Goal: Contribute content: Contribute content

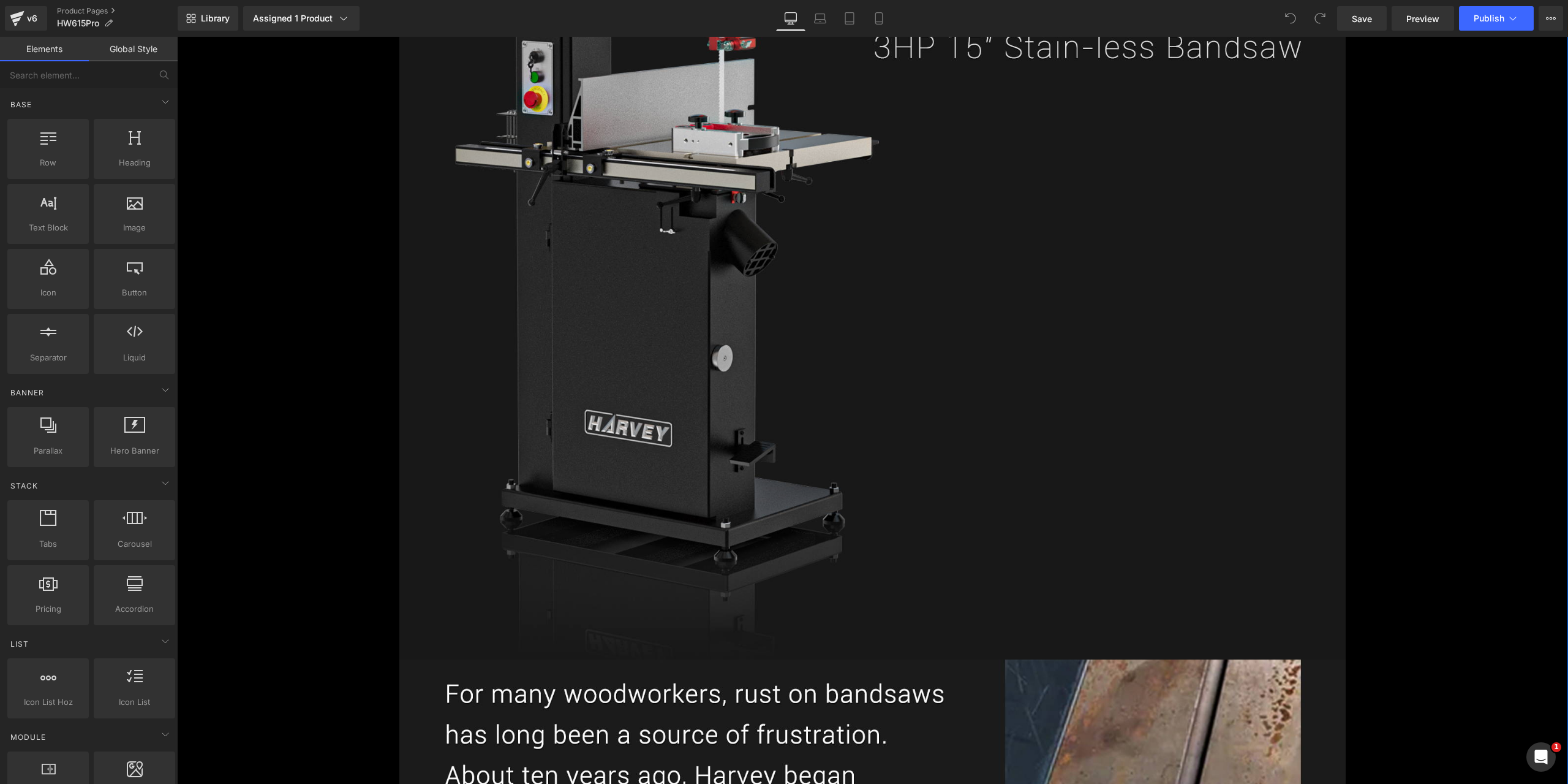
scroll to position [1655, 0]
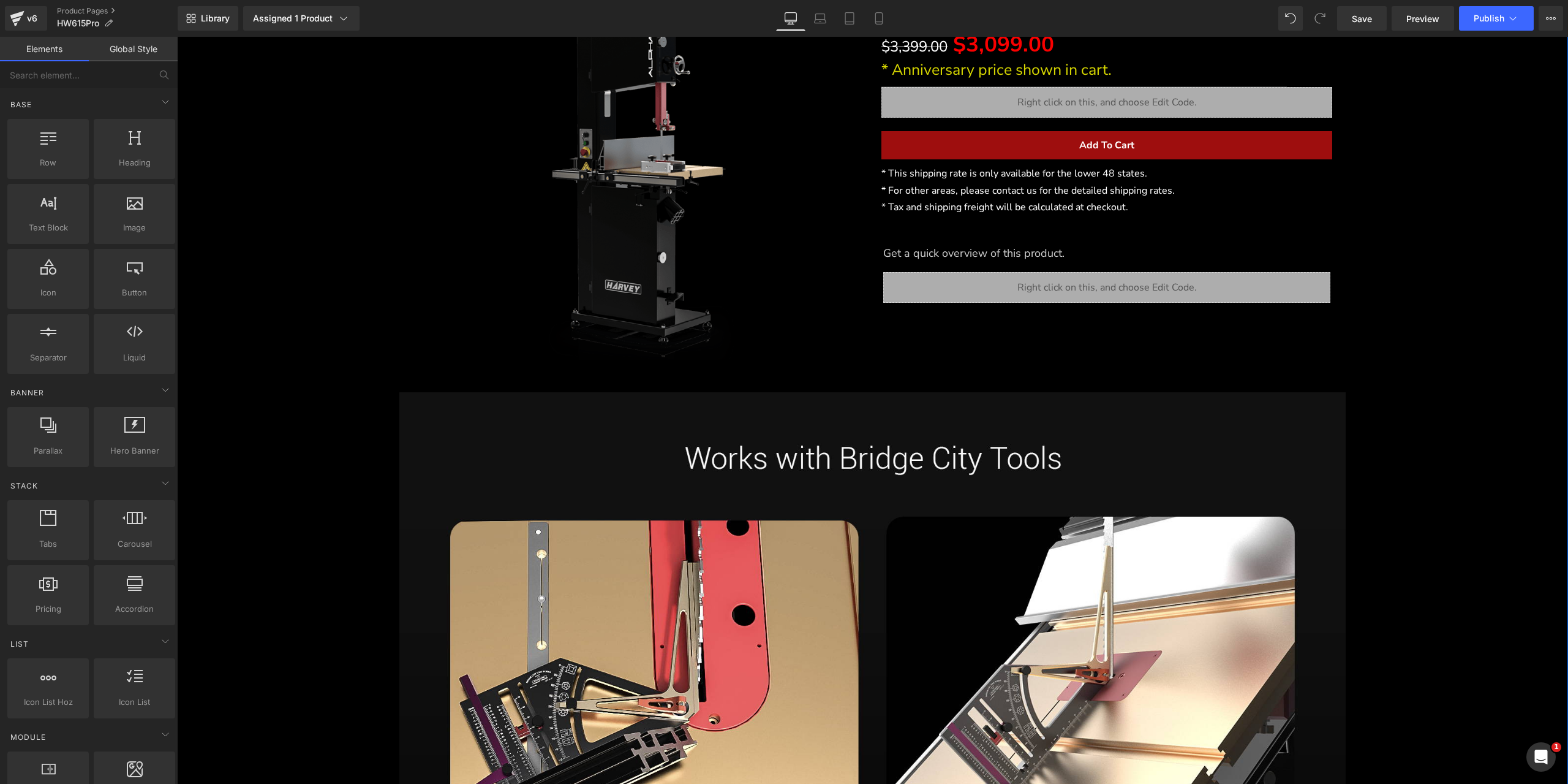
scroll to position [306, 0]
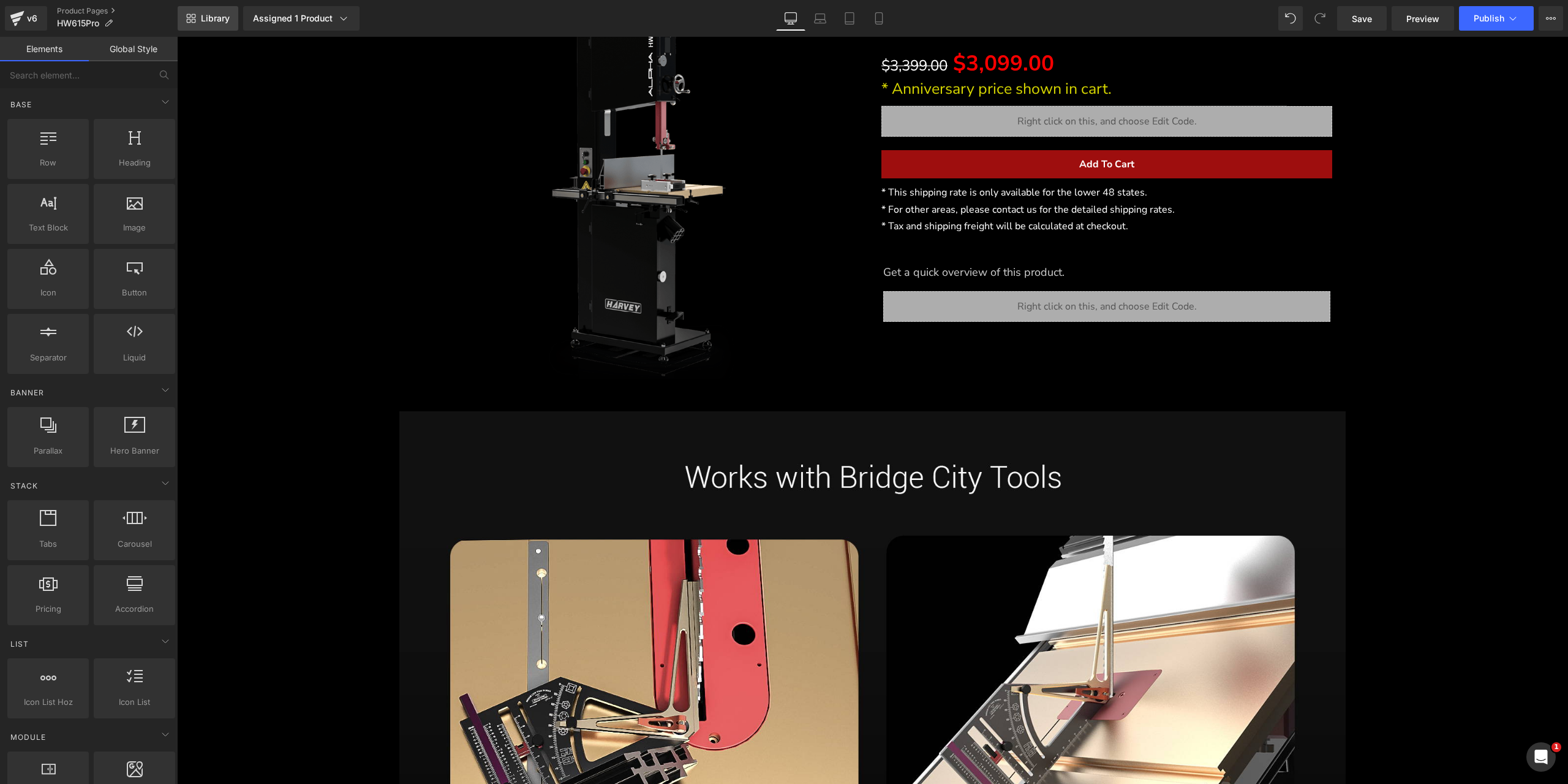
click at [219, 25] on link "Library" at bounding box center [208, 18] width 61 height 25
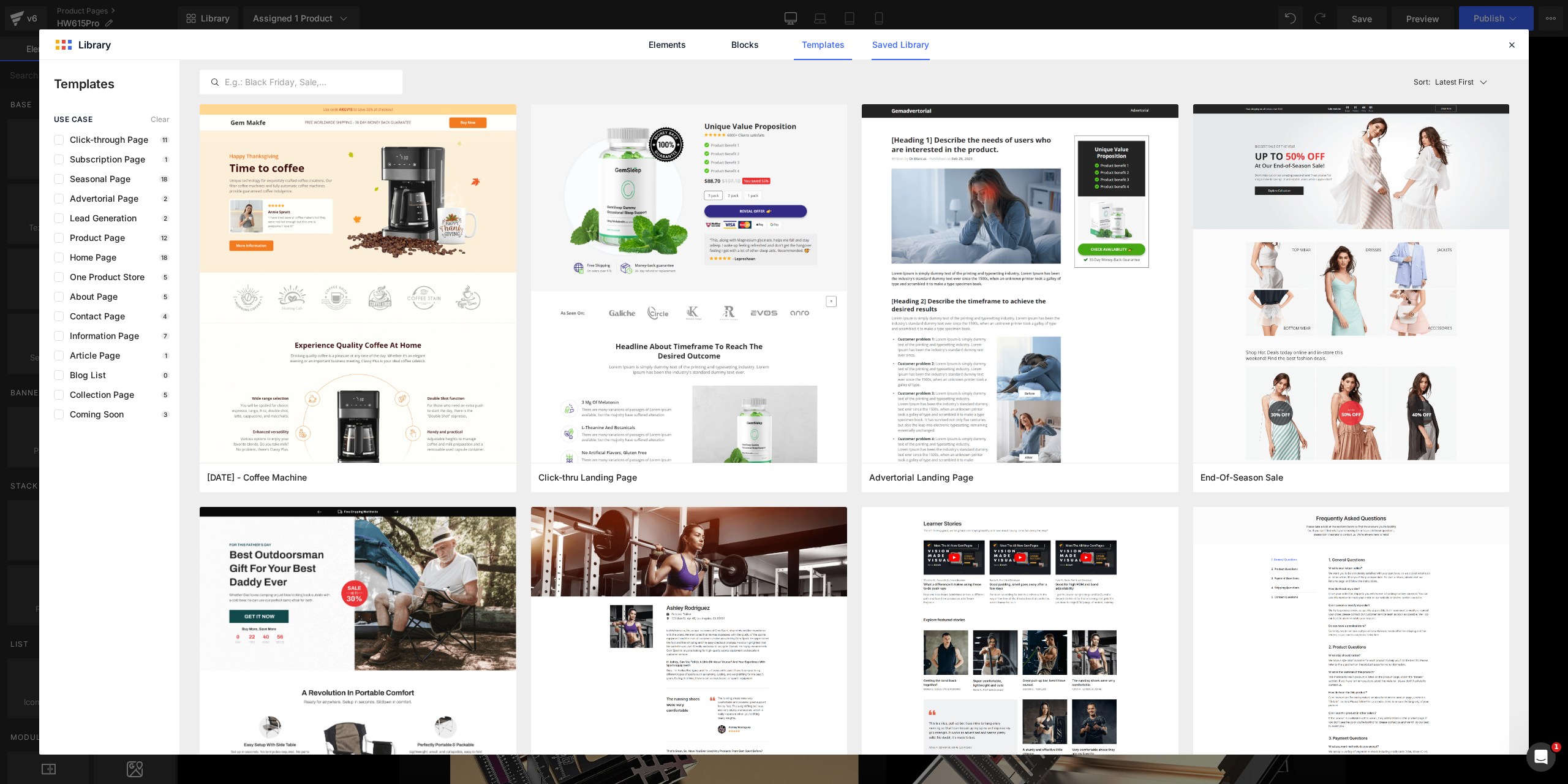
click at [896, 39] on link "Saved Library" at bounding box center [901, 45] width 58 height 31
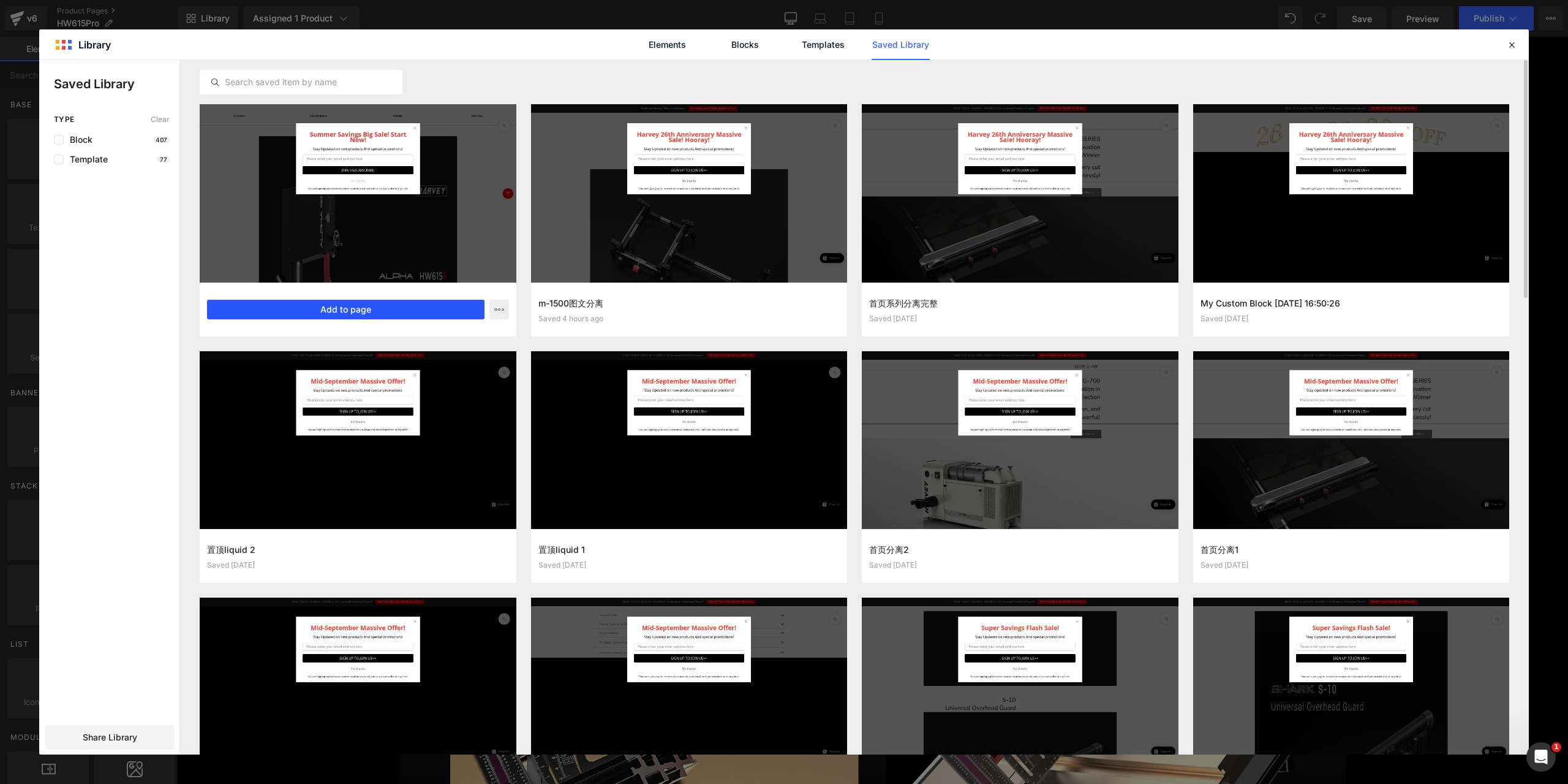
click at [396, 305] on button "Add to page" at bounding box center [345, 309] width 278 height 19
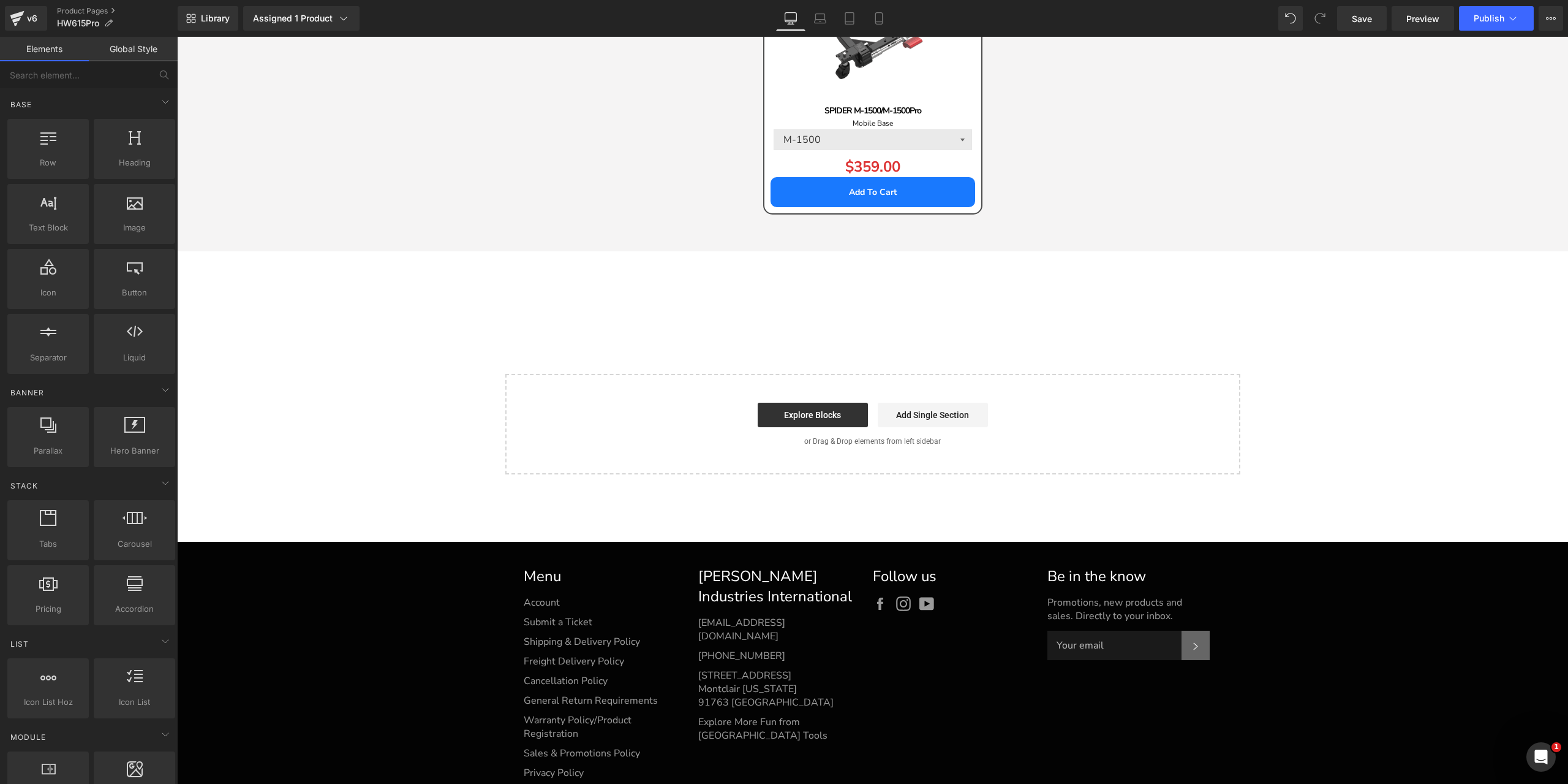
scroll to position [3690, 0]
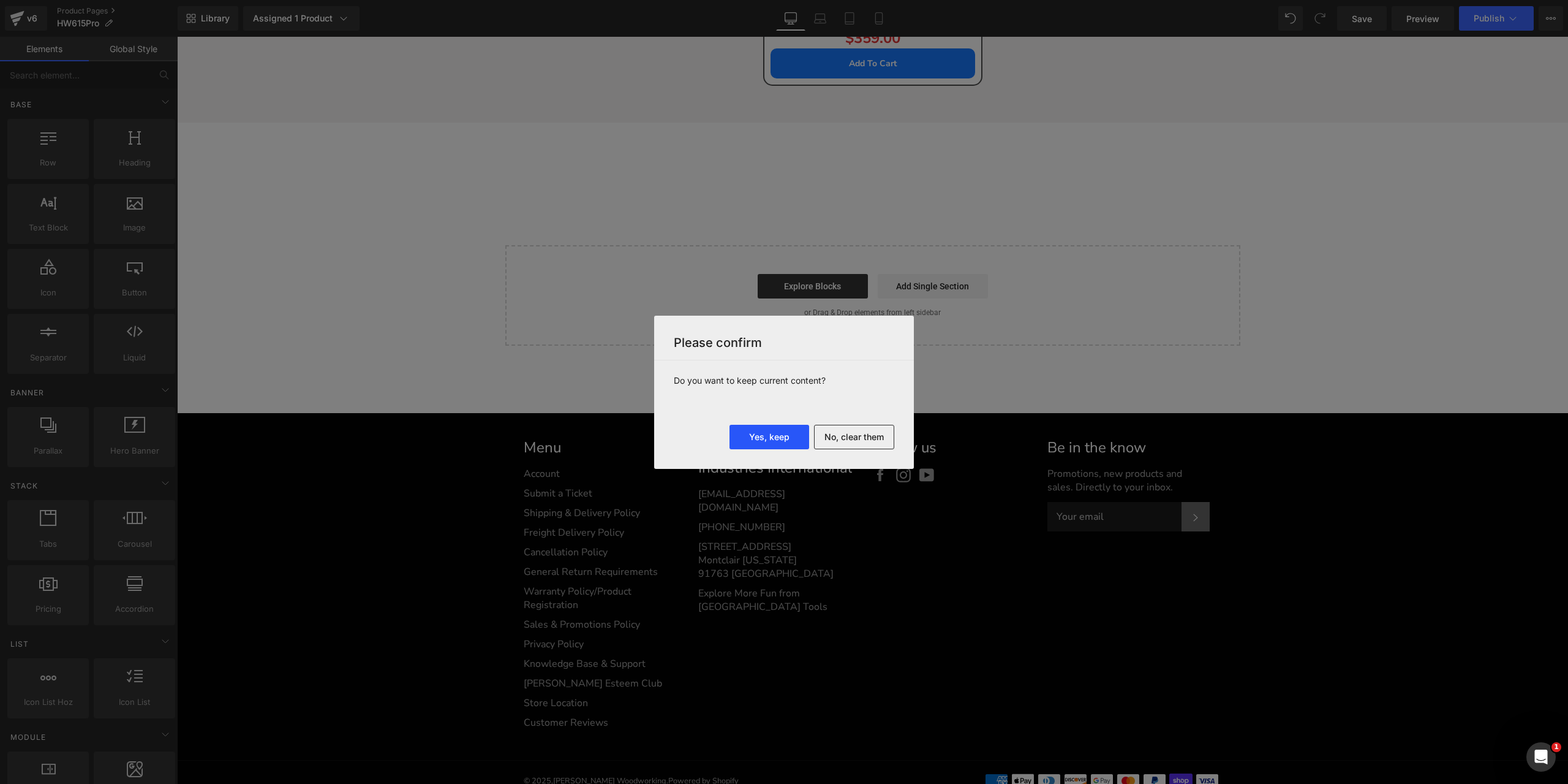
click at [781, 438] on button "Yes, keep" at bounding box center [770, 437] width 80 height 25
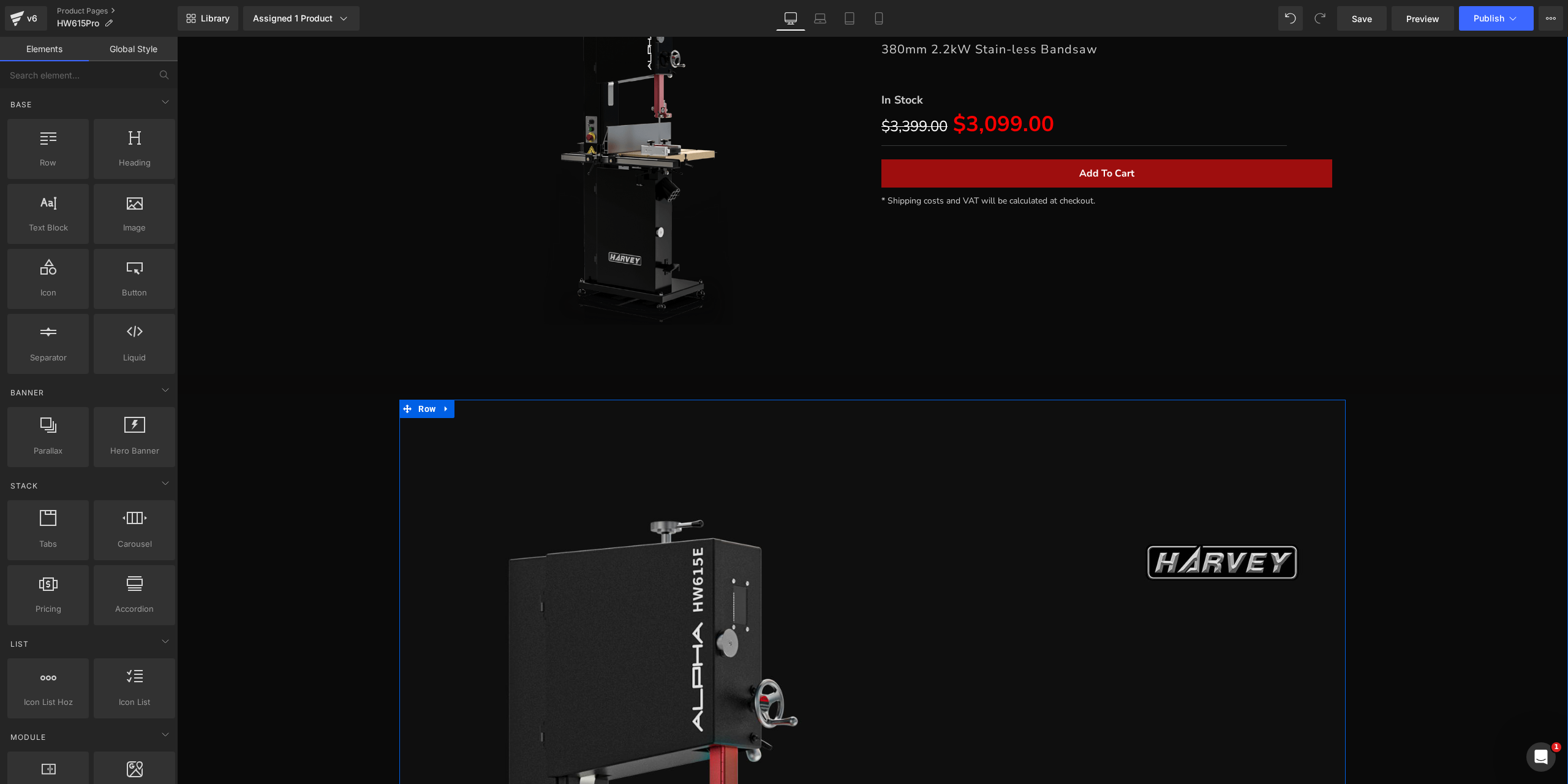
scroll to position [3996, 0]
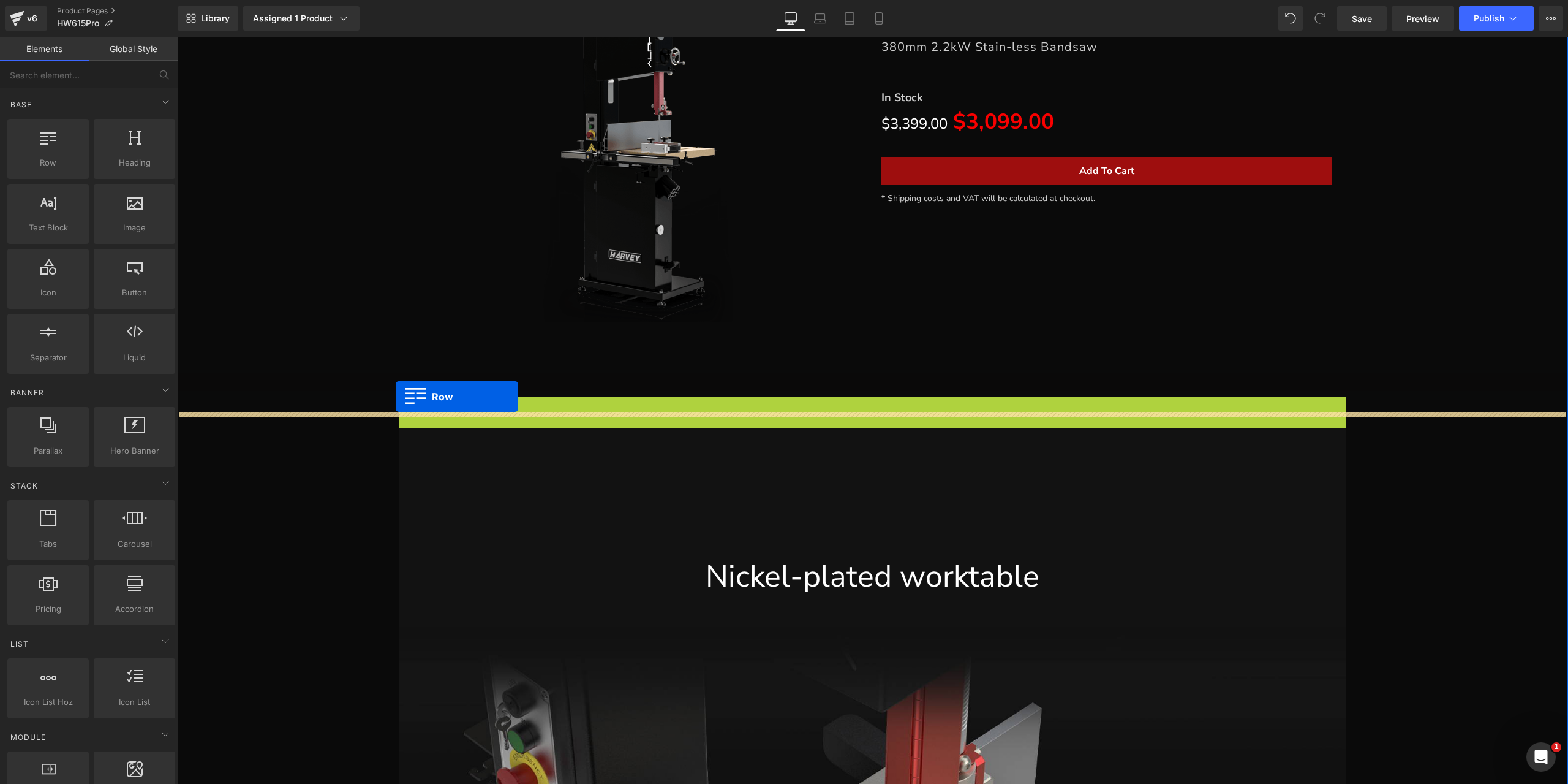
drag, startPoint x: 404, startPoint y: 387, endPoint x: 396, endPoint y: 396, distance: 12.0
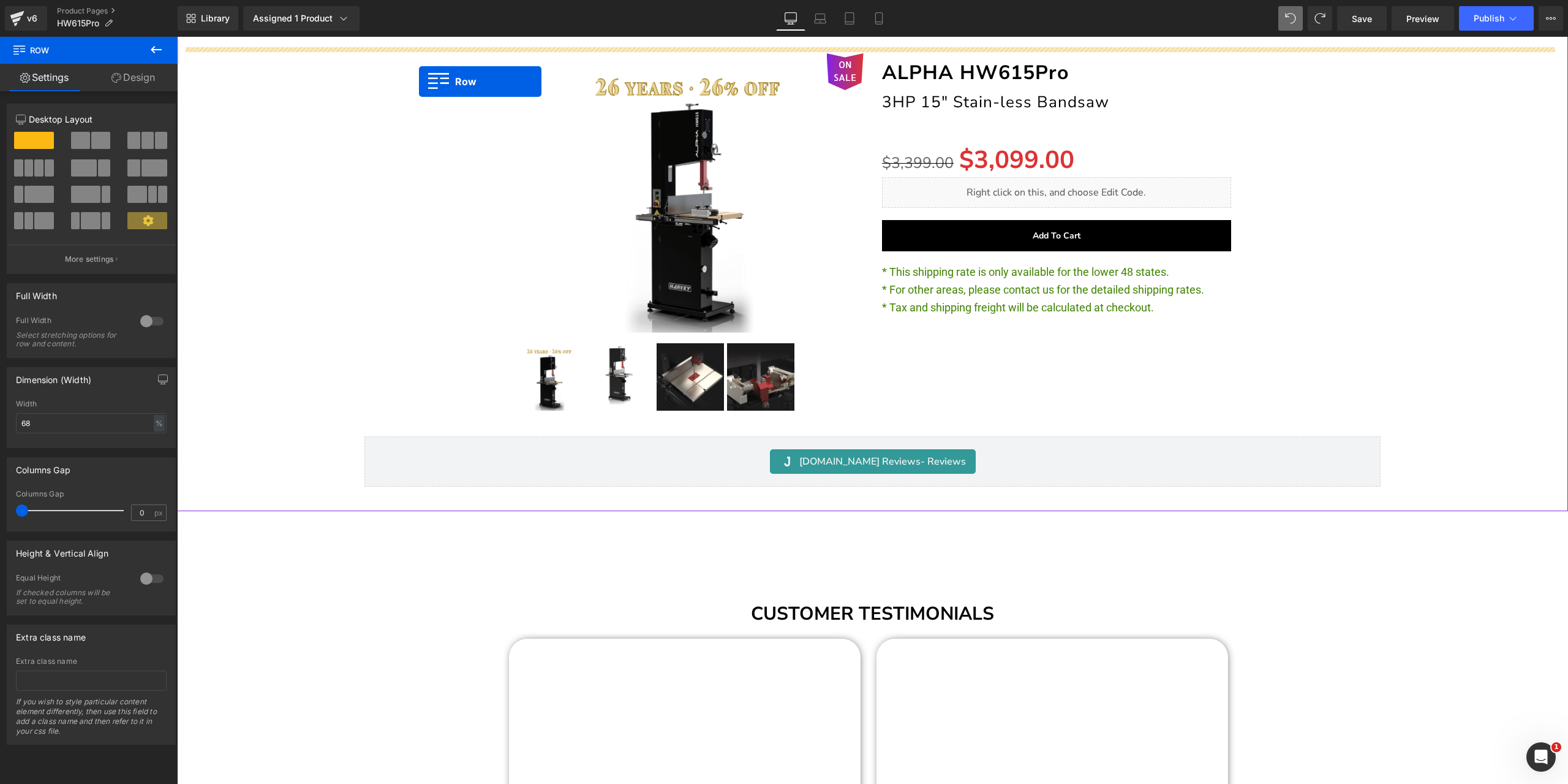
scroll to position [1802, 0]
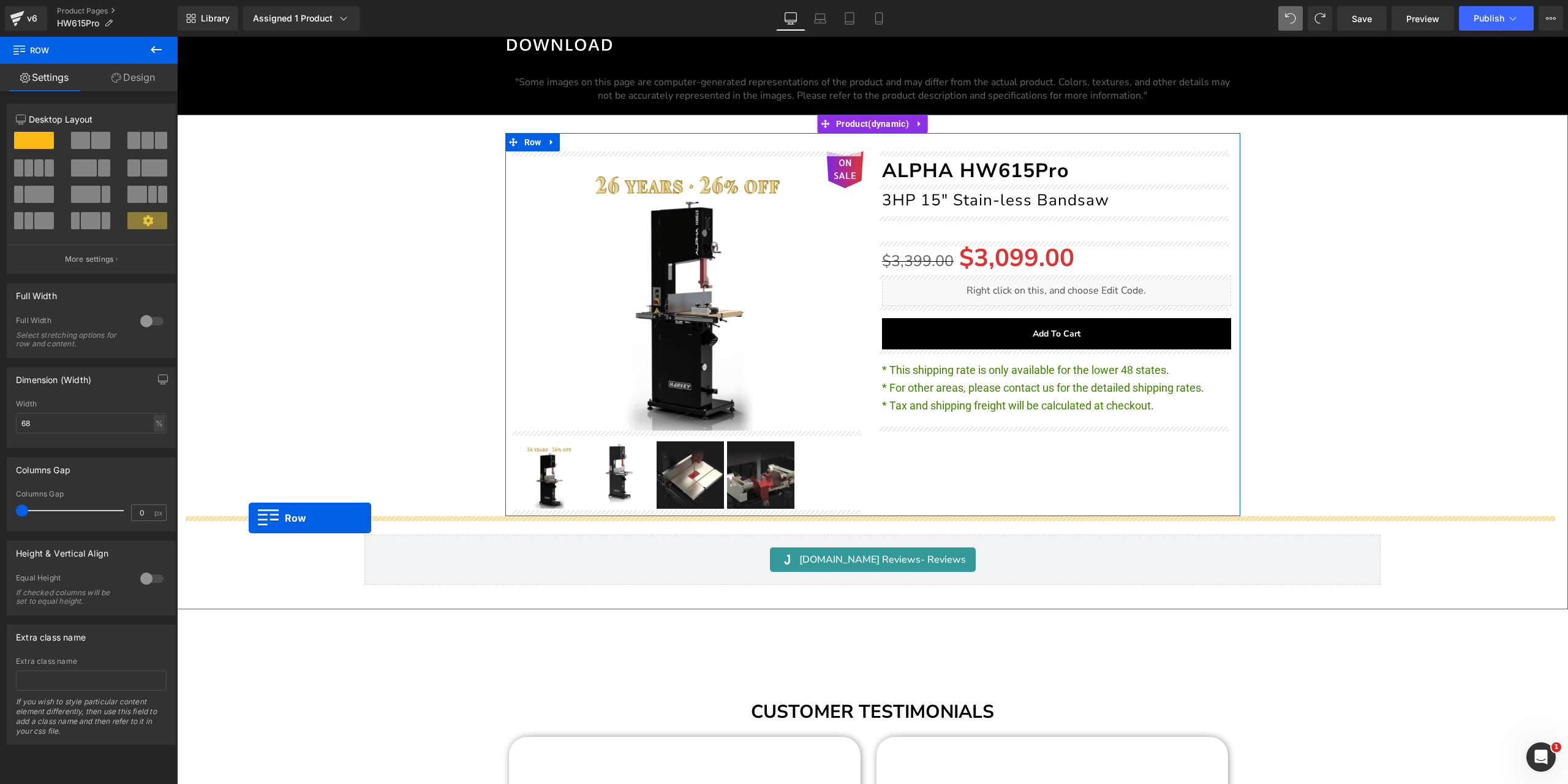
drag, startPoint x: 185, startPoint y: 269, endPoint x: 261, endPoint y: 513, distance: 255.6
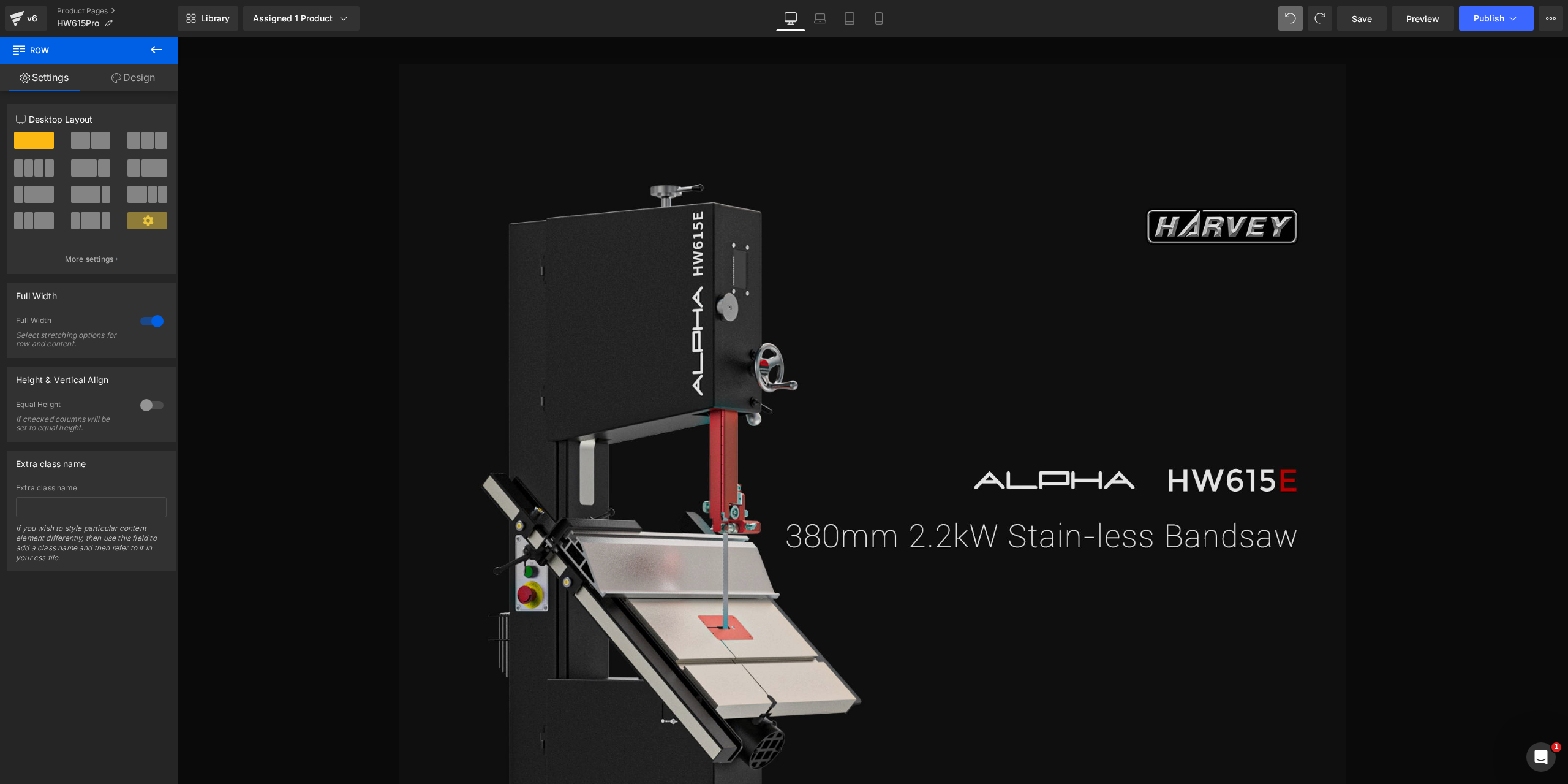
scroll to position [4207, 0]
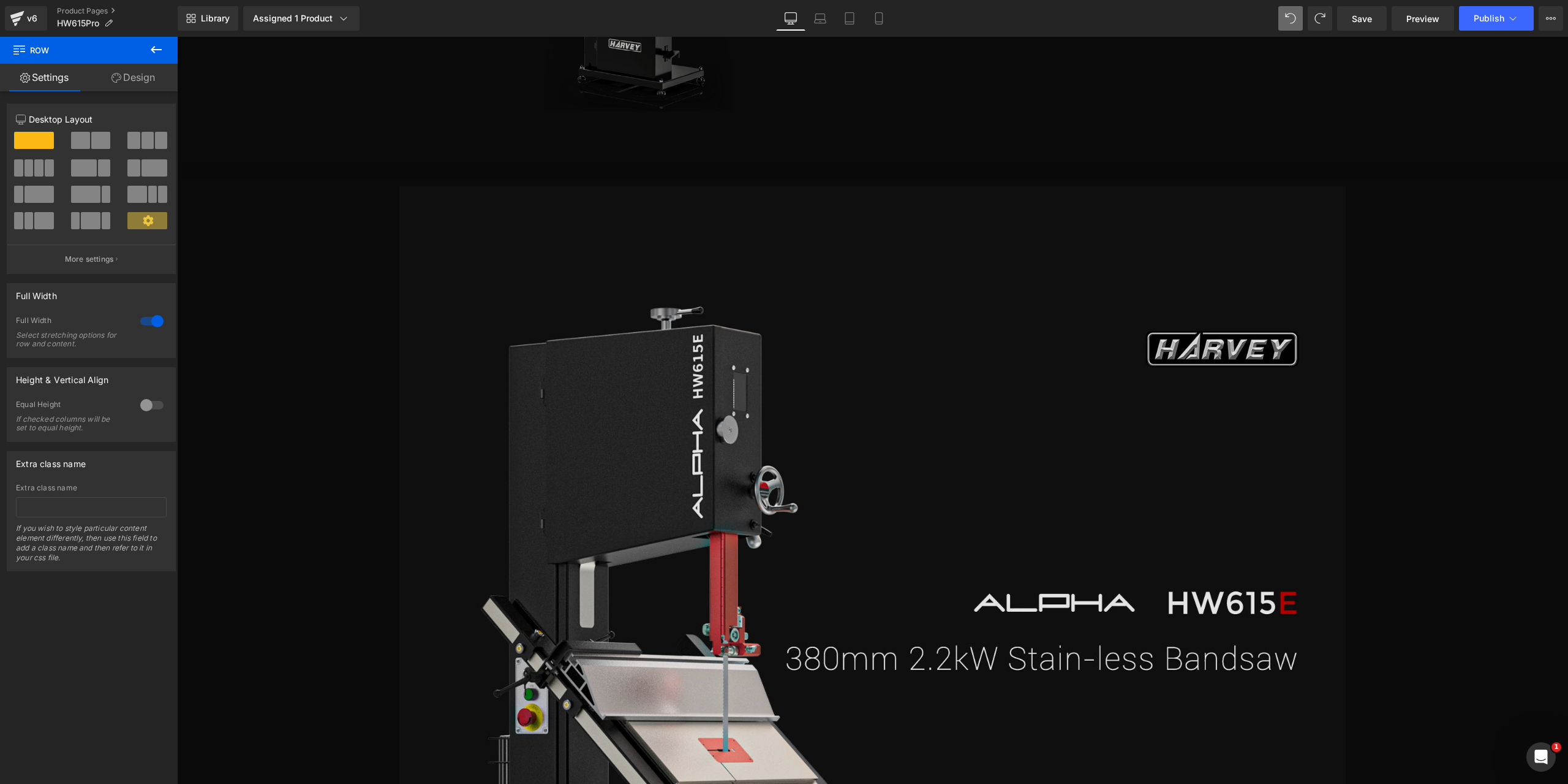
click at [494, 196] on img at bounding box center [872, 726] width 946 height 1080
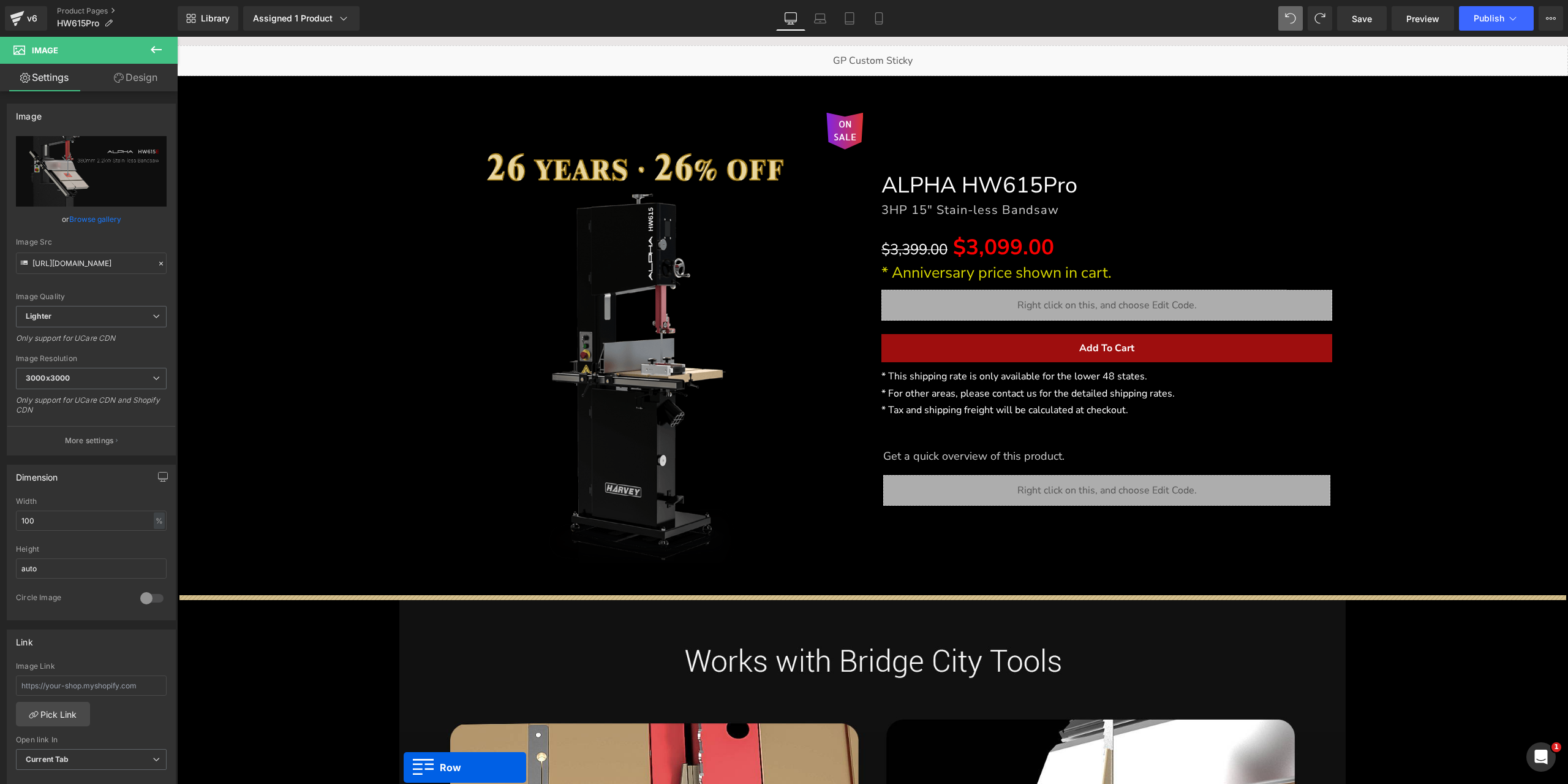
scroll to position [172, 0]
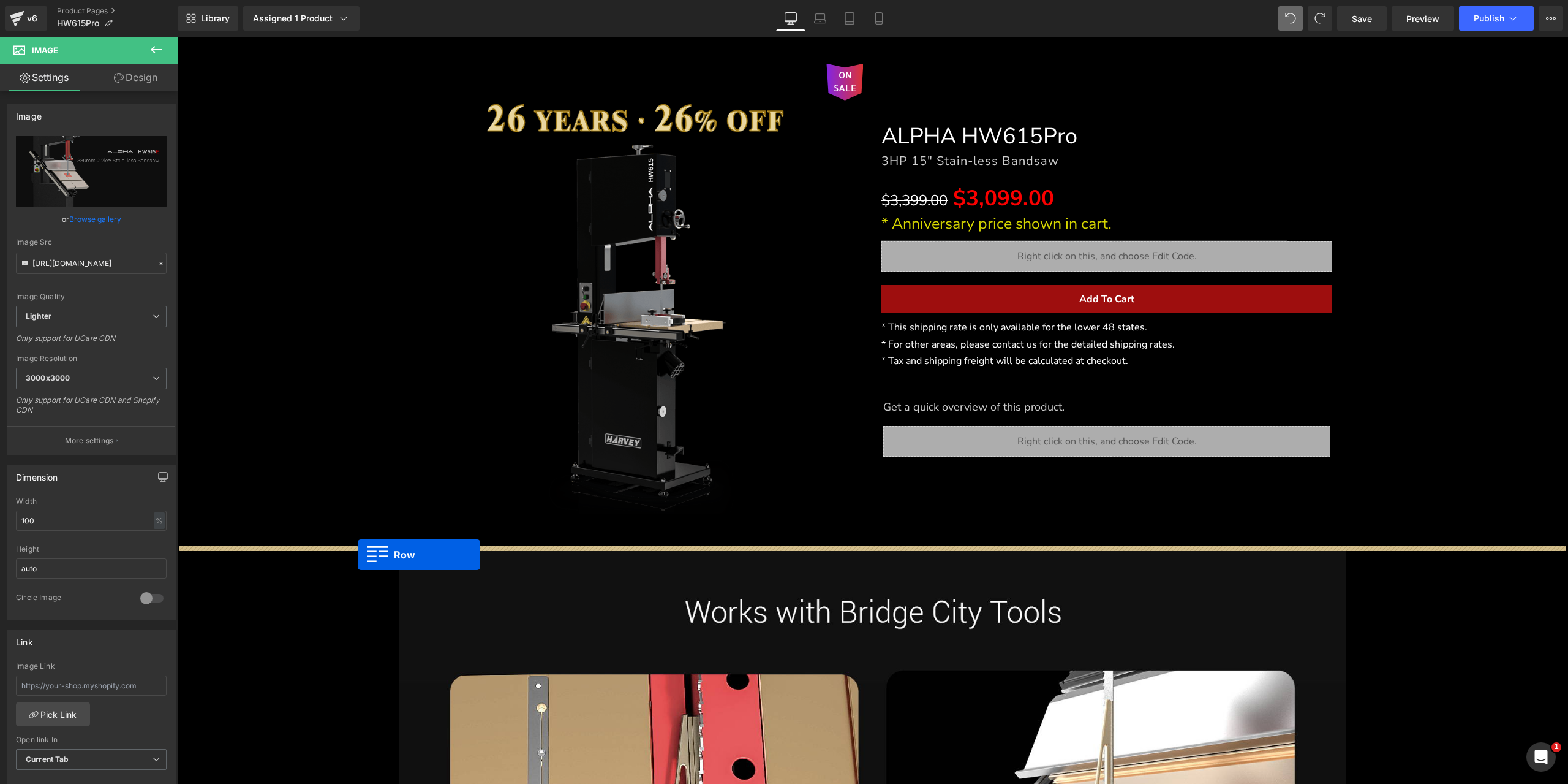
drag, startPoint x: 402, startPoint y: 182, endPoint x: 358, endPoint y: 555, distance: 375.6
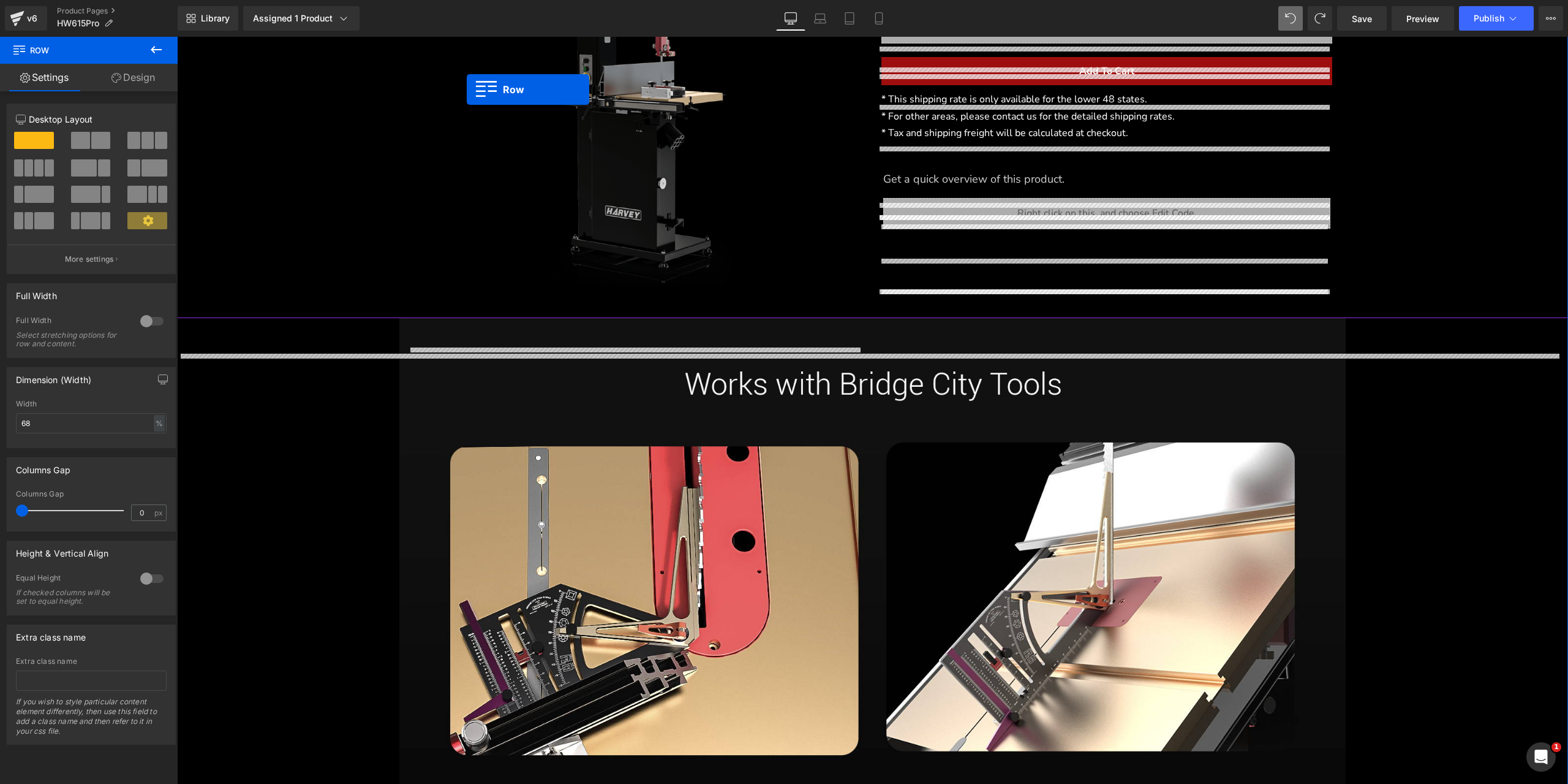
scroll to position [339, 0]
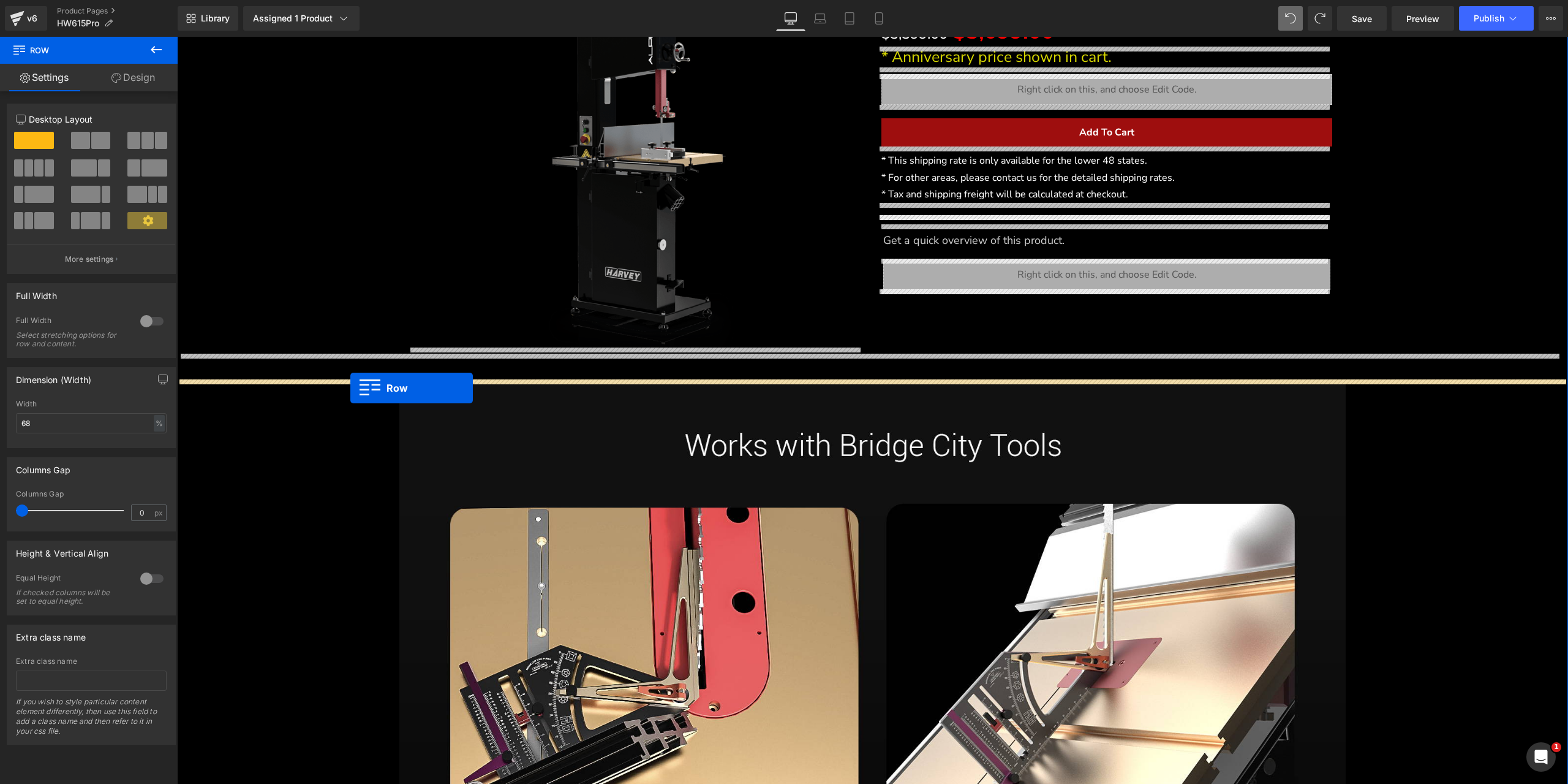
drag, startPoint x: 184, startPoint y: 301, endPoint x: 351, endPoint y: 388, distance: 188.3
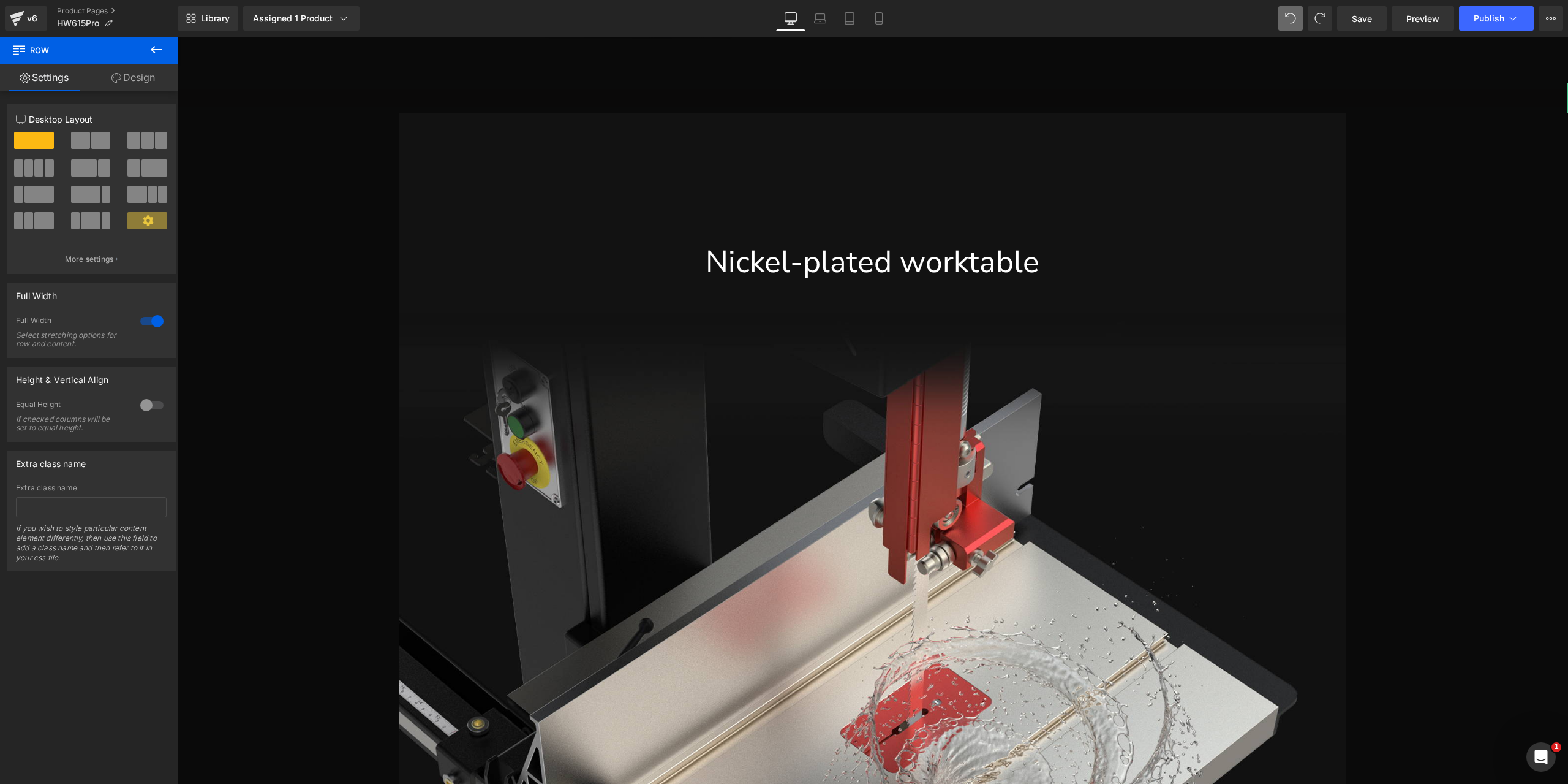
scroll to position [7439, 0]
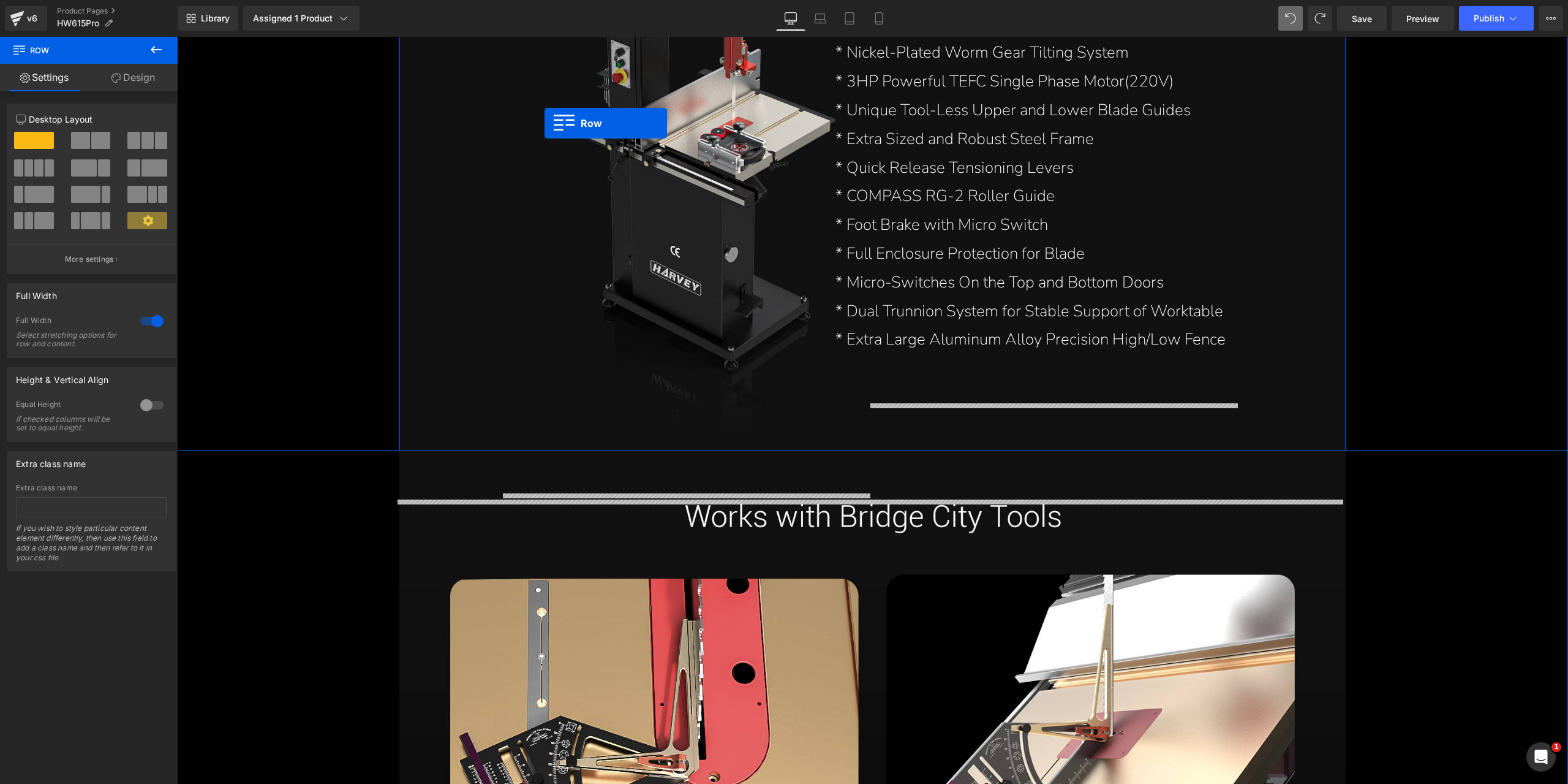
scroll to position [3468, 0]
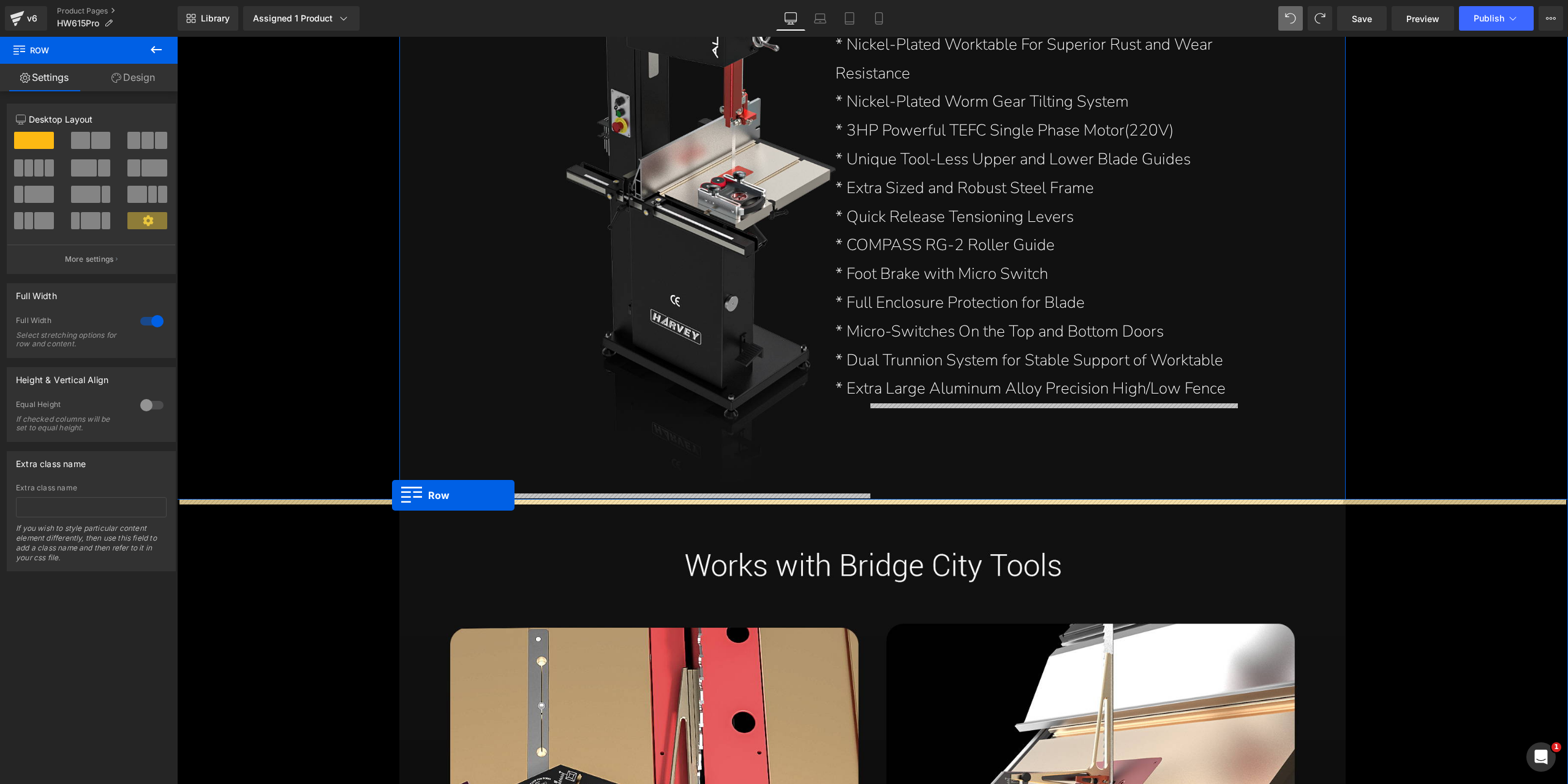
drag, startPoint x: 401, startPoint y: 199, endPoint x: 392, endPoint y: 495, distance: 296.1
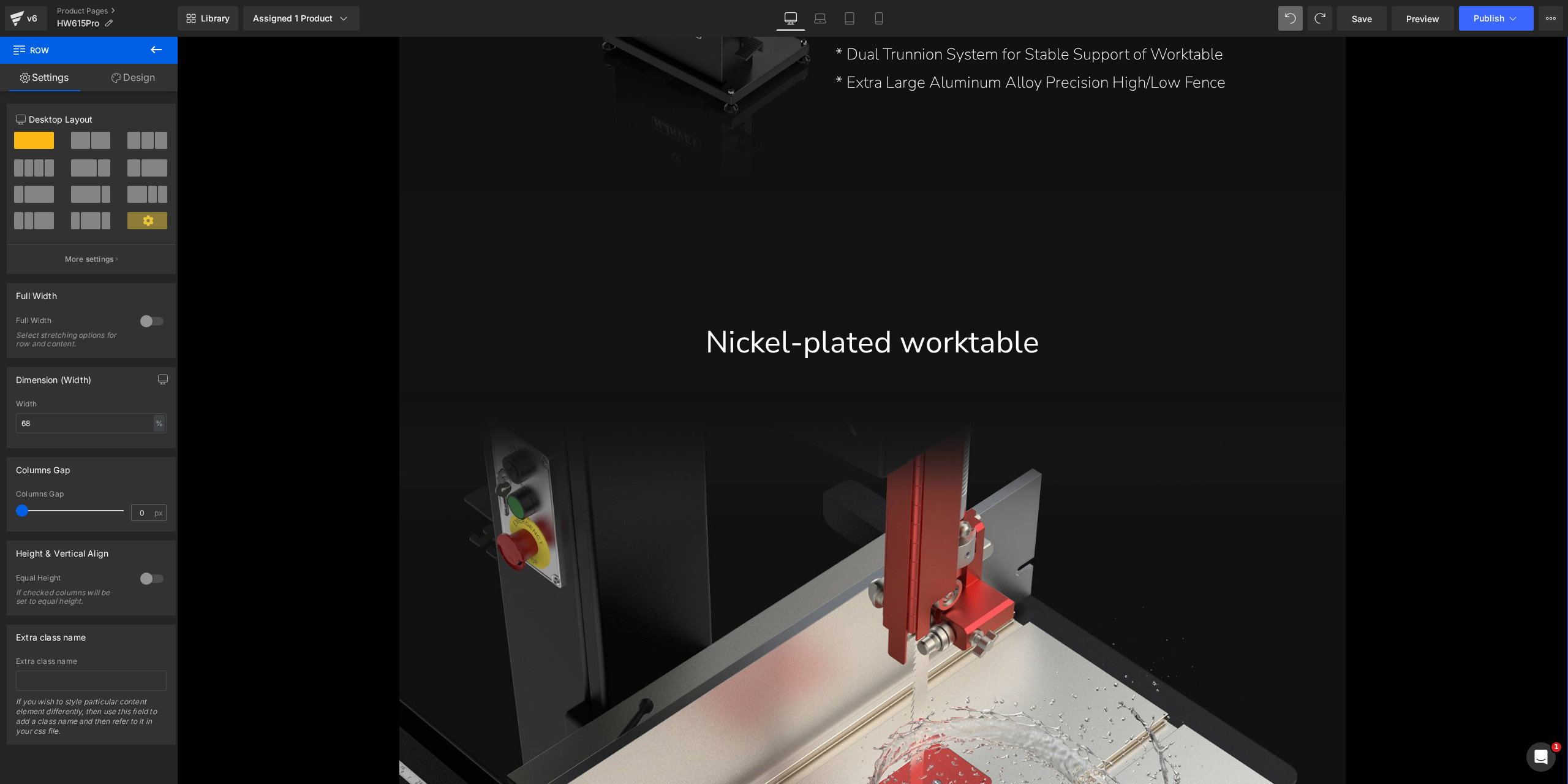
scroll to position [3775, 0]
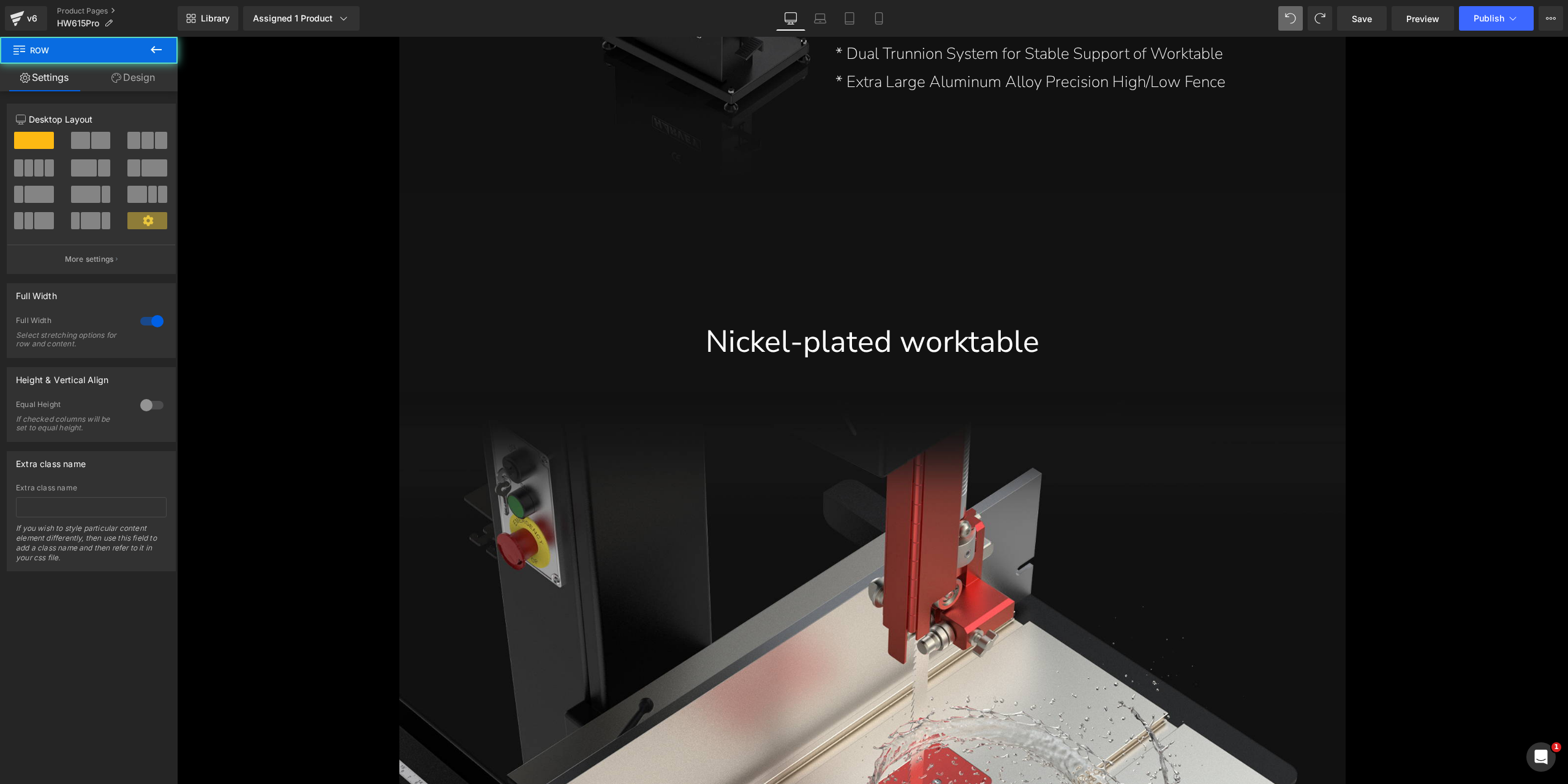
drag, startPoint x: 1559, startPoint y: 167, endPoint x: 1547, endPoint y: 246, distance: 79.9
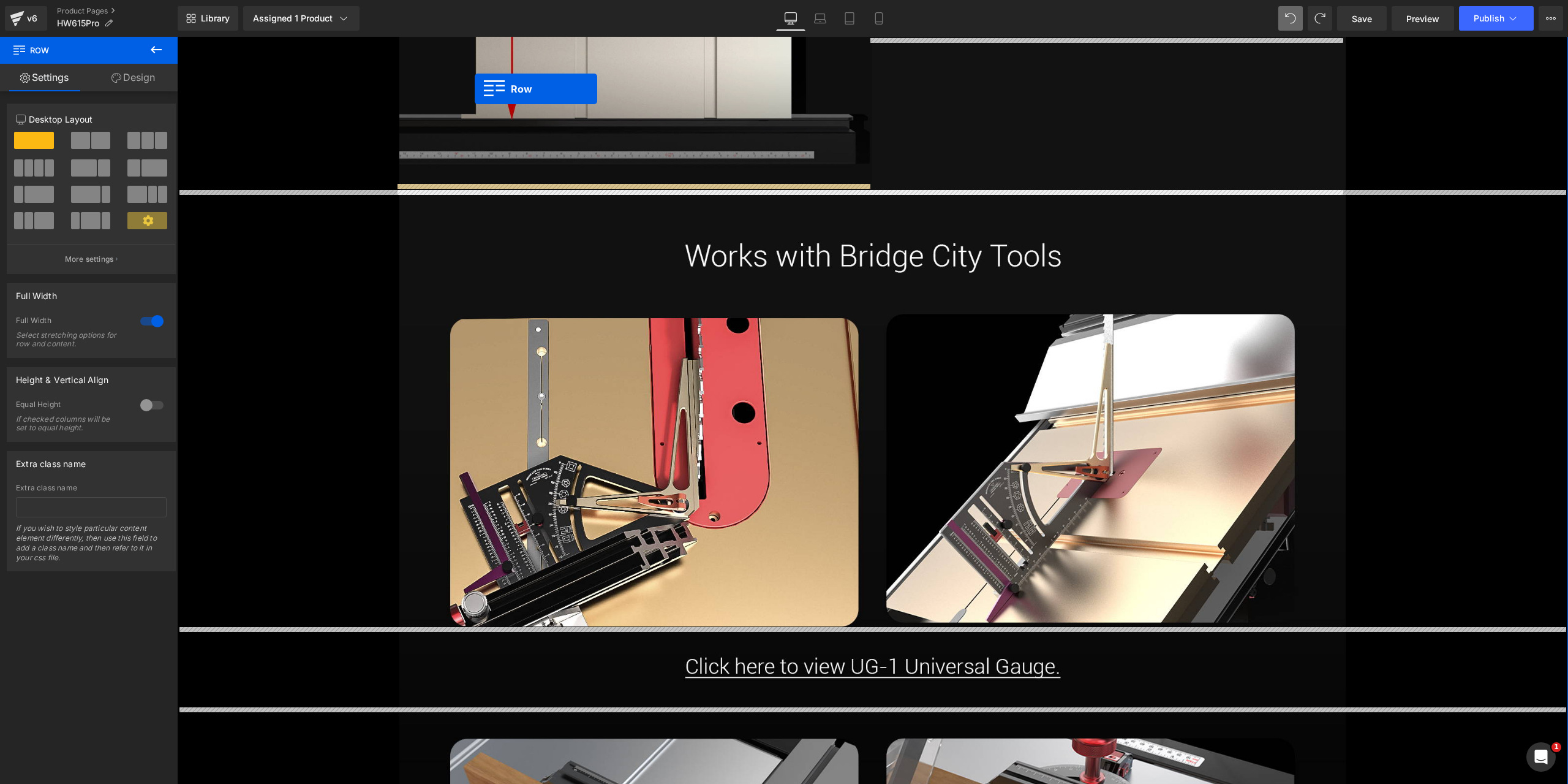
scroll to position [5541, 0]
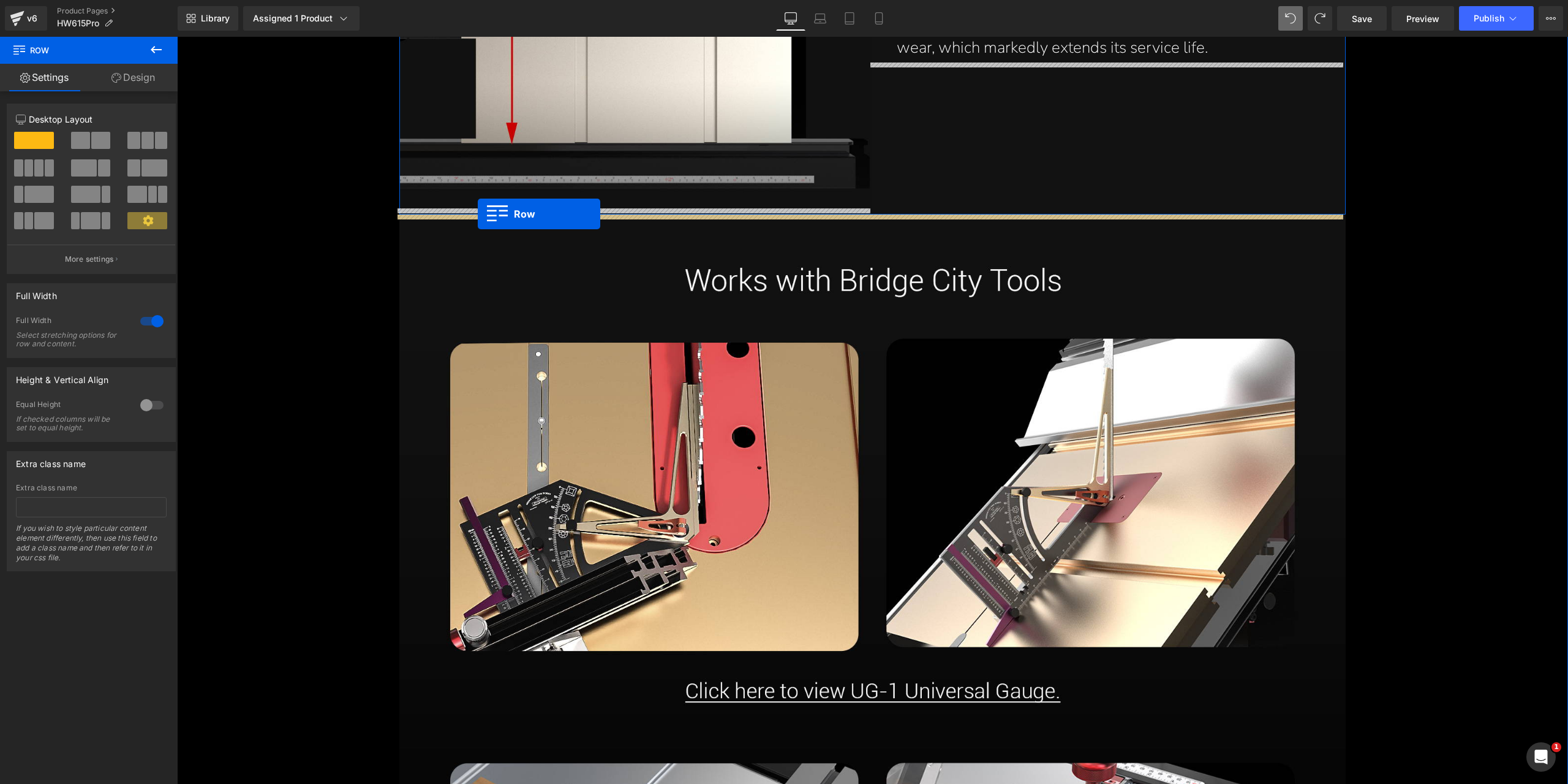
drag, startPoint x: 405, startPoint y: 211, endPoint x: 478, endPoint y: 214, distance: 73.1
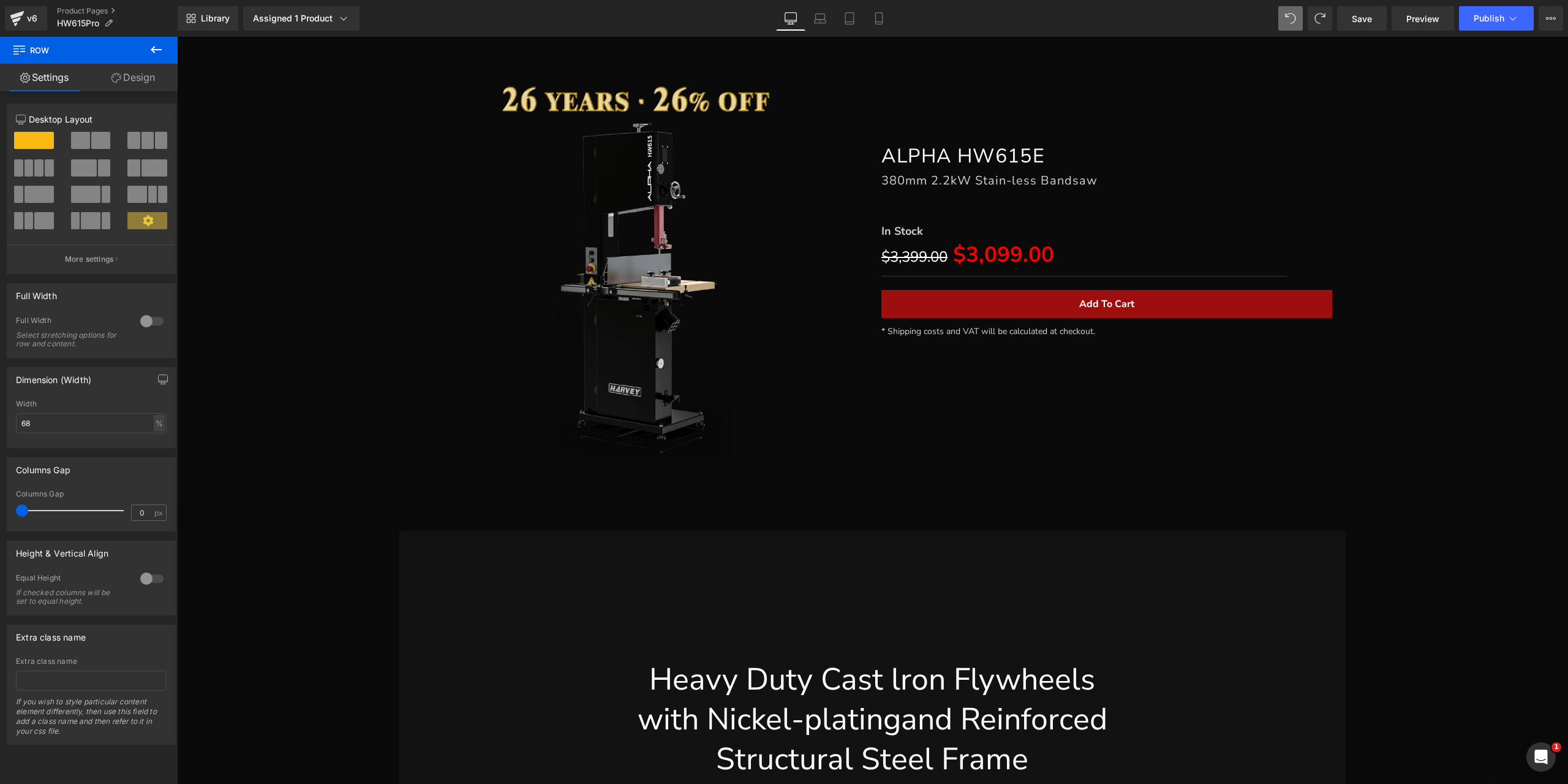
scroll to position [8964, 0]
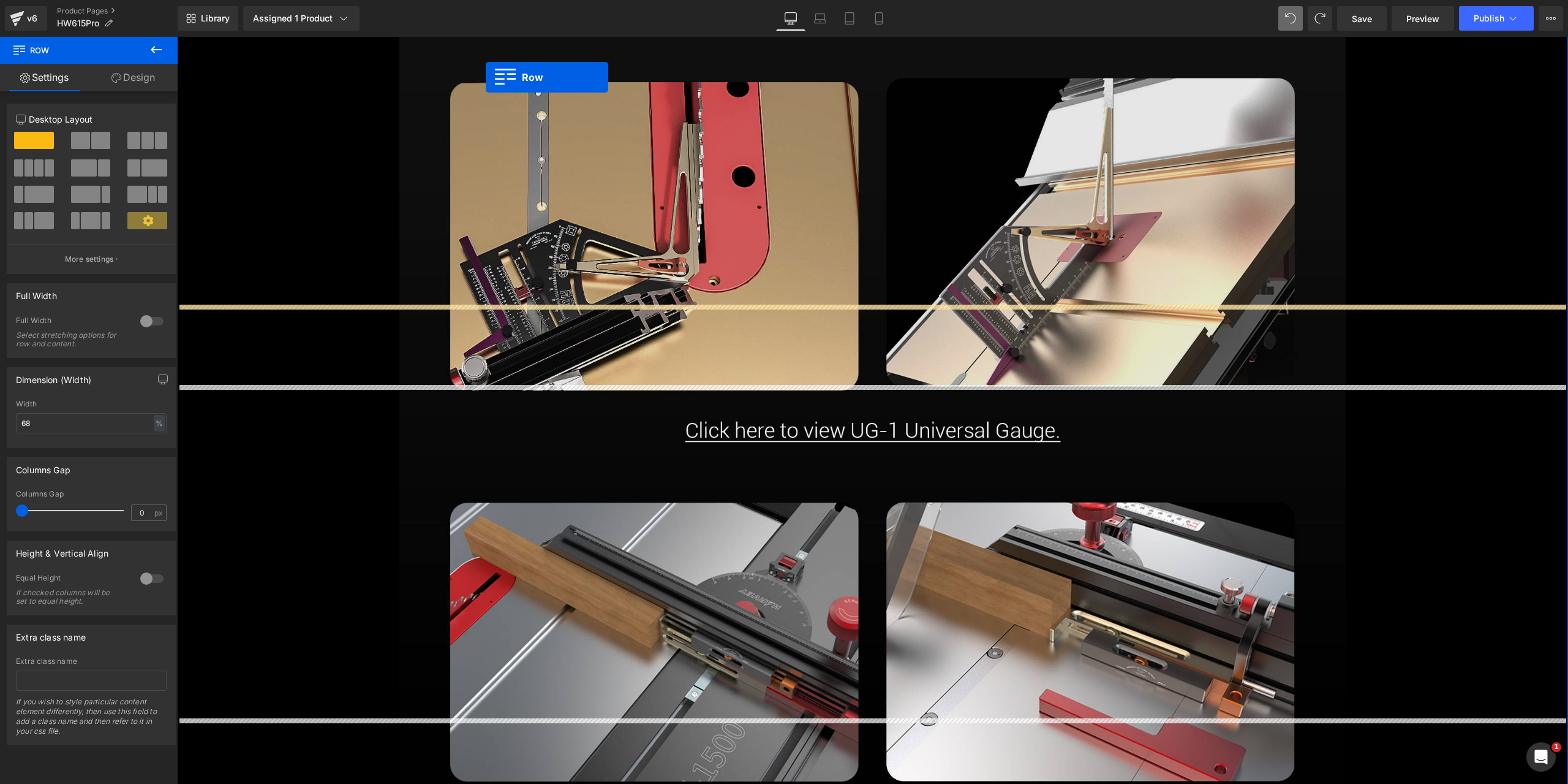
drag, startPoint x: 399, startPoint y: 462, endPoint x: 401, endPoint y: 65, distance: 397.0
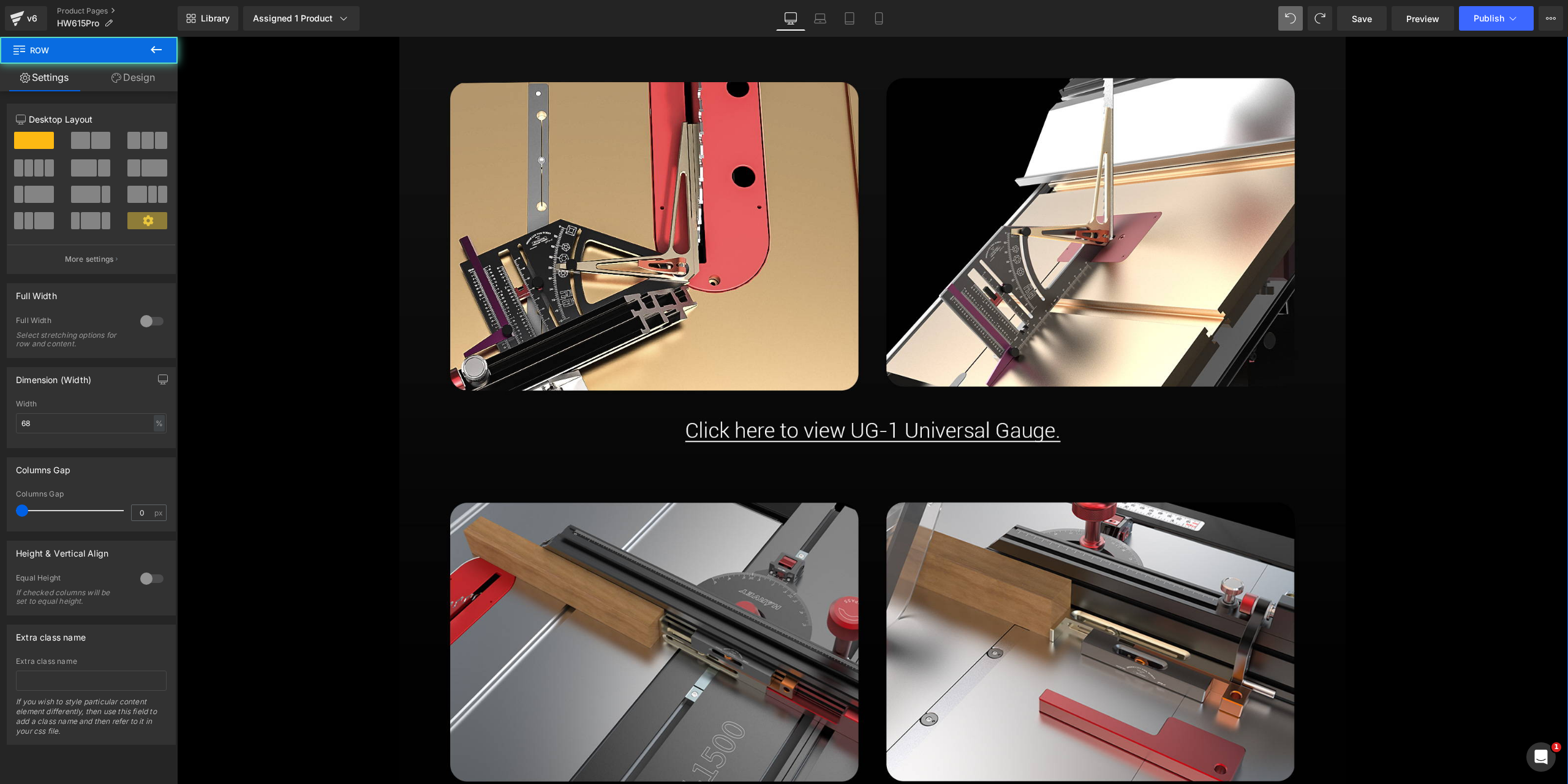
scroll to position [7459, 0]
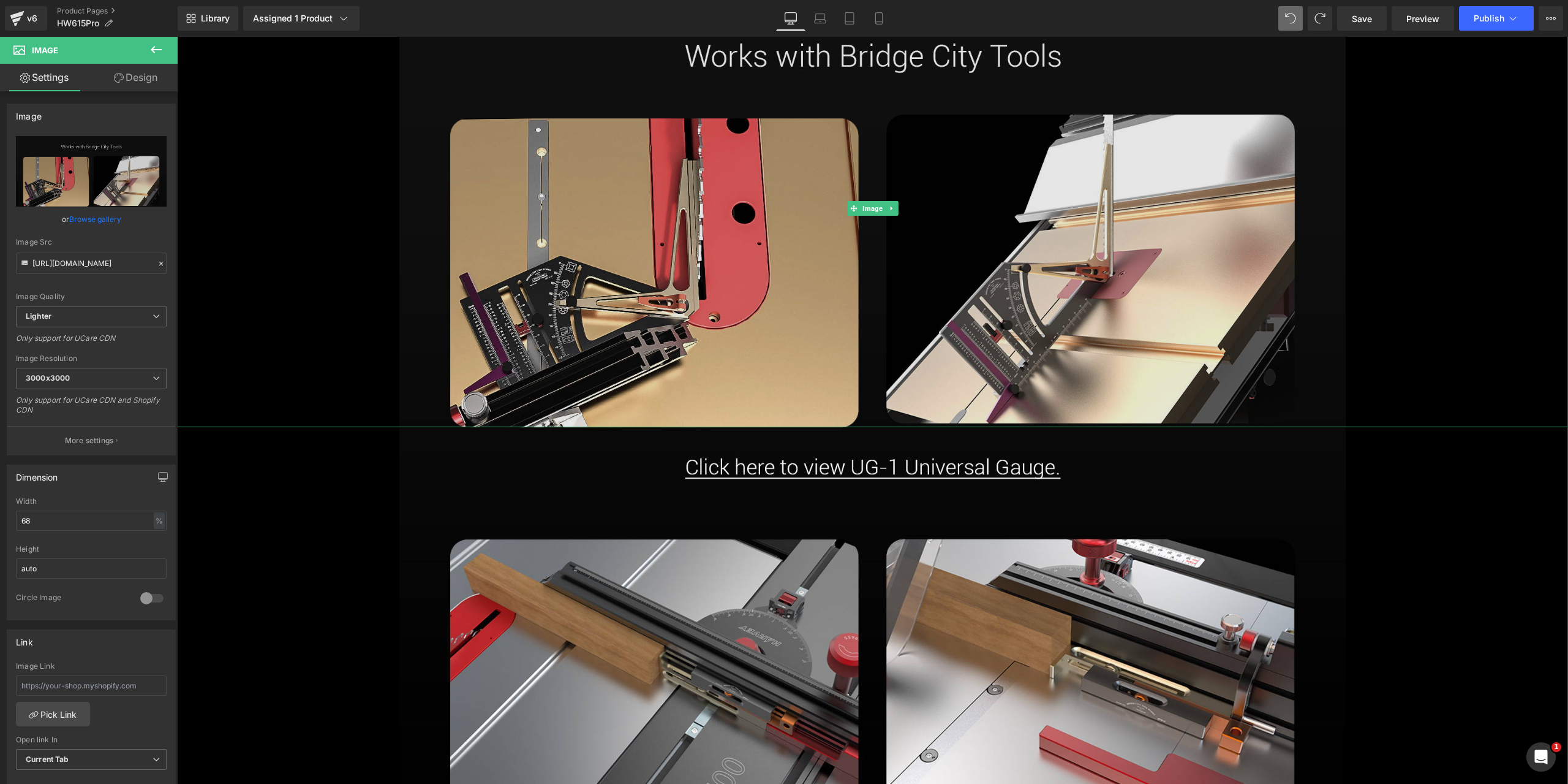
drag, startPoint x: 492, startPoint y: 70, endPoint x: 702, endPoint y: 85, distance: 210.5
click at [702, 85] on div at bounding box center [872, 209] width 1391 height 437
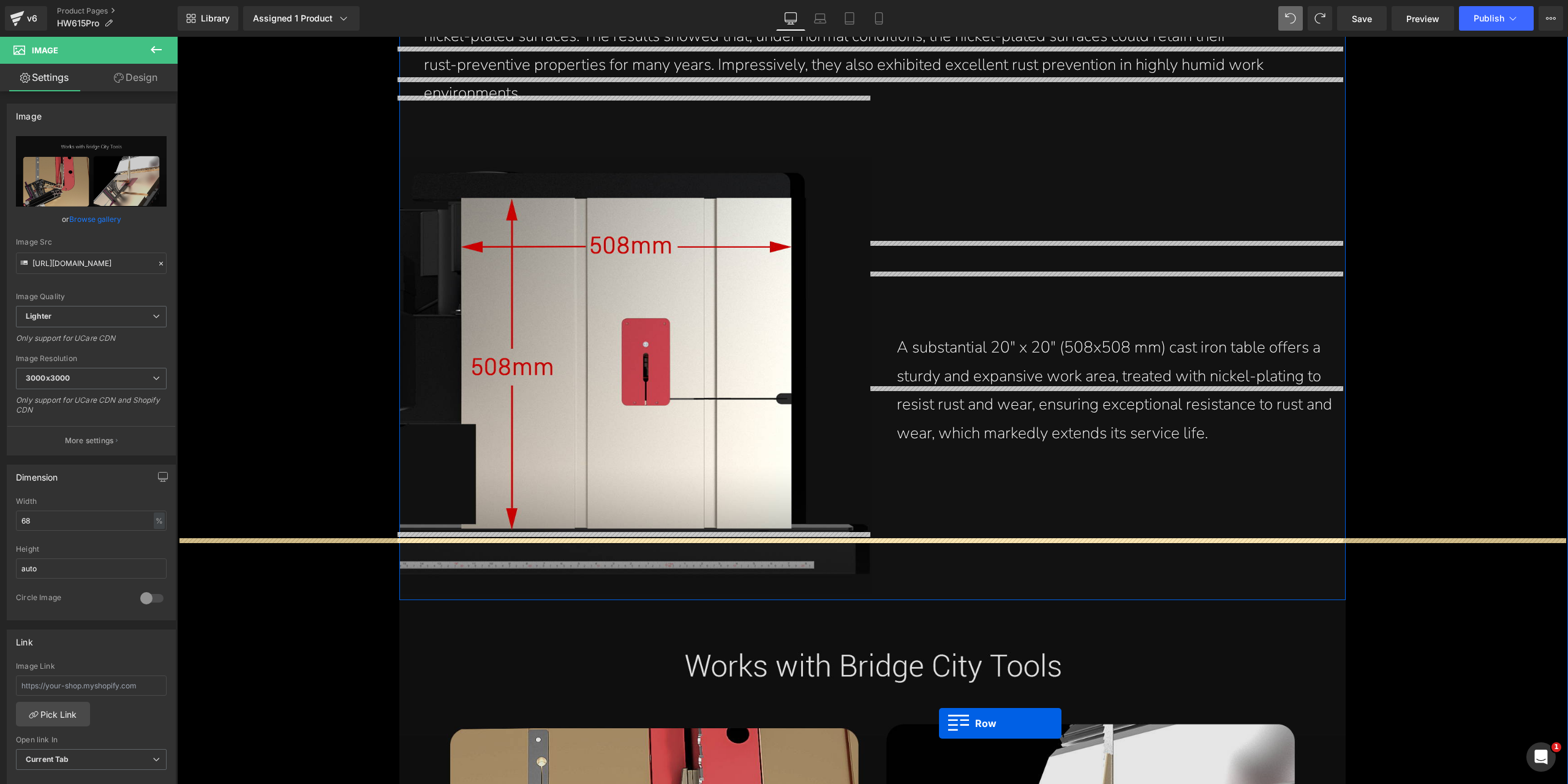
scroll to position [5217, 0]
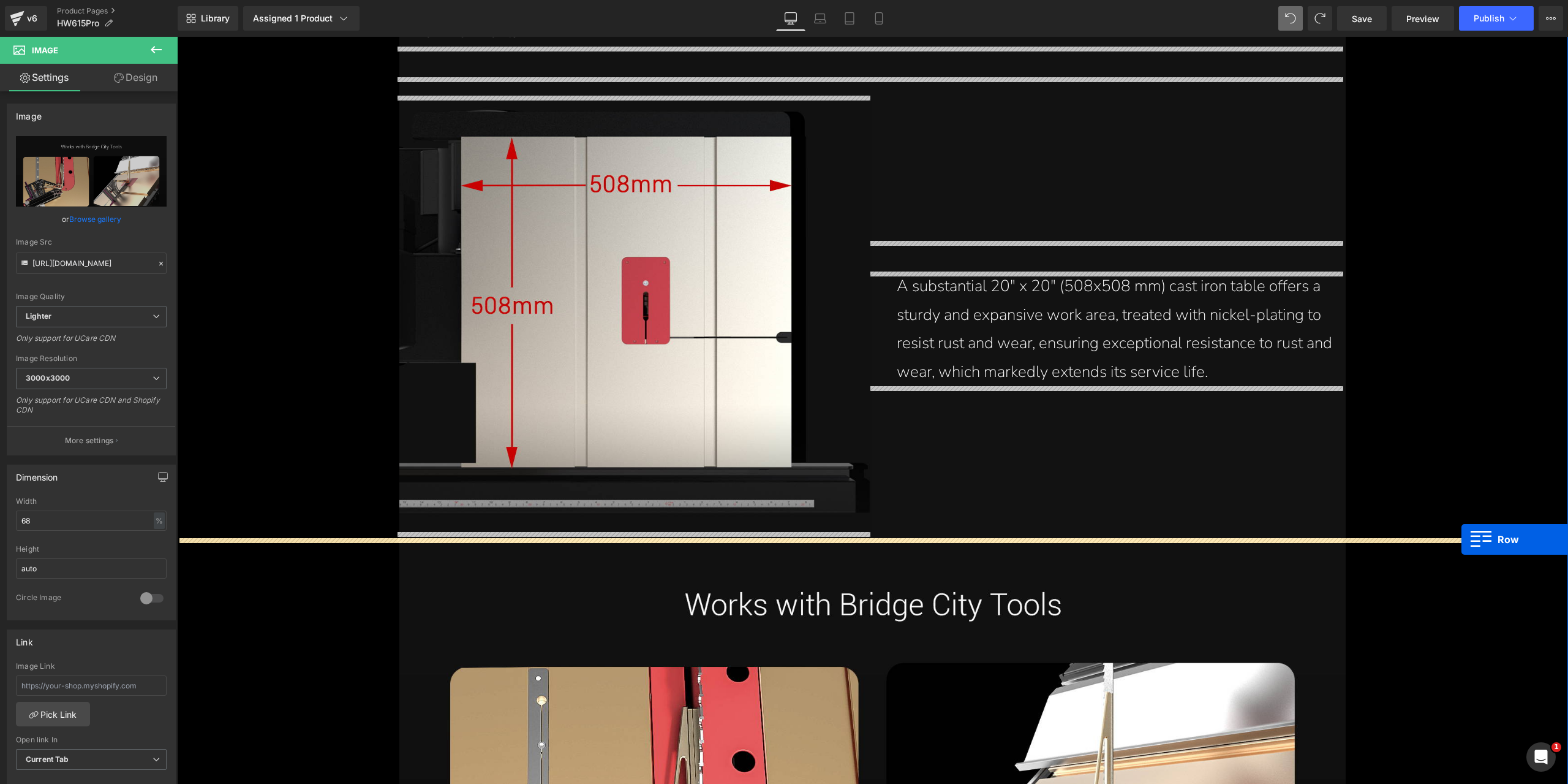
drag, startPoint x: 406, startPoint y: 296, endPoint x: 1462, endPoint y: 540, distance: 1083.8
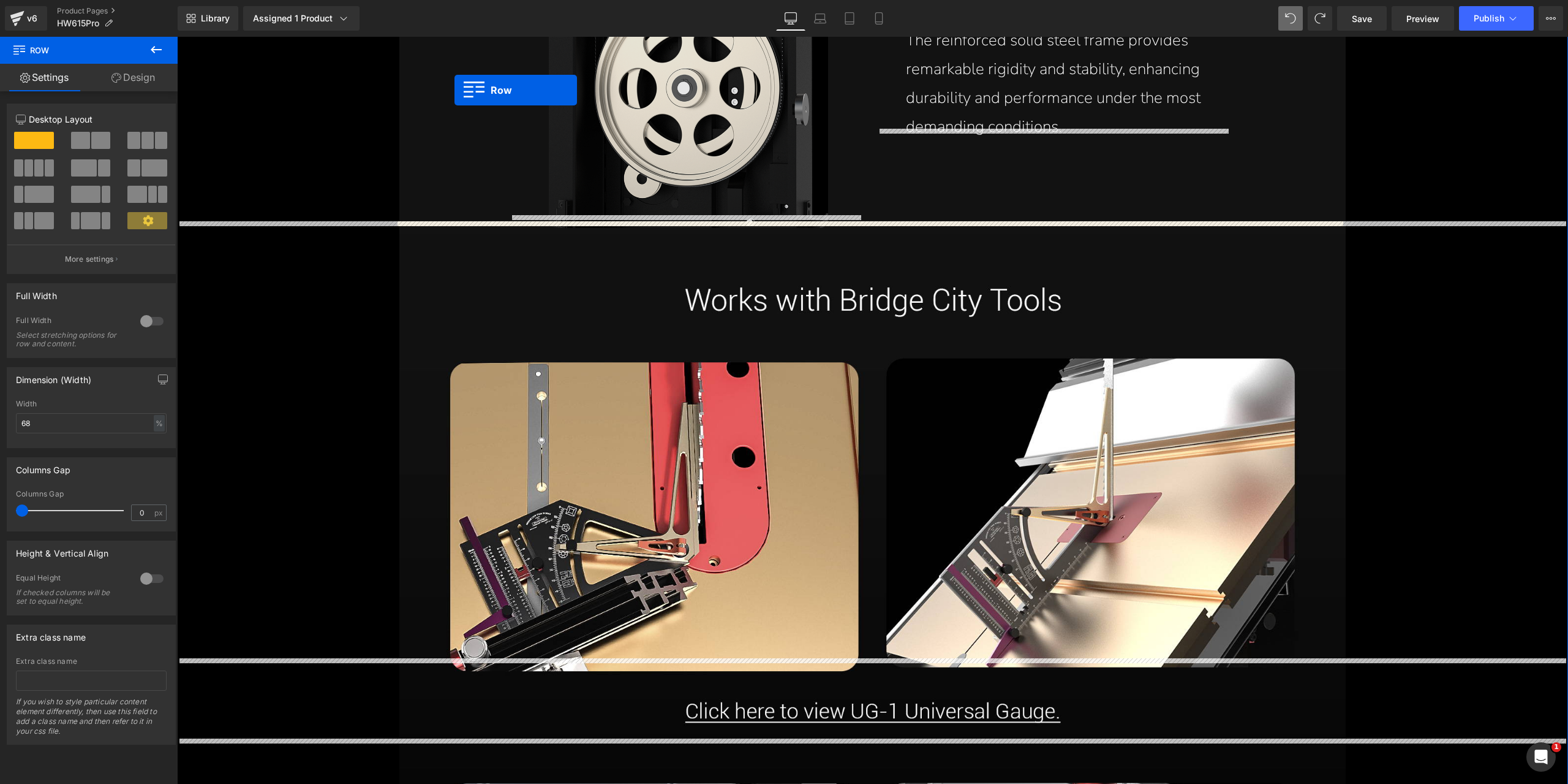
scroll to position [7166, 0]
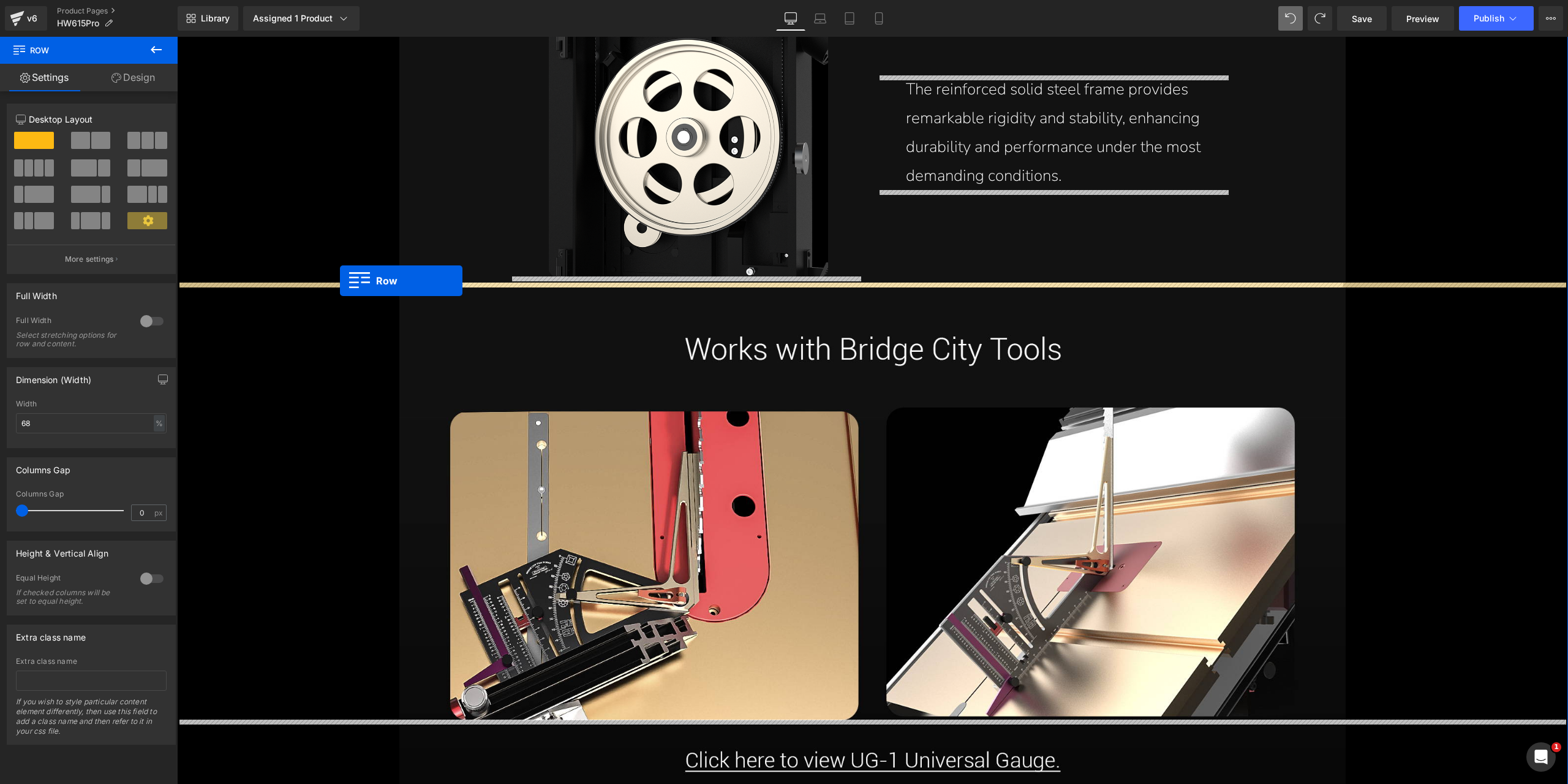
drag, startPoint x: 398, startPoint y: 265, endPoint x: 340, endPoint y: 282, distance: 60.4
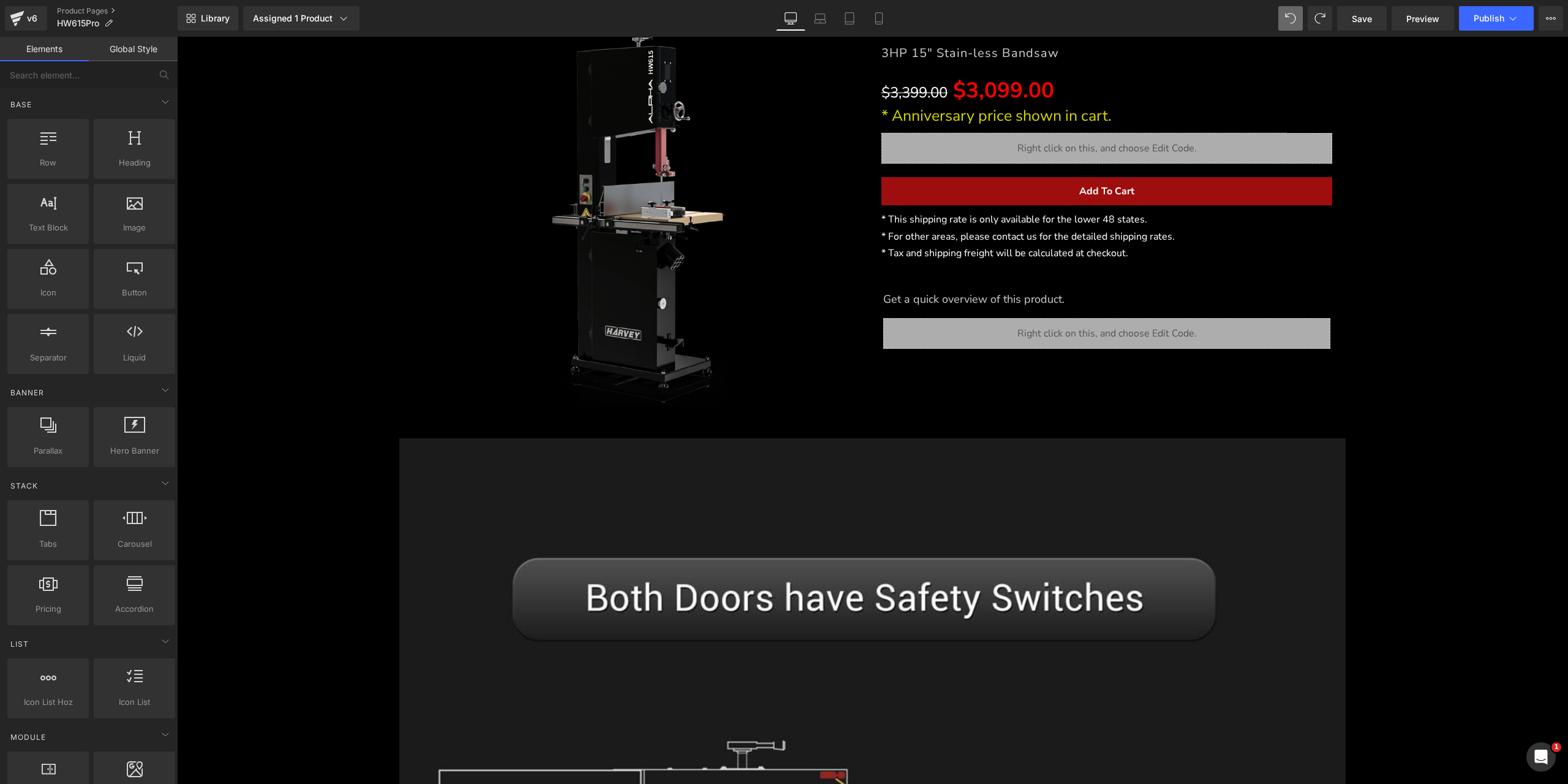
scroll to position [306, 0]
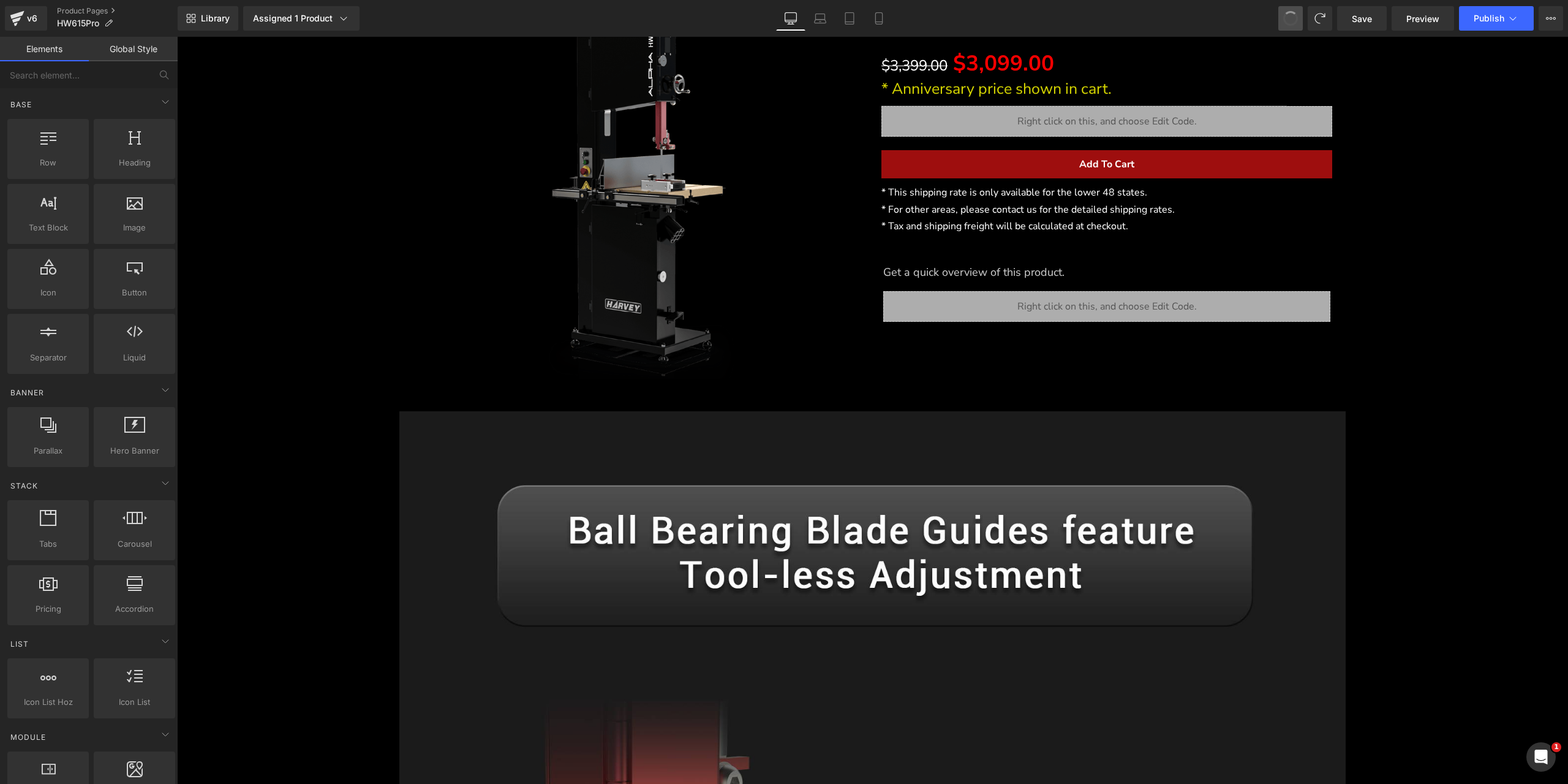
click at [1297, 26] on button at bounding box center [1291, 18] width 25 height 25
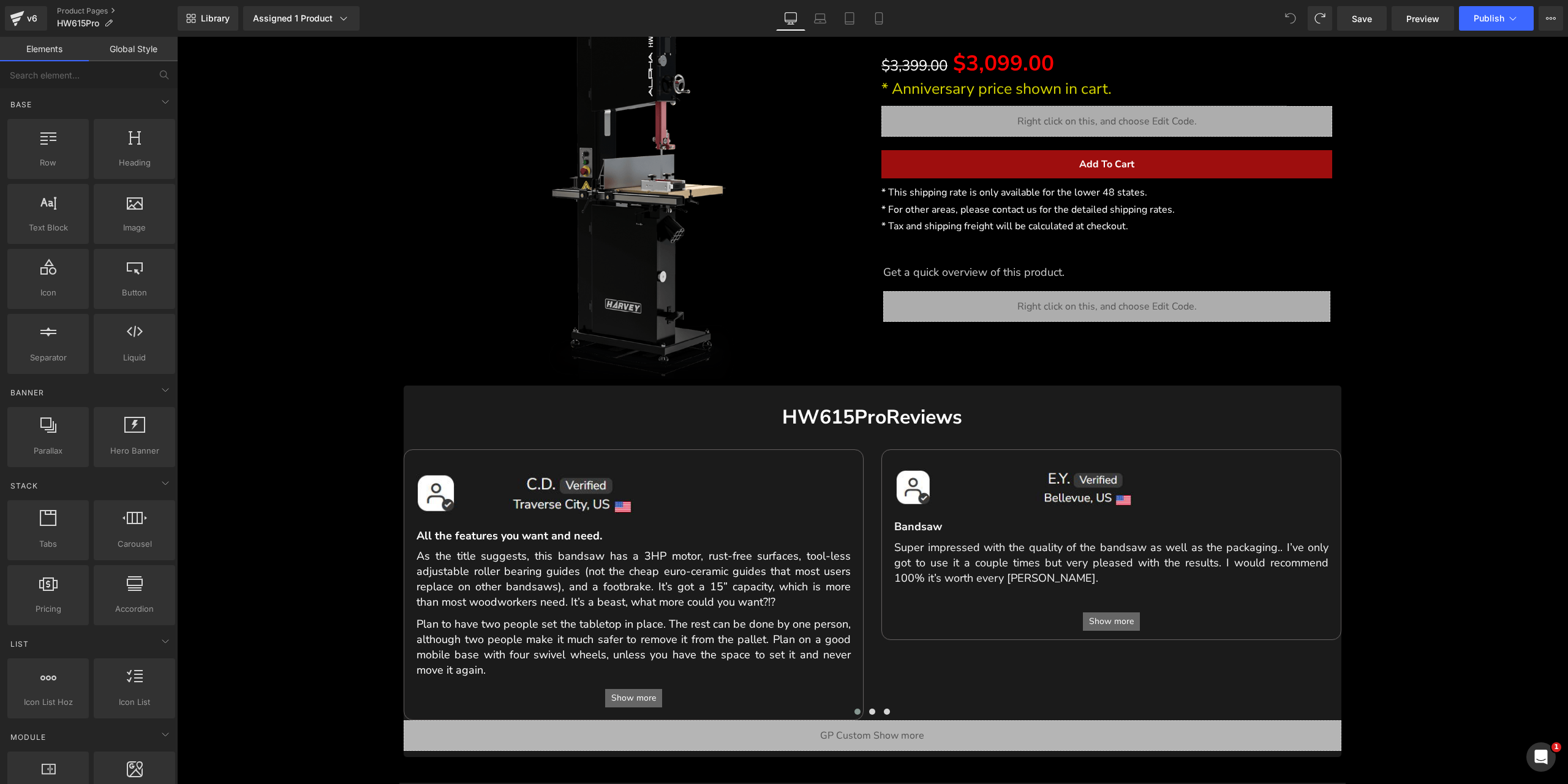
click at [1297, 26] on span at bounding box center [1291, 18] width 25 height 25
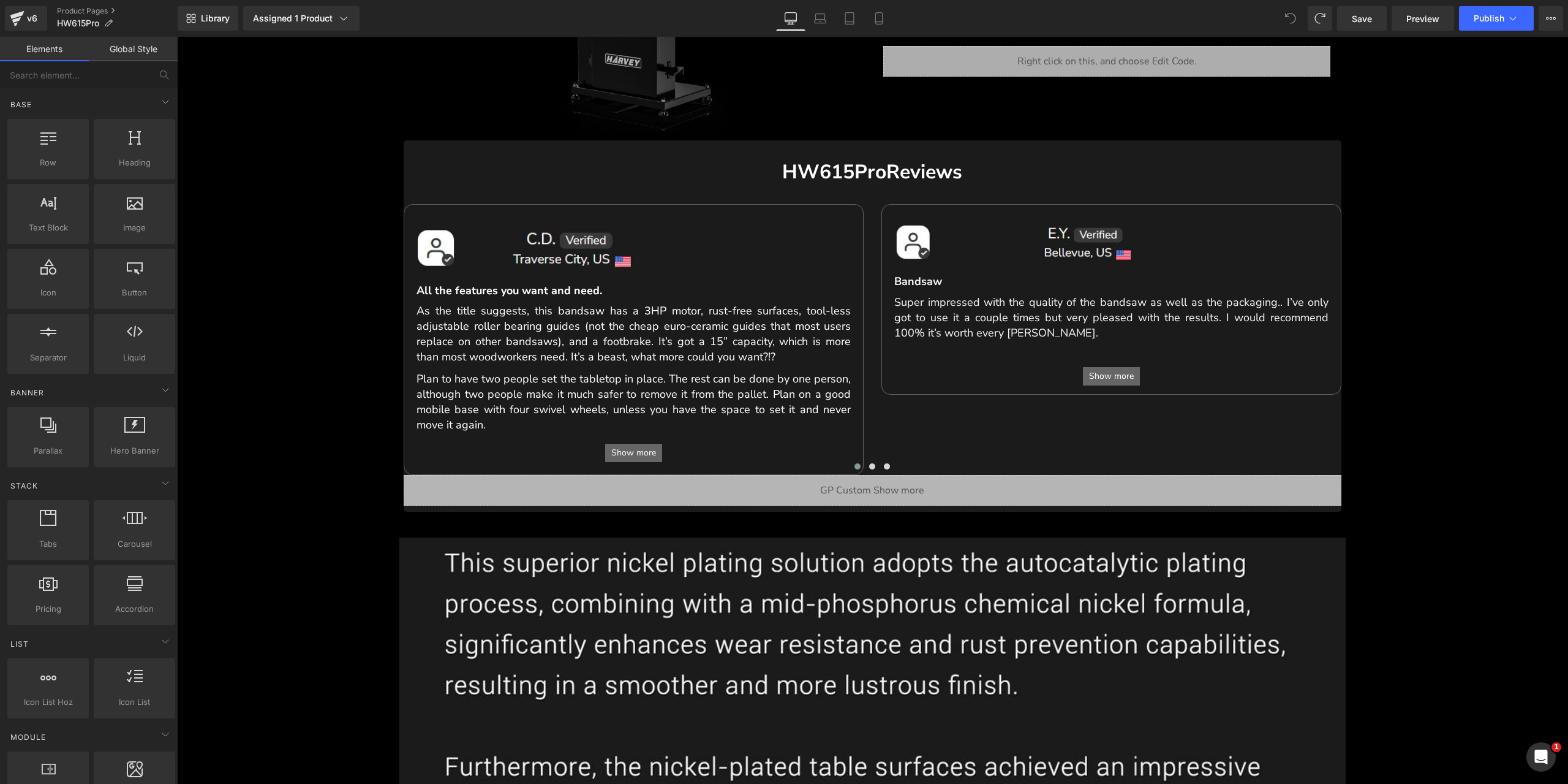
scroll to position [736, 0]
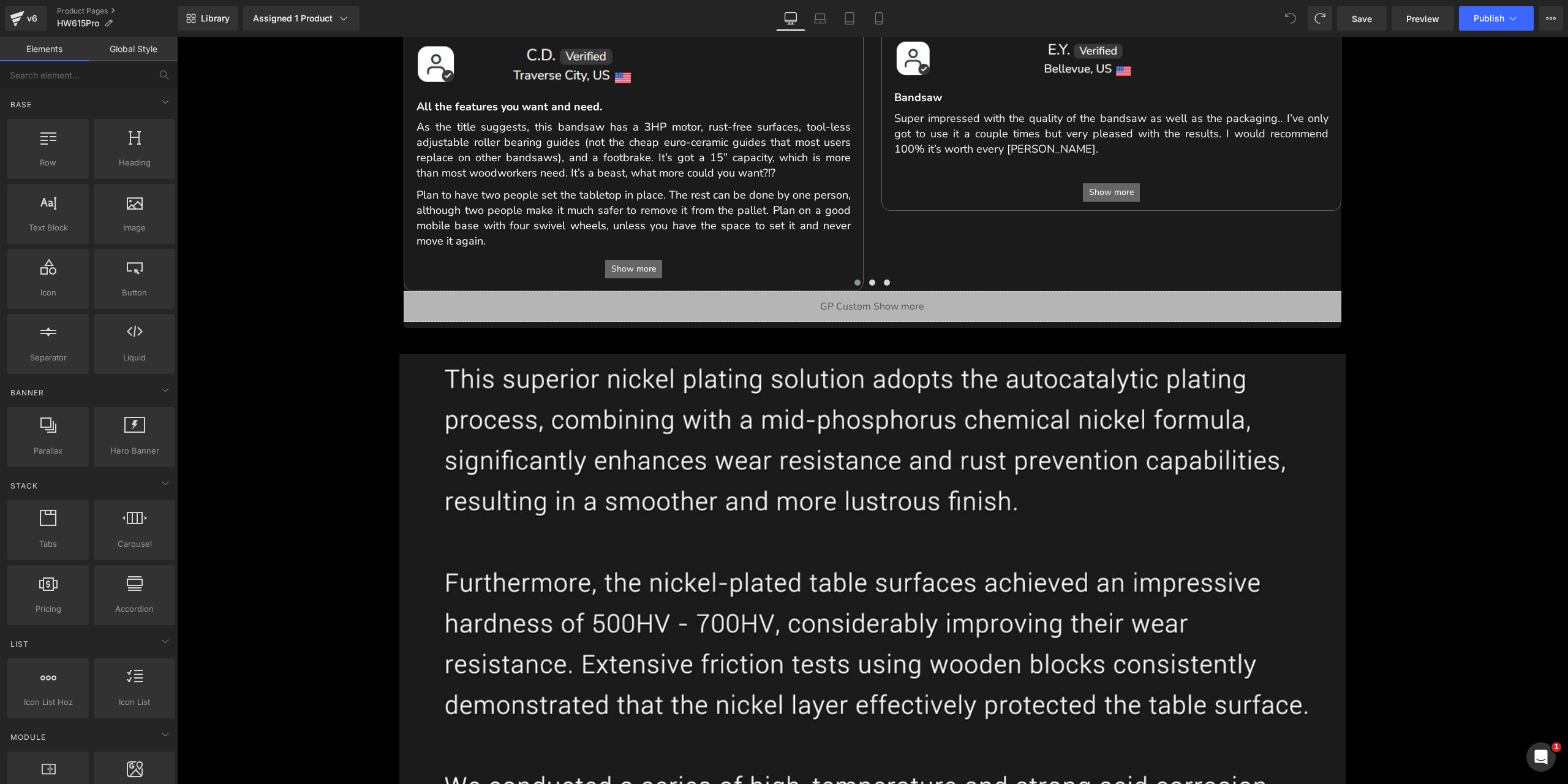
click at [1293, 22] on icon at bounding box center [1290, 18] width 11 height 11
click at [1290, 18] on icon at bounding box center [1290, 18] width 11 height 11
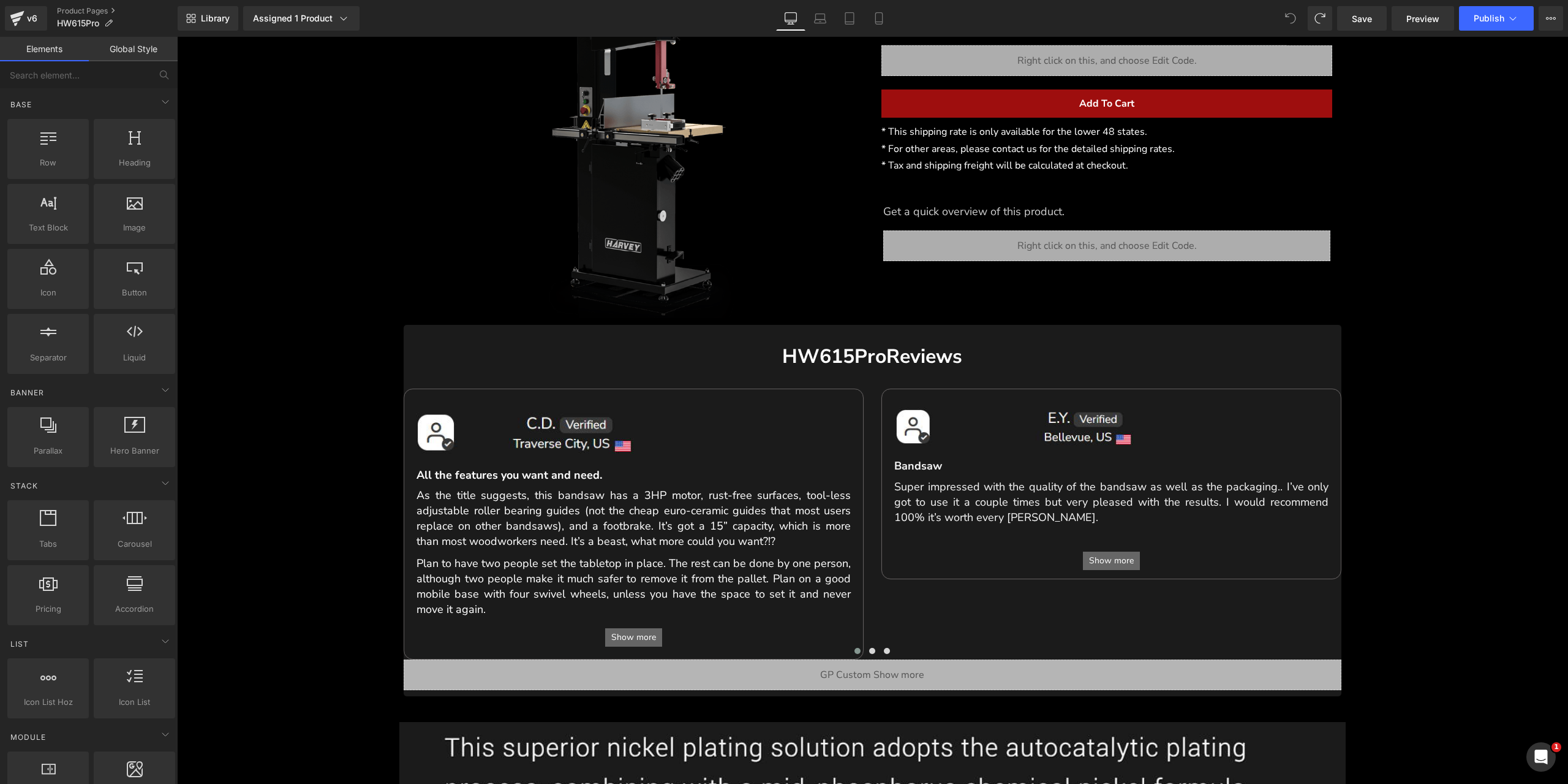
scroll to position [306, 0]
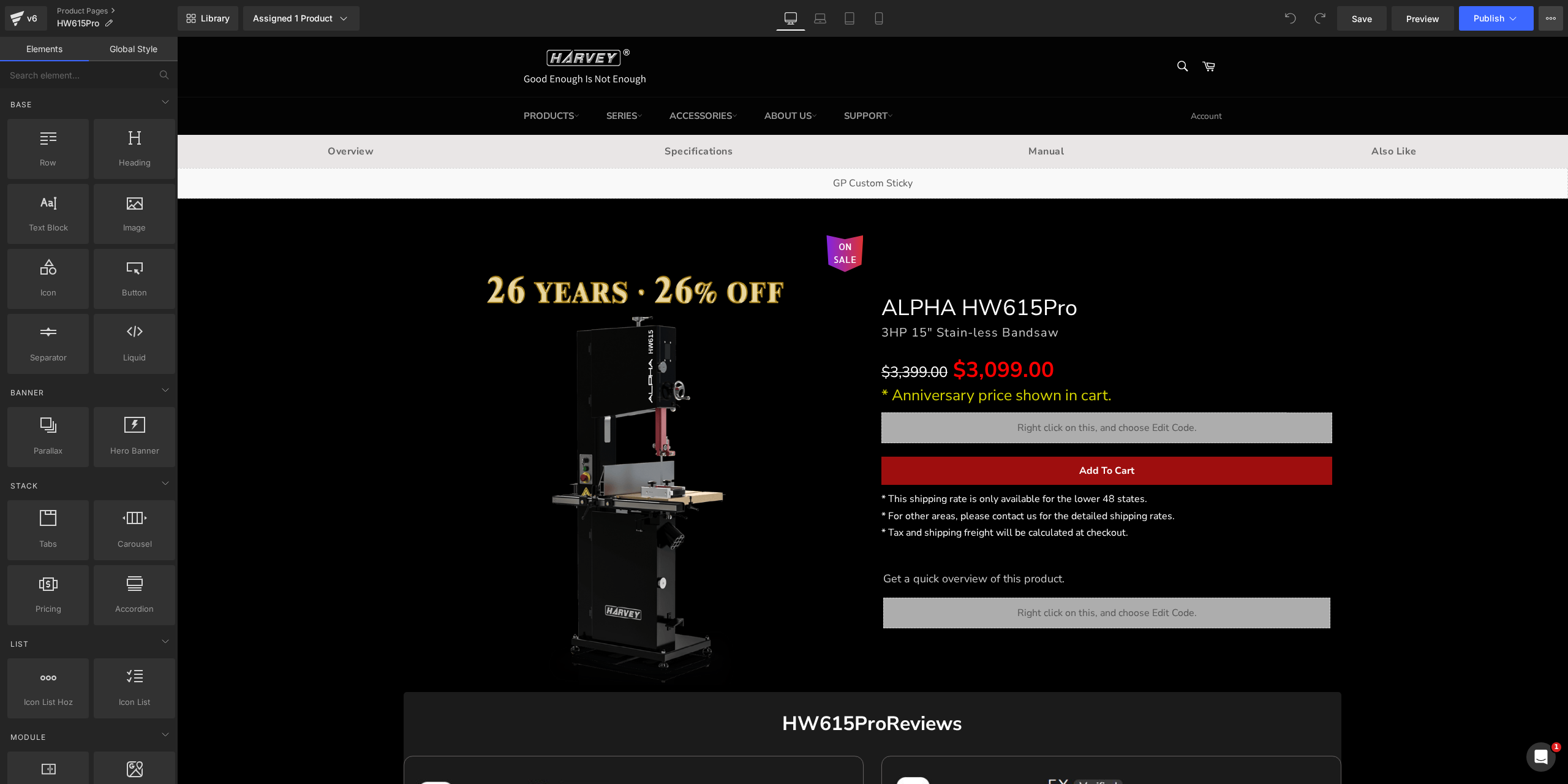
click at [1559, 18] on button "View Live Page View with current Template Save Template to Library Schedule Pub…" at bounding box center [1551, 18] width 25 height 25
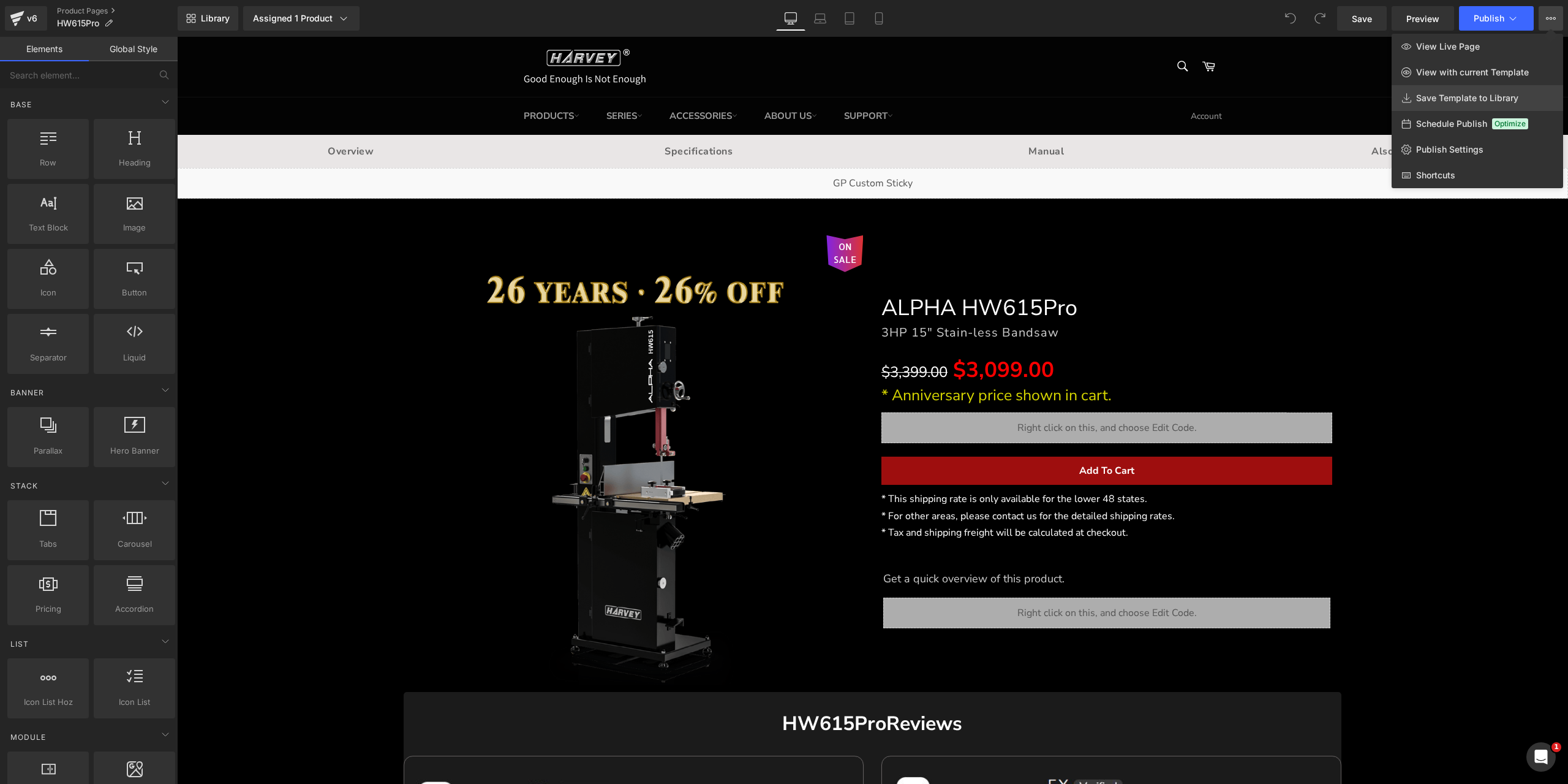
click at [1496, 95] on span "Save Template to Library" at bounding box center [1467, 98] width 102 height 11
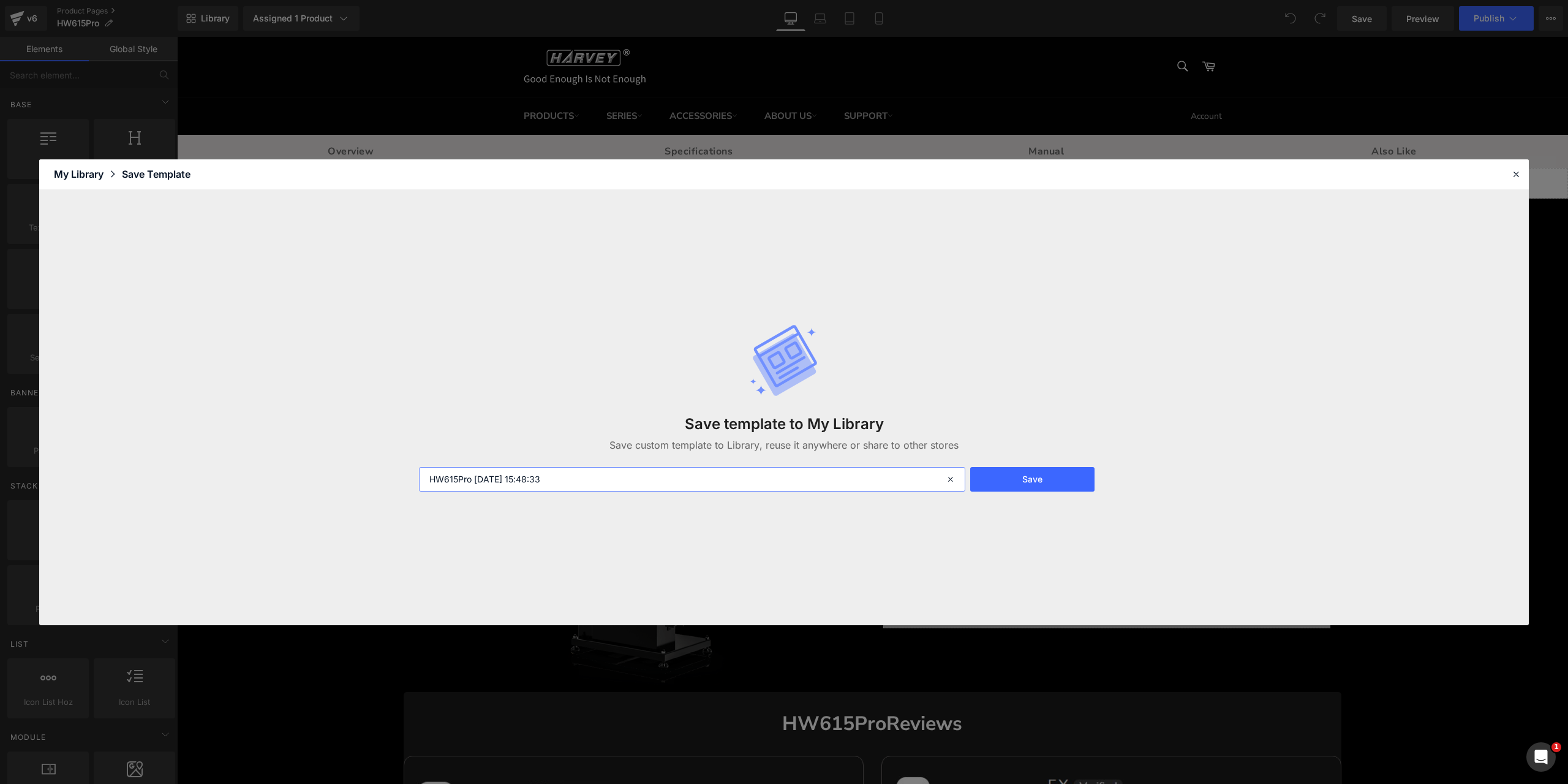
click at [607, 479] on input "HW615Pro [DATE] 15:48:33" at bounding box center [692, 479] width 547 height 25
type input "HW615Pro图文未分离"
click at [1065, 484] on button "Save" at bounding box center [1033, 479] width 125 height 25
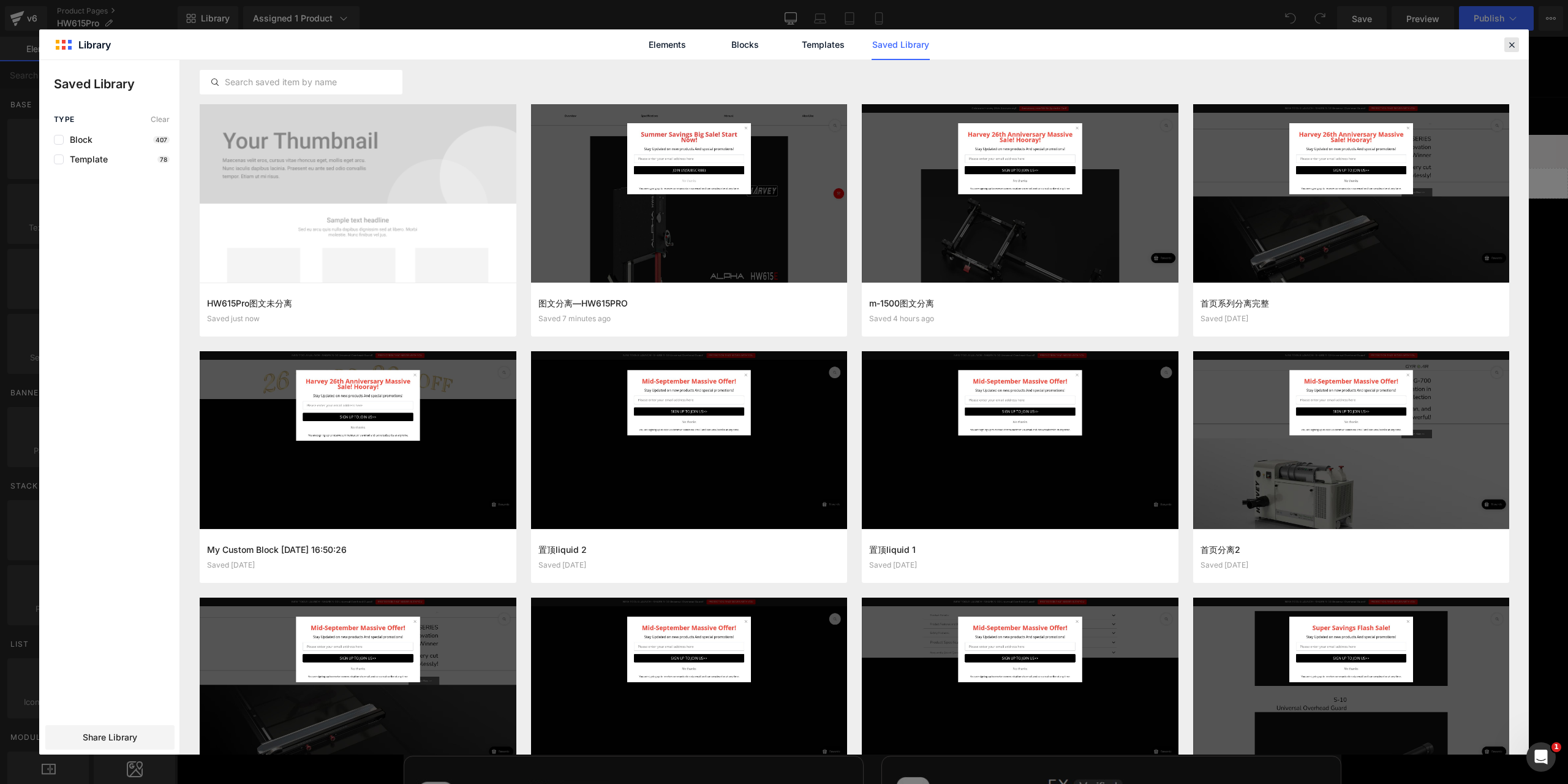
click at [1514, 42] on icon at bounding box center [1512, 45] width 11 height 11
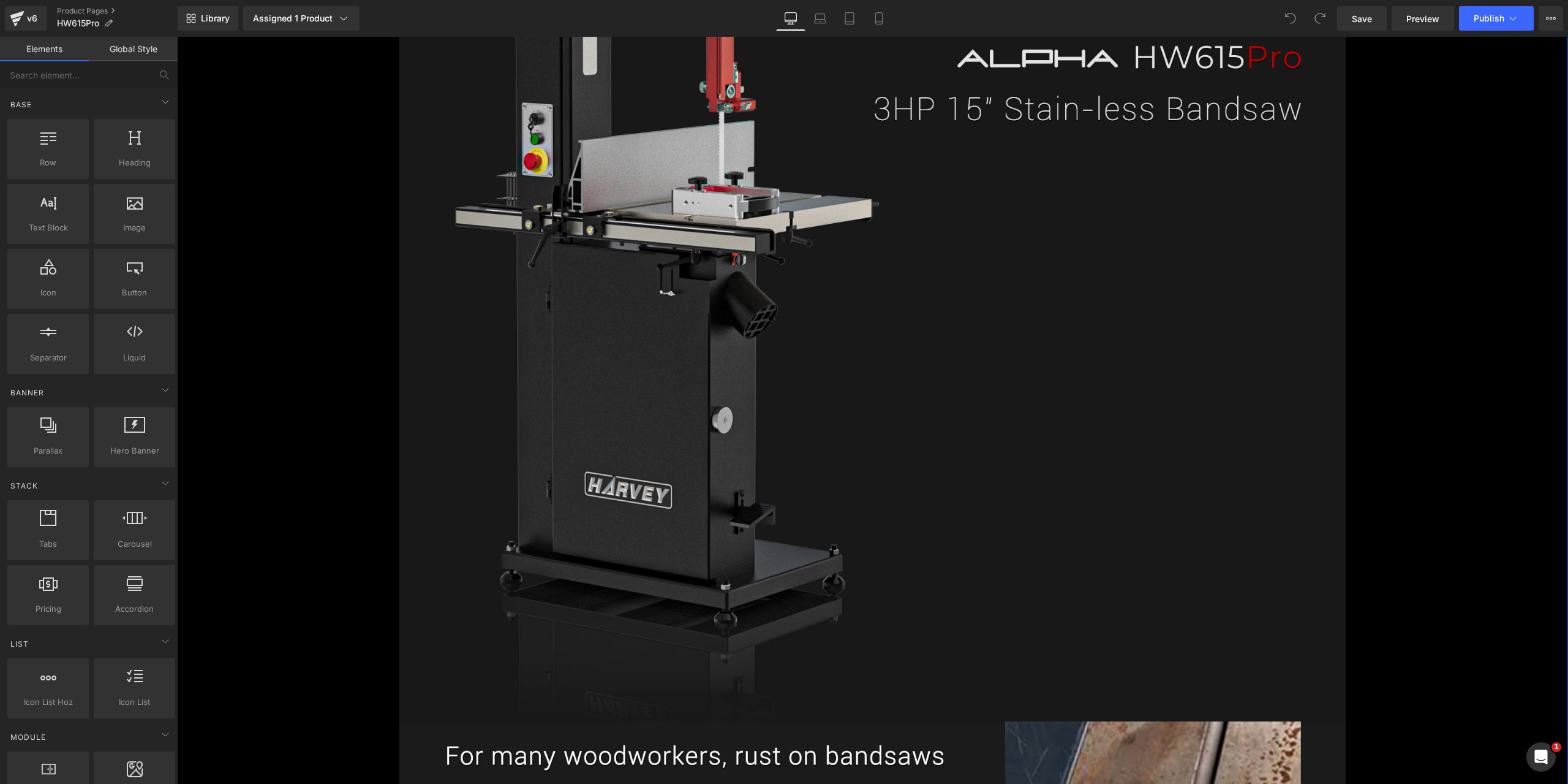
scroll to position [1593, 0]
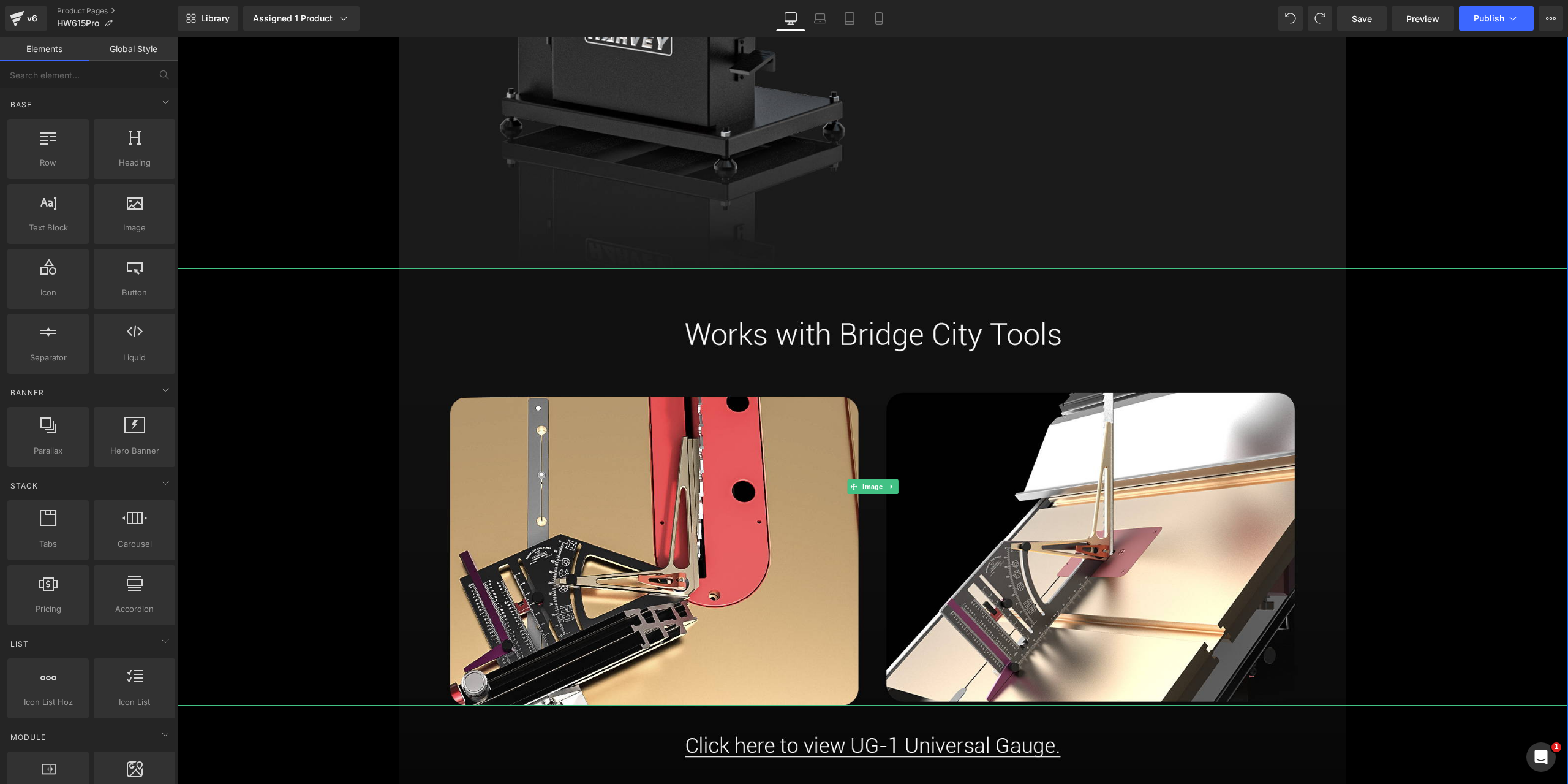
scroll to position [2268, 0]
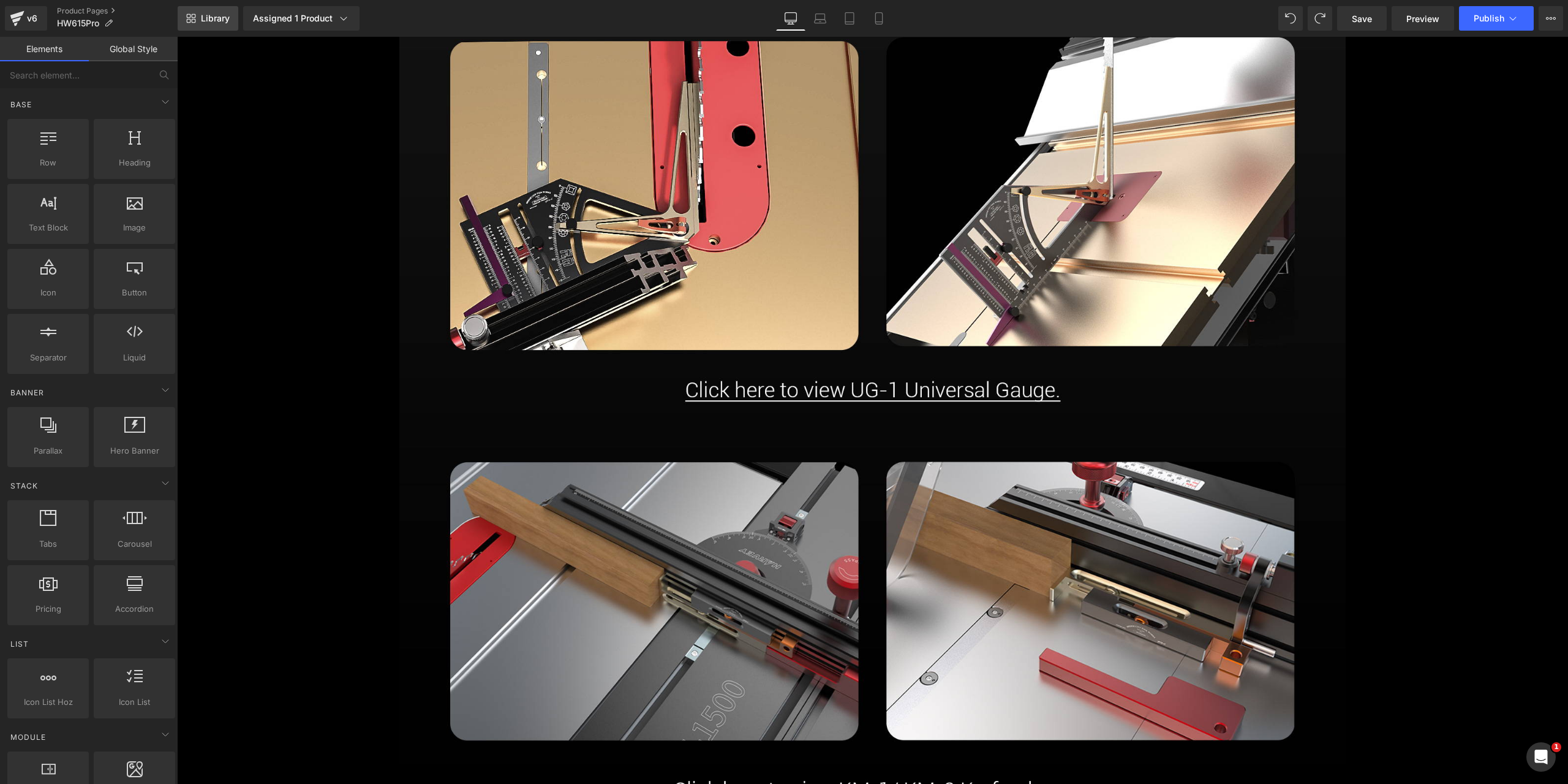
click at [192, 18] on icon at bounding box center [194, 16] width 5 height 5
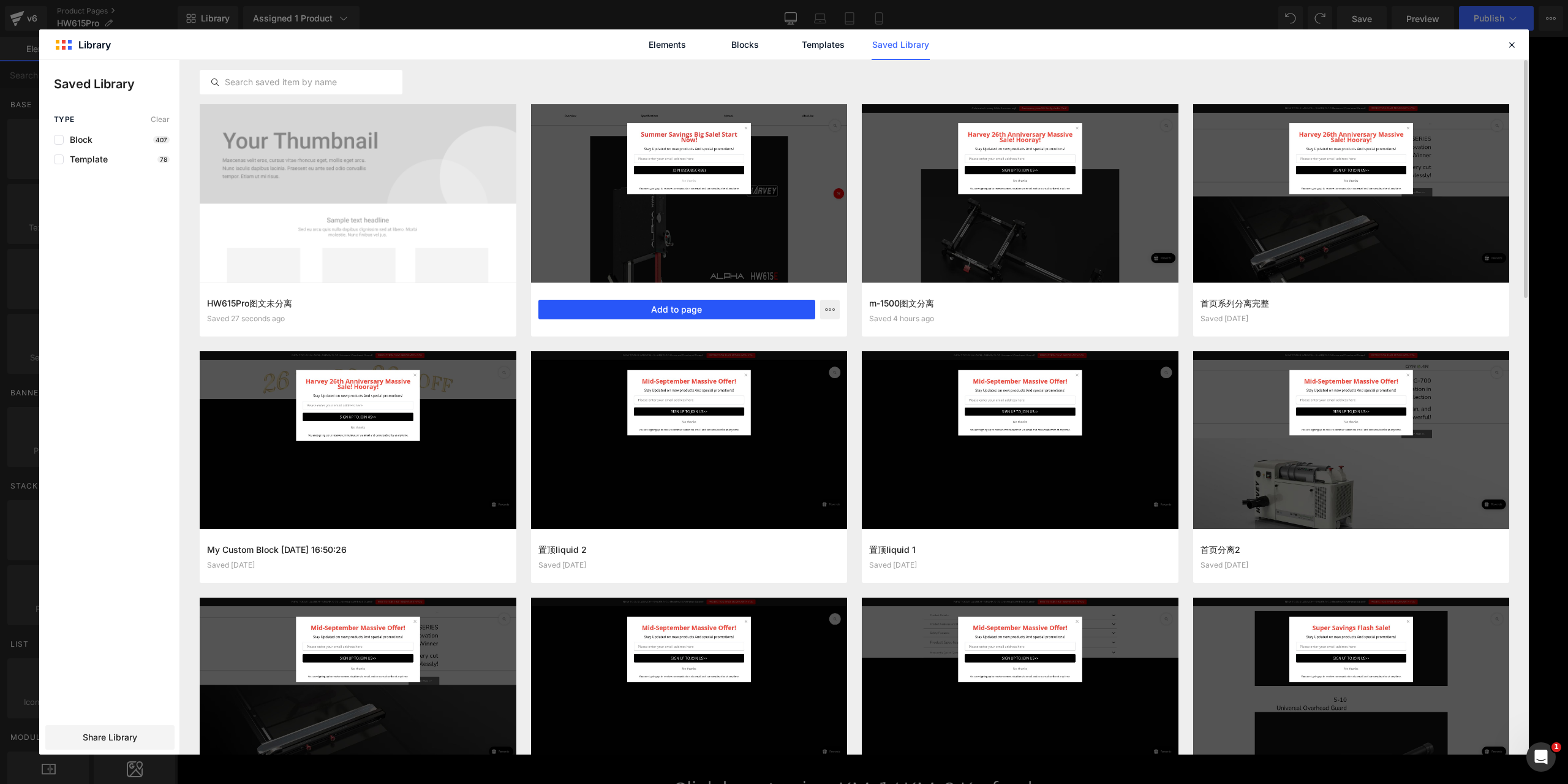
click at [641, 307] on button "Add to page" at bounding box center [677, 309] width 278 height 19
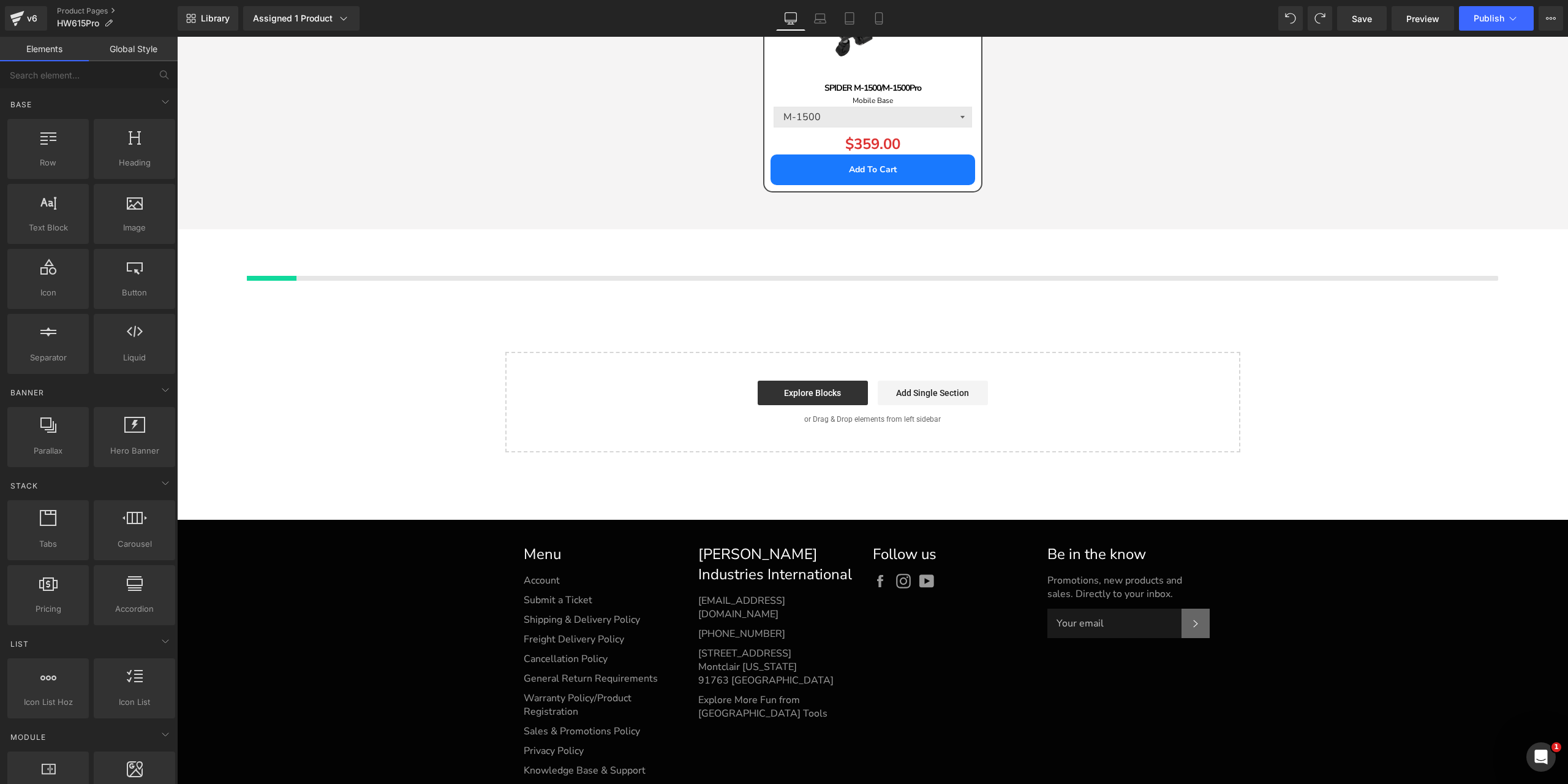
scroll to position [5152, 0]
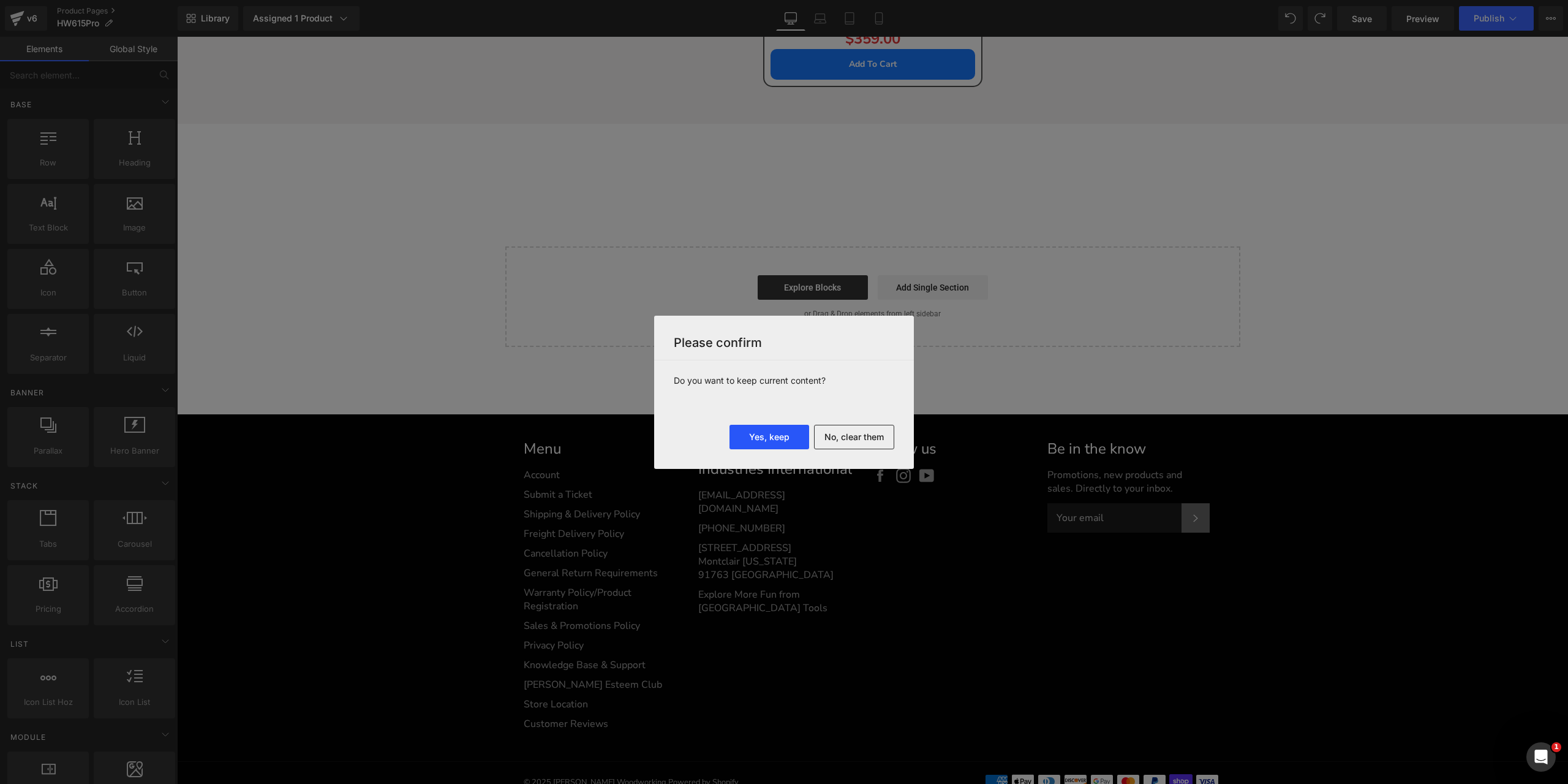
click at [772, 439] on button "Yes, keep" at bounding box center [770, 437] width 80 height 25
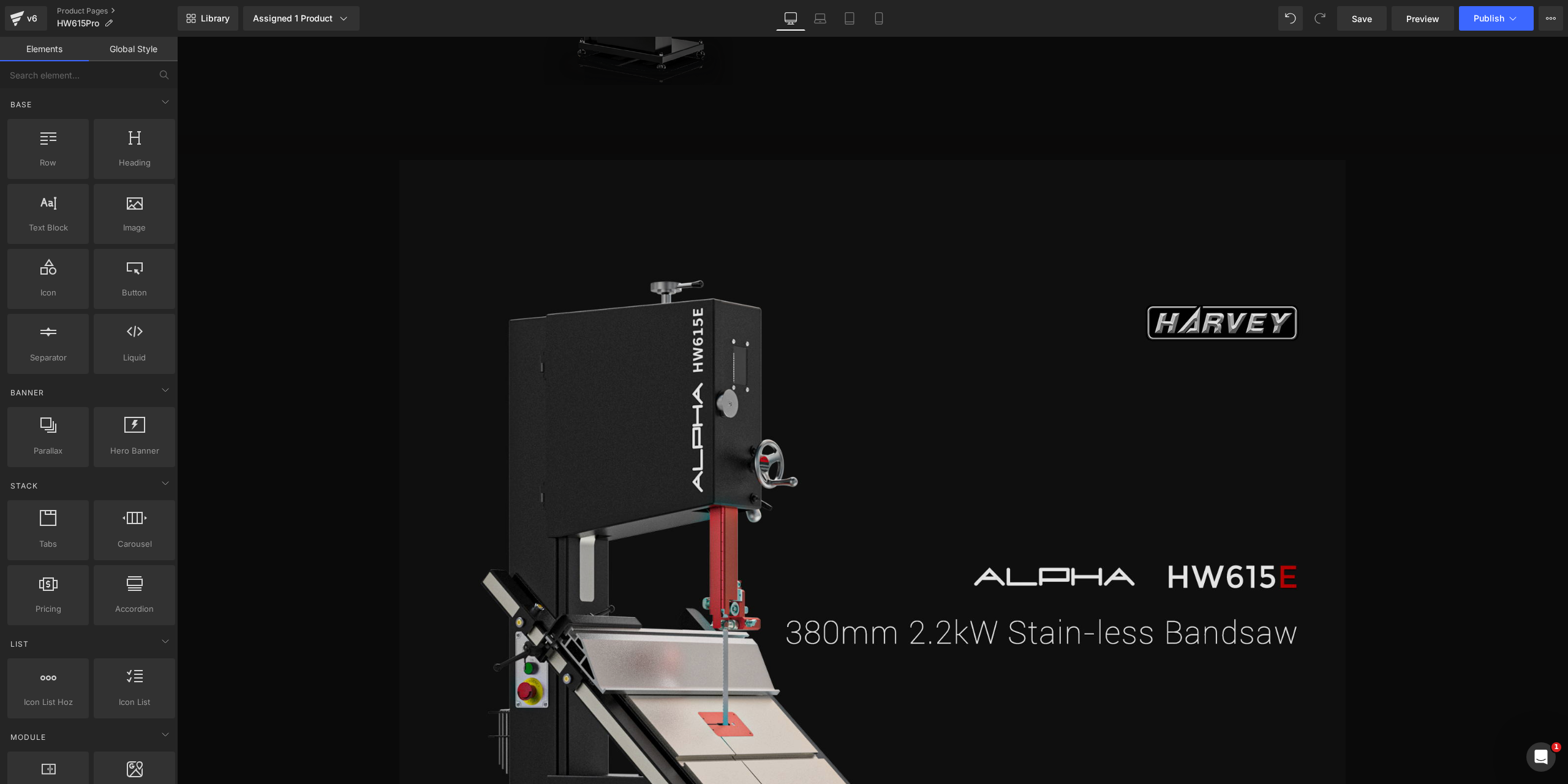
scroll to position [5643, 0]
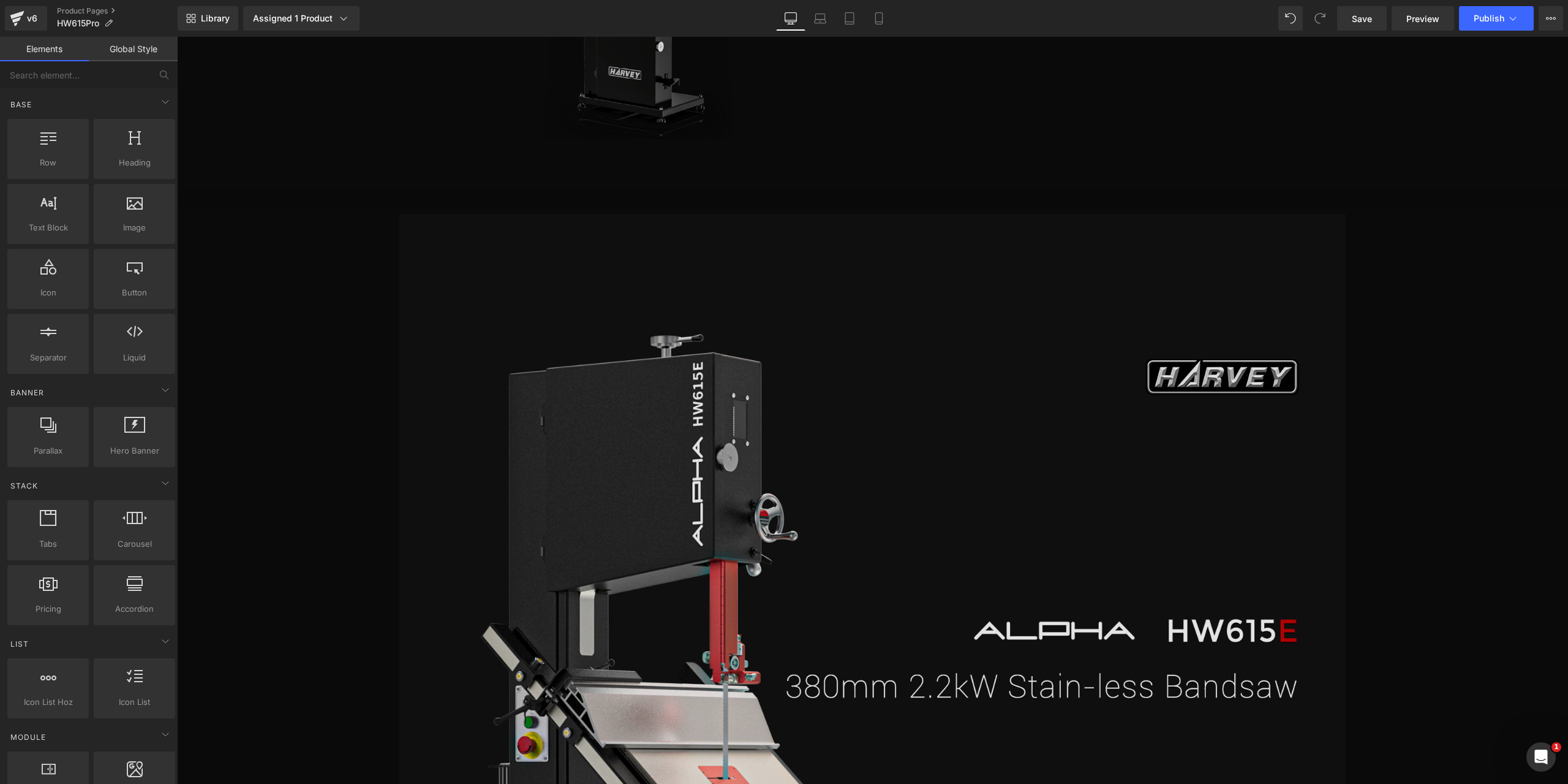
click at [894, 395] on img at bounding box center [872, 754] width 946 height 1080
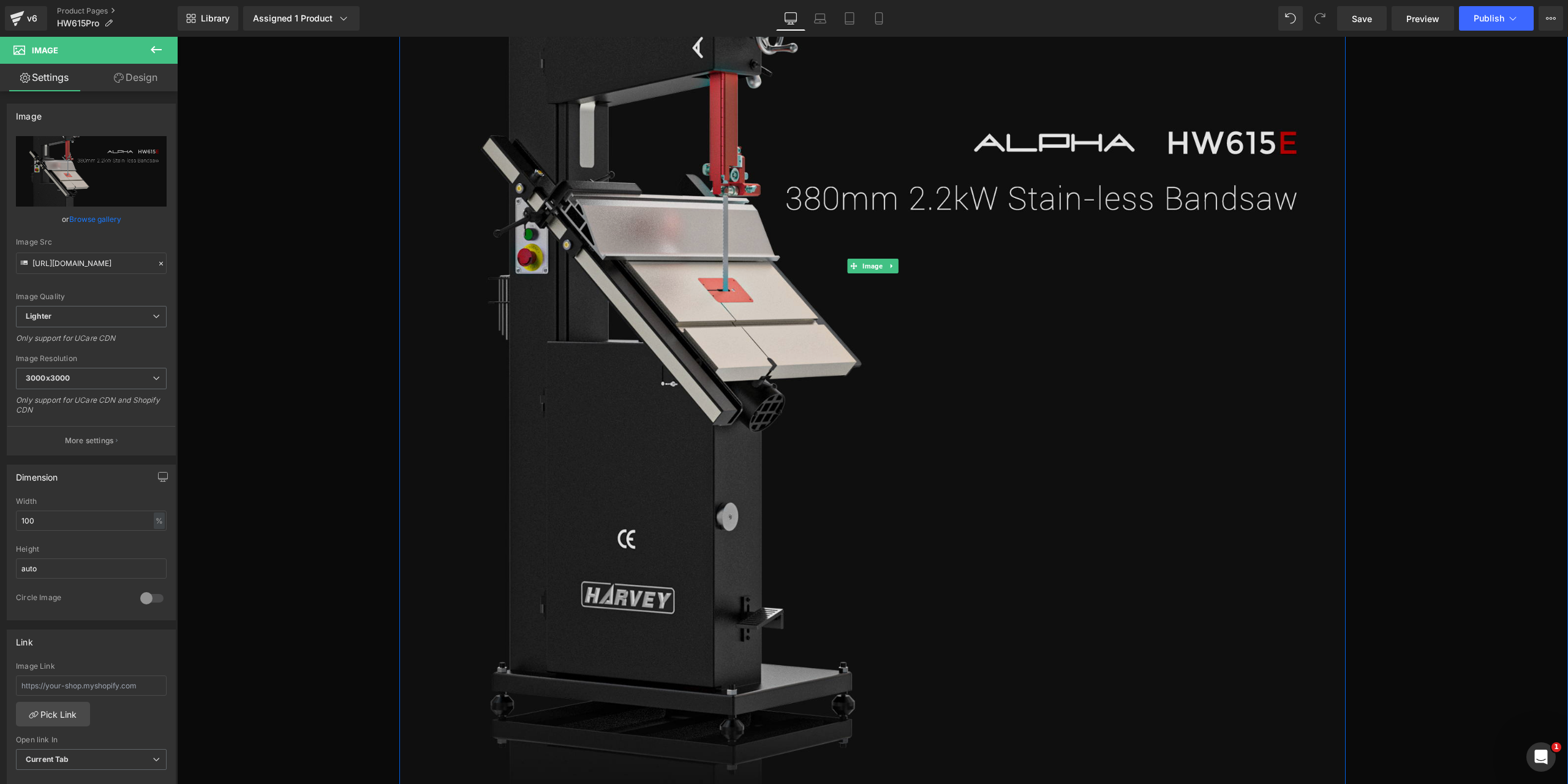
scroll to position [6255, 0]
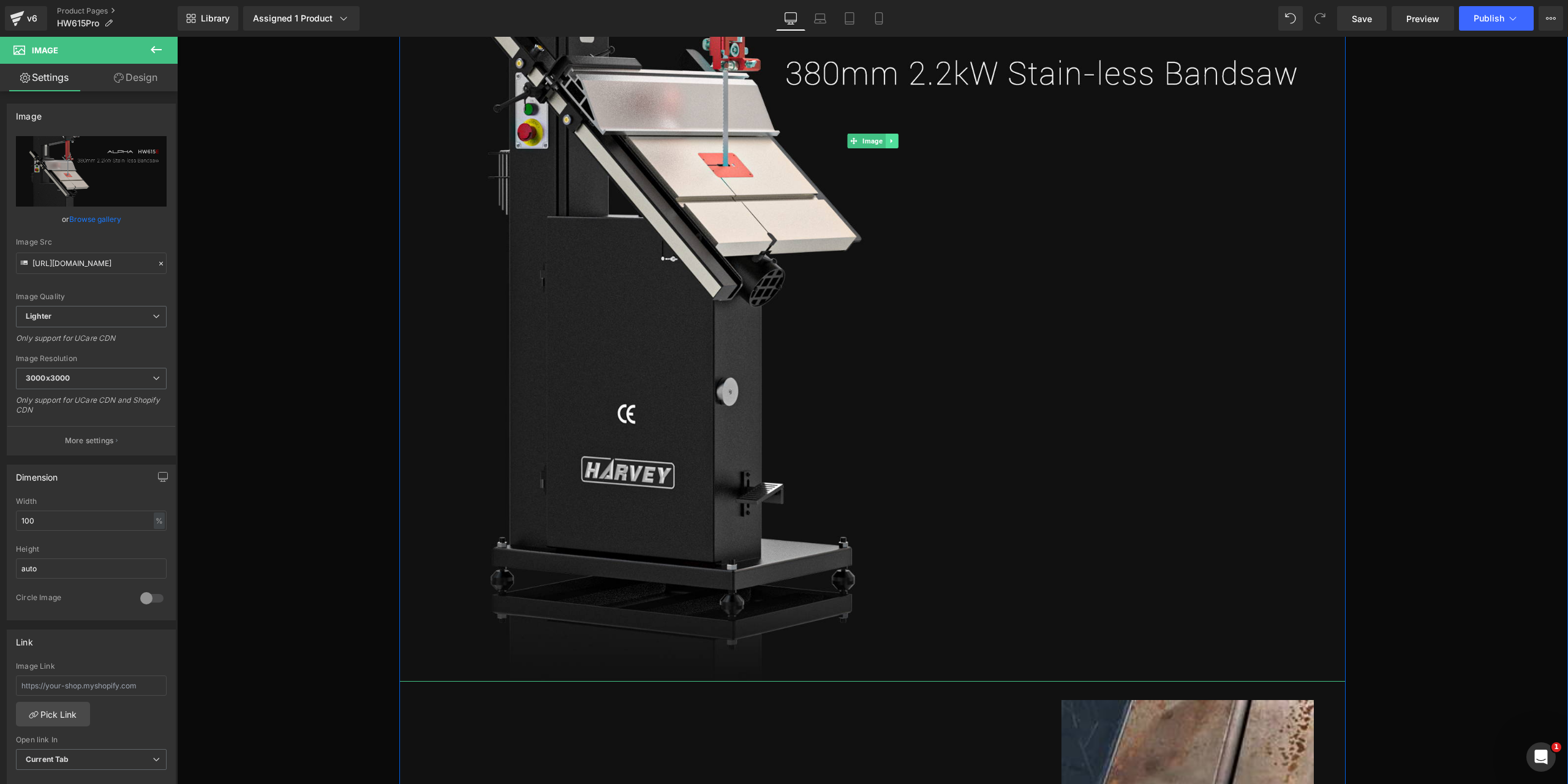
click at [893, 134] on link at bounding box center [891, 141] width 13 height 15
click at [893, 134] on link at bounding box center [898, 141] width 13 height 15
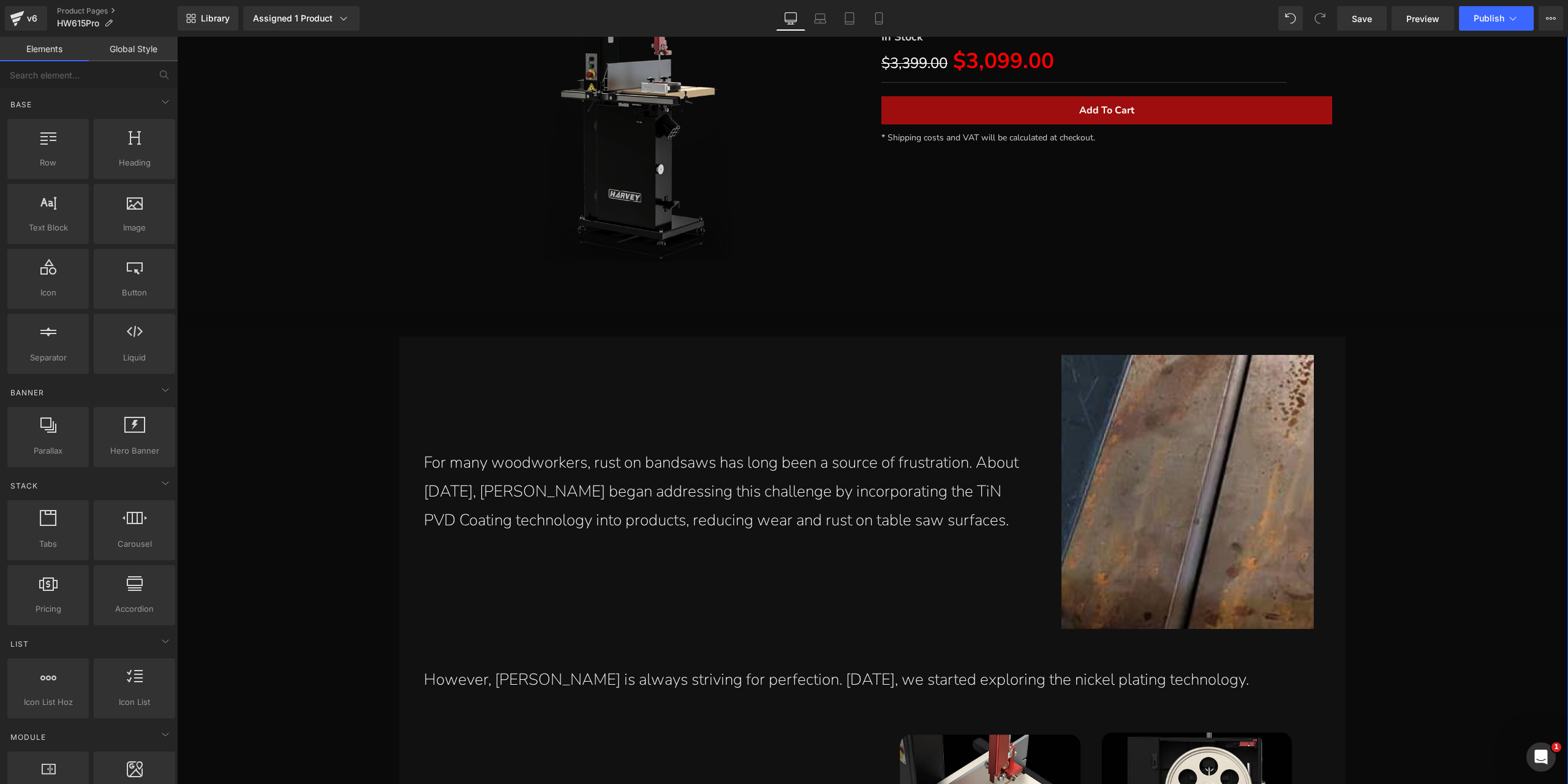
scroll to position [5397, 0]
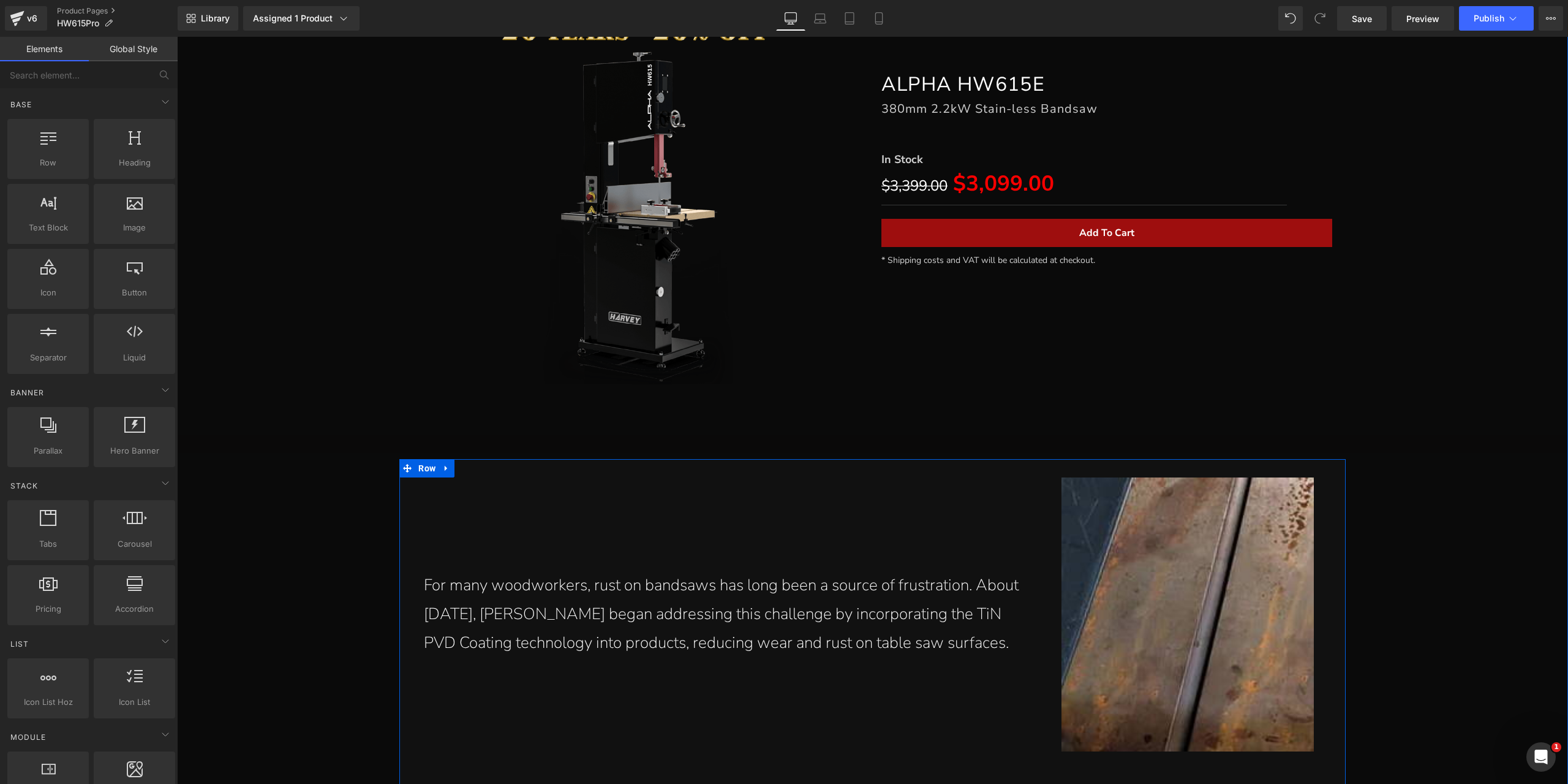
click at [426, 459] on span "Row" at bounding box center [427, 469] width 23 height 18
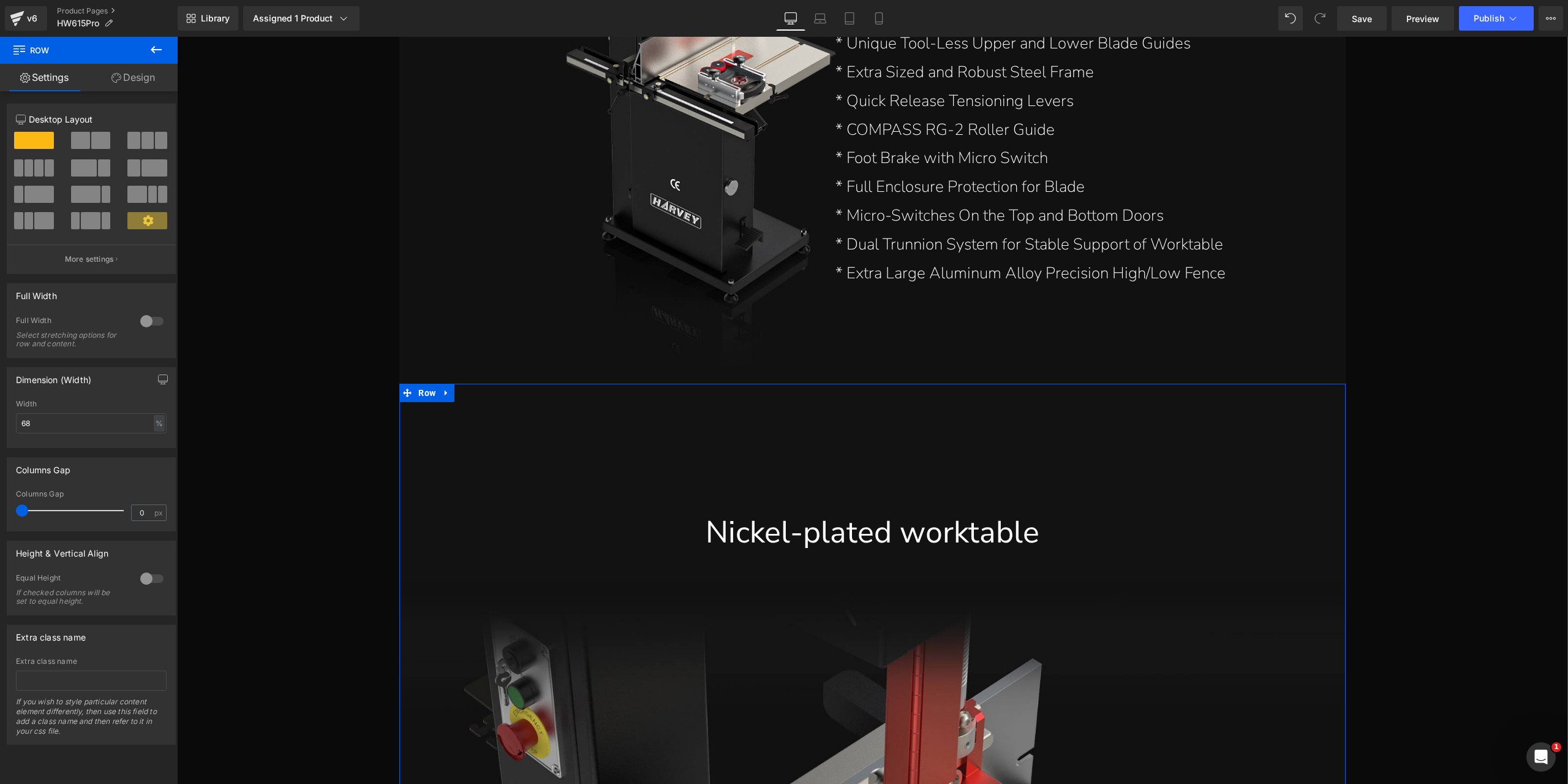
scroll to position [7604, 0]
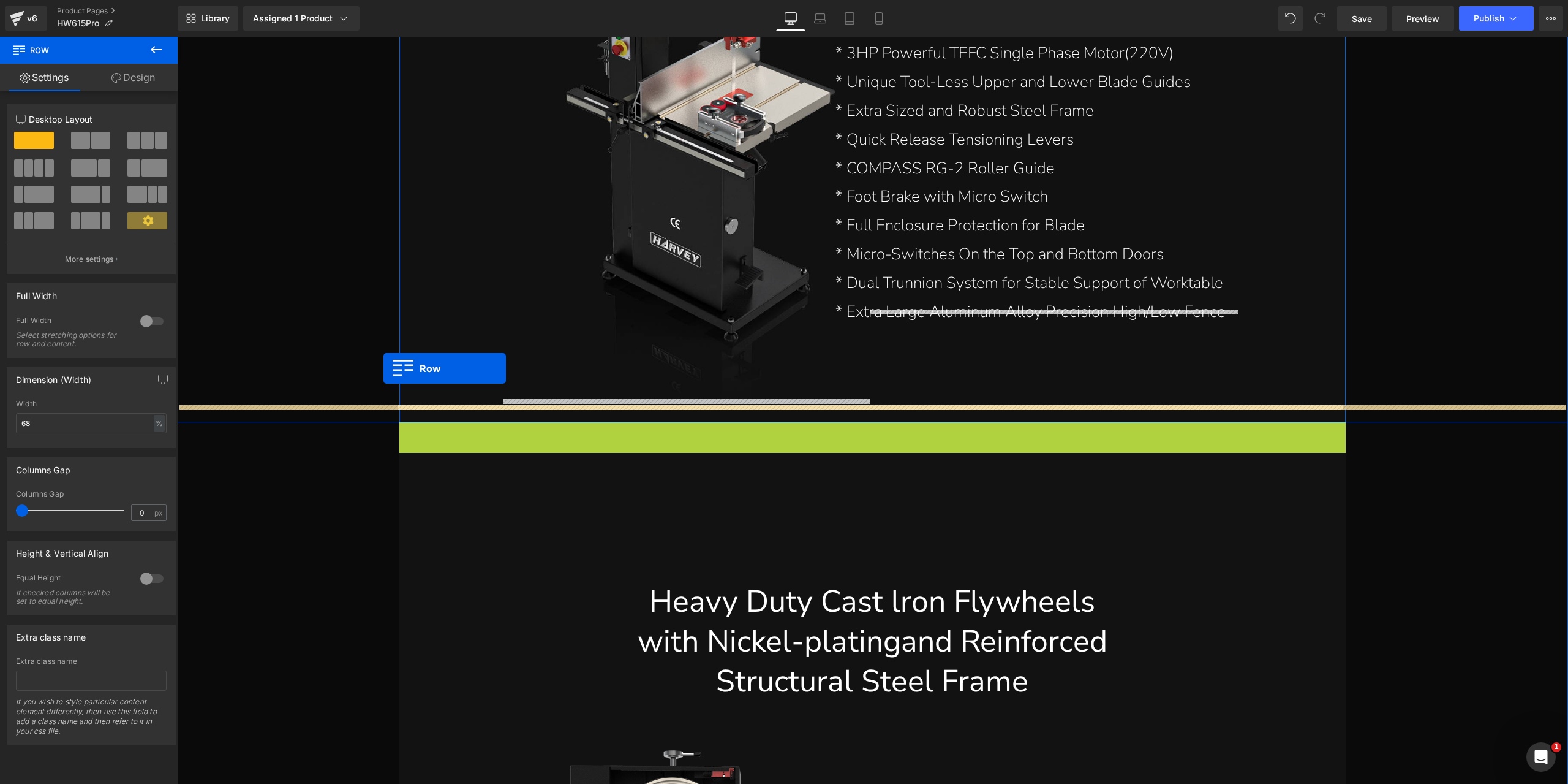
drag, startPoint x: 401, startPoint y: 416, endPoint x: 384, endPoint y: 369, distance: 50.0
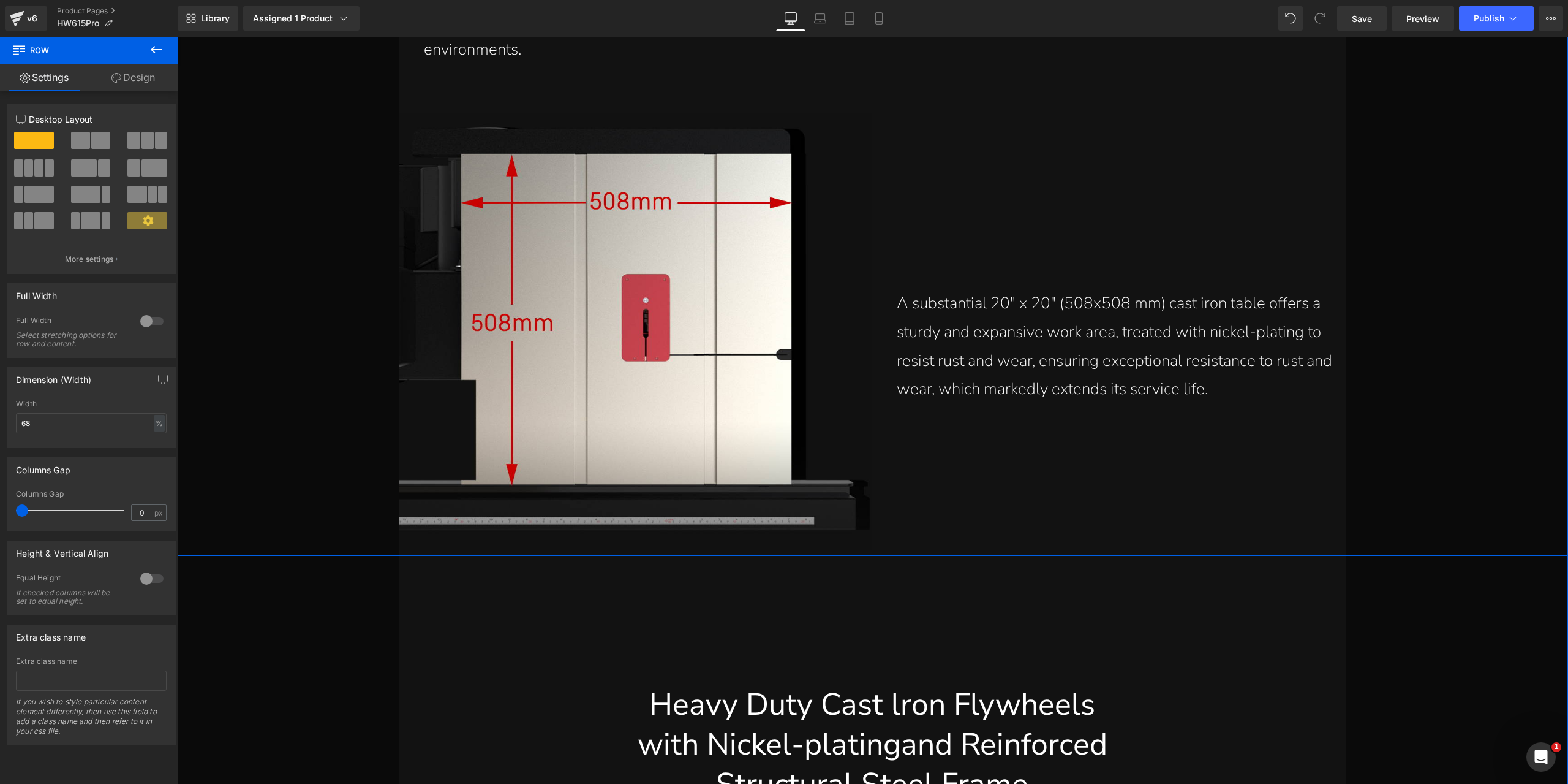
scroll to position [9381, 0]
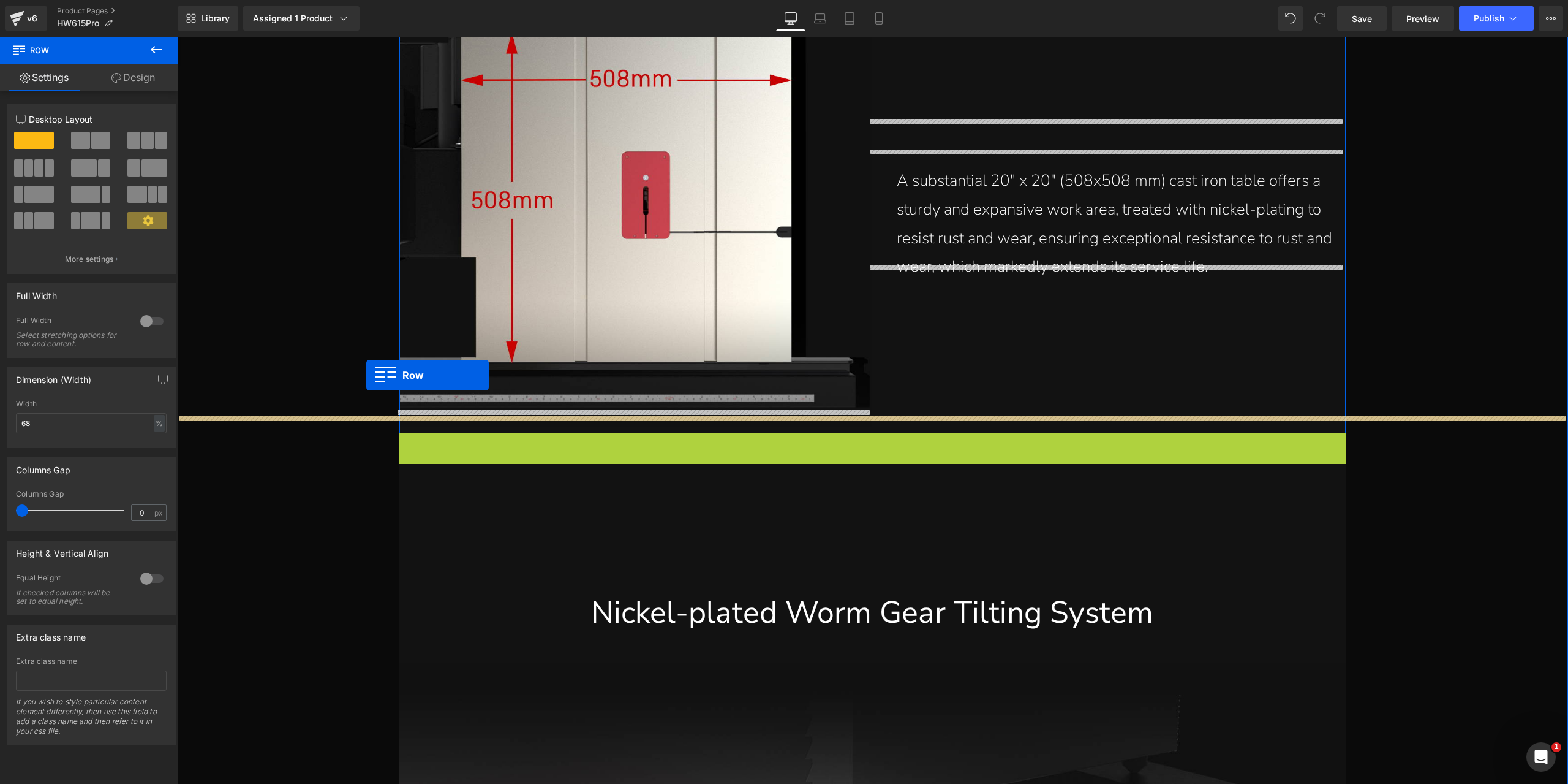
drag, startPoint x: 404, startPoint y: 429, endPoint x: 366, endPoint y: 375, distance: 66.0
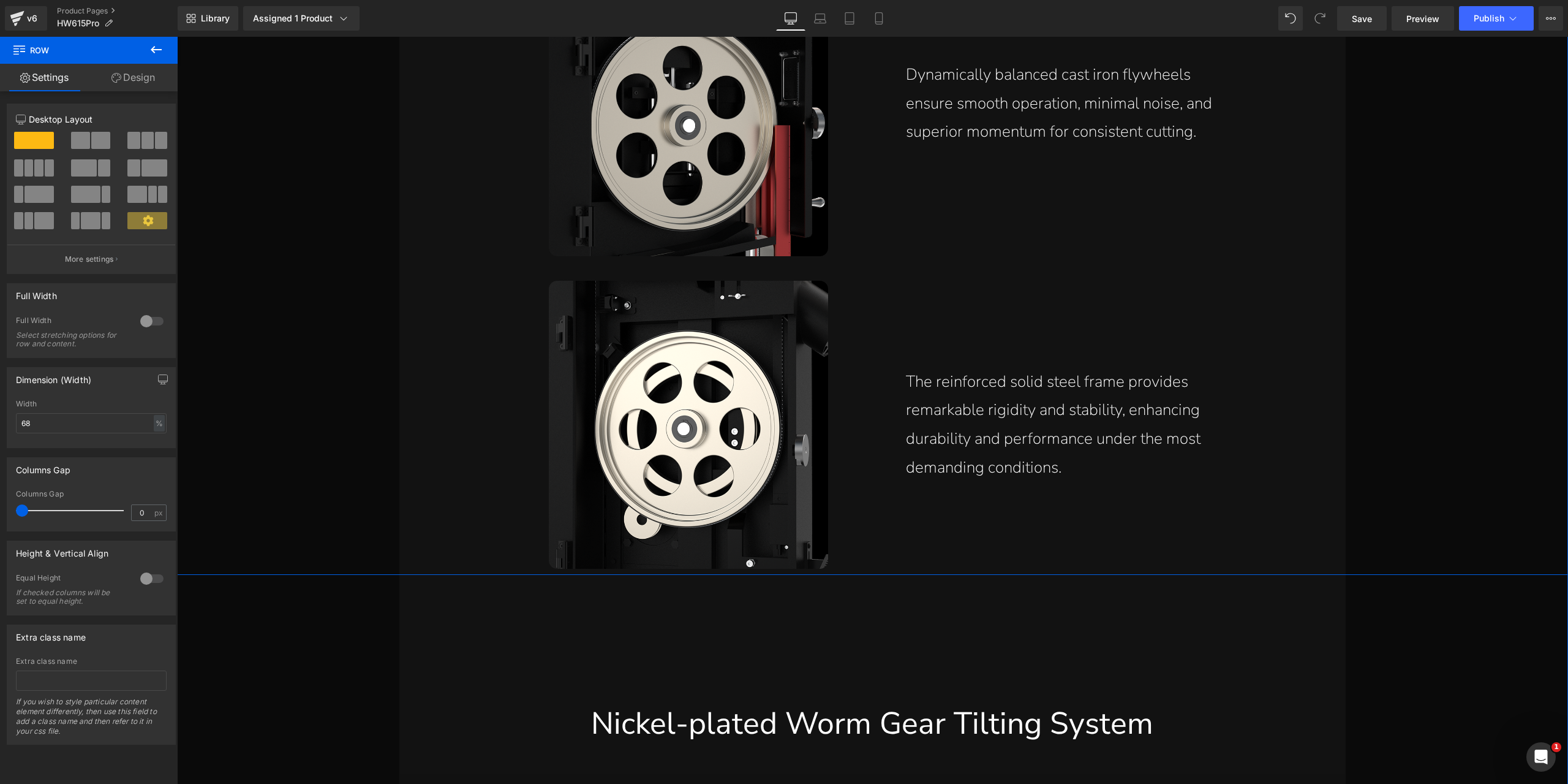
scroll to position [11036, 0]
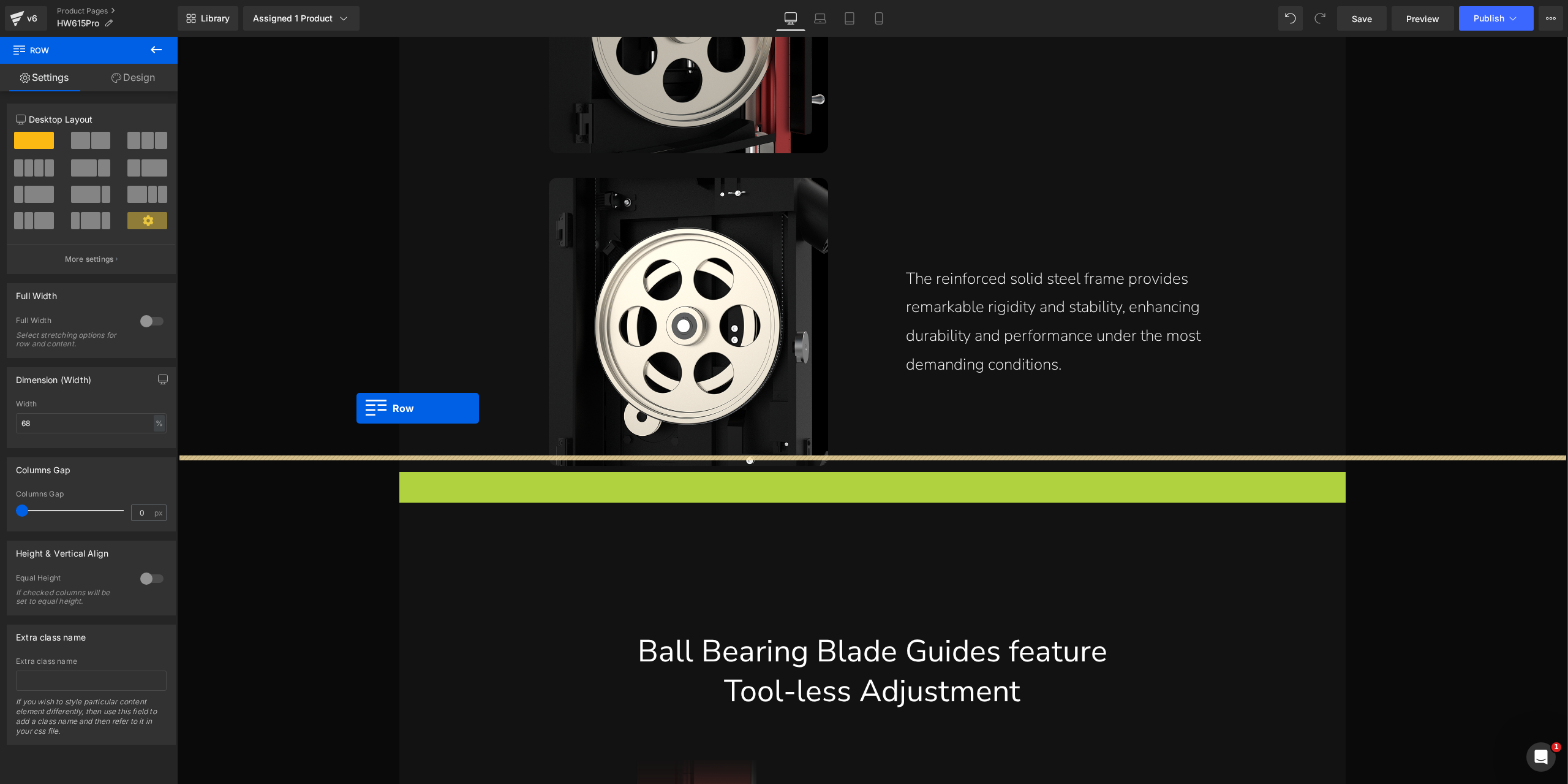
drag, startPoint x: 402, startPoint y: 469, endPoint x: 357, endPoint y: 409, distance: 75.0
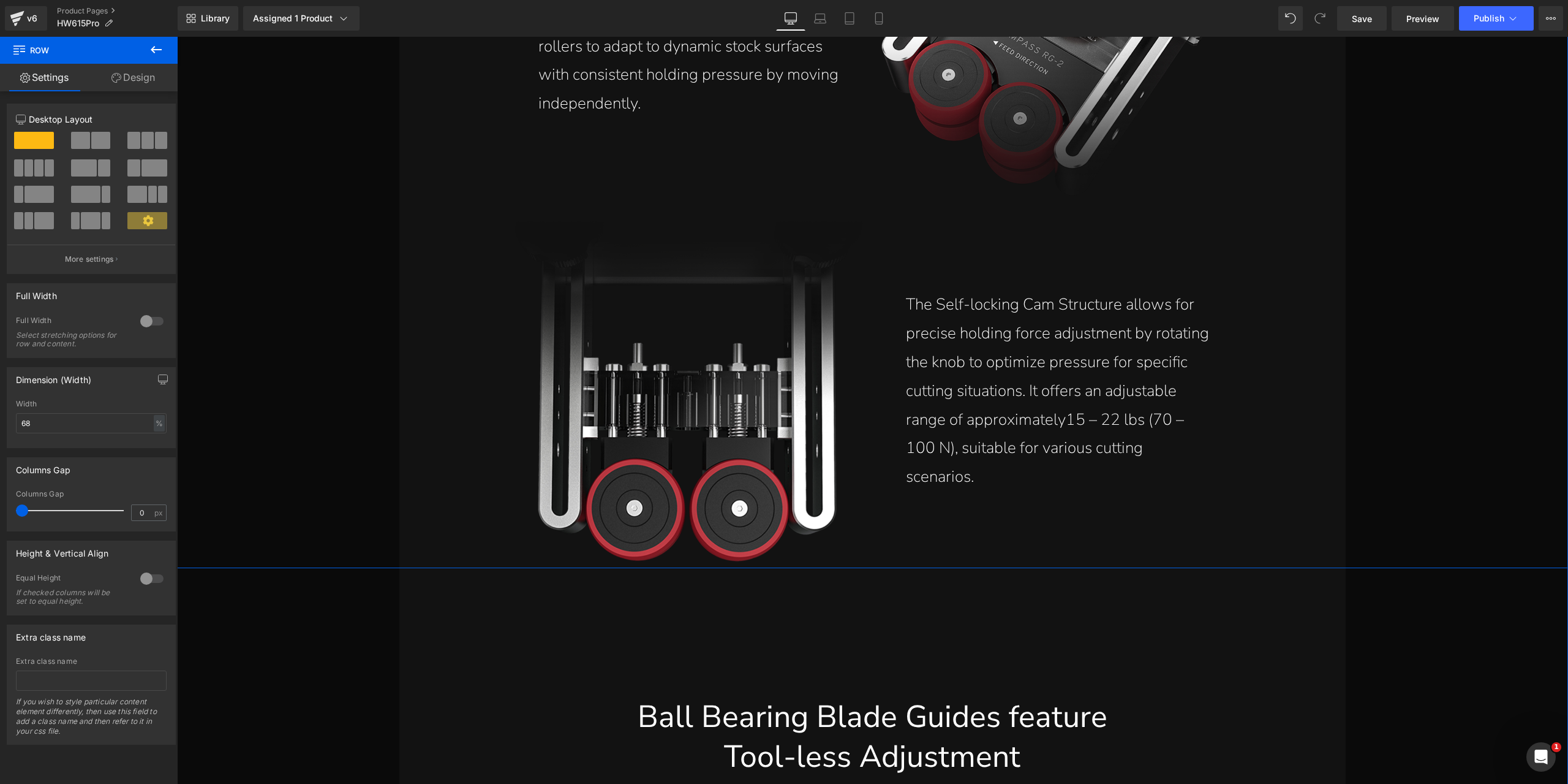
scroll to position [15081, 0]
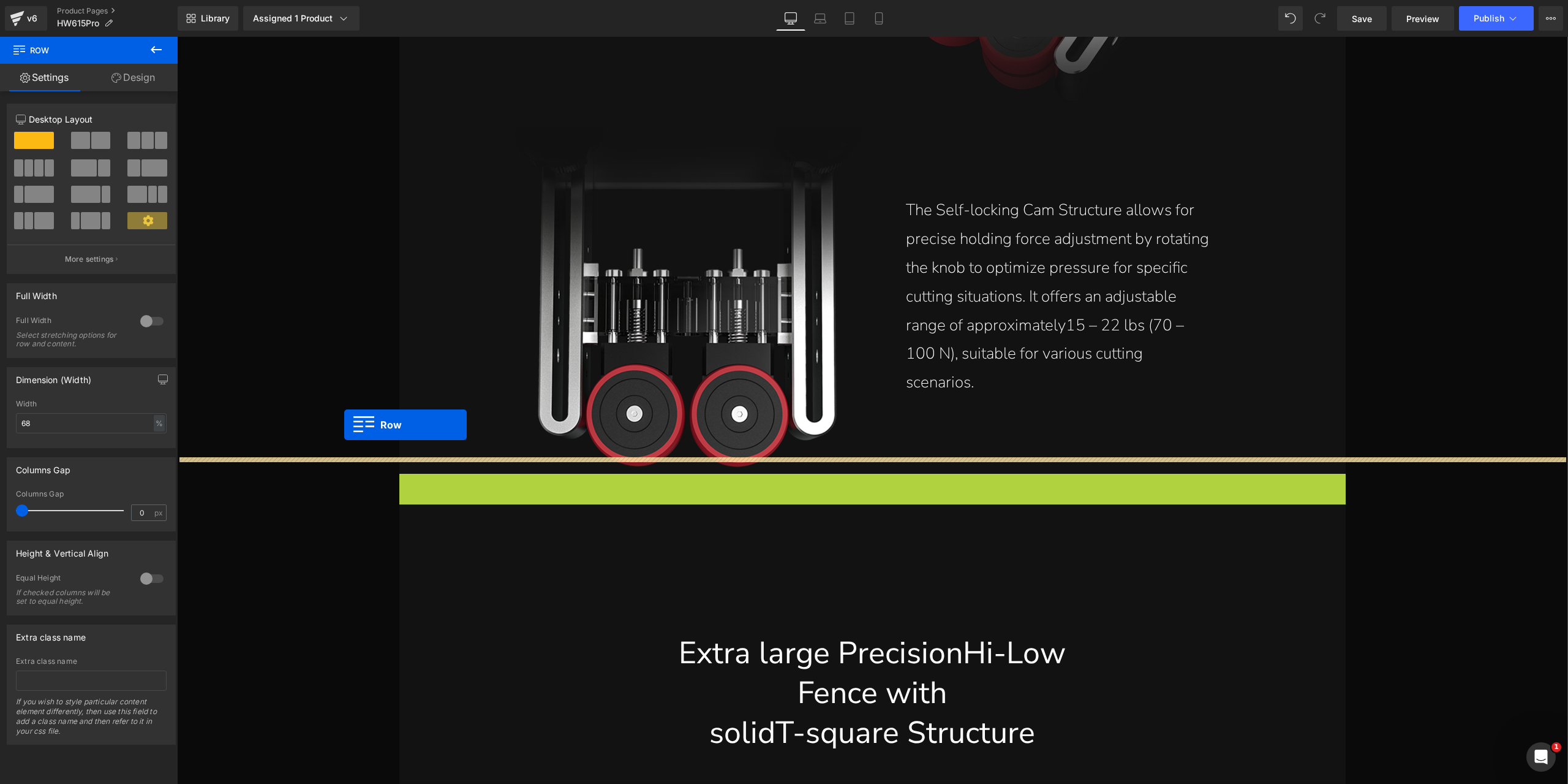
drag, startPoint x: 407, startPoint y: 469, endPoint x: 345, endPoint y: 425, distance: 76.0
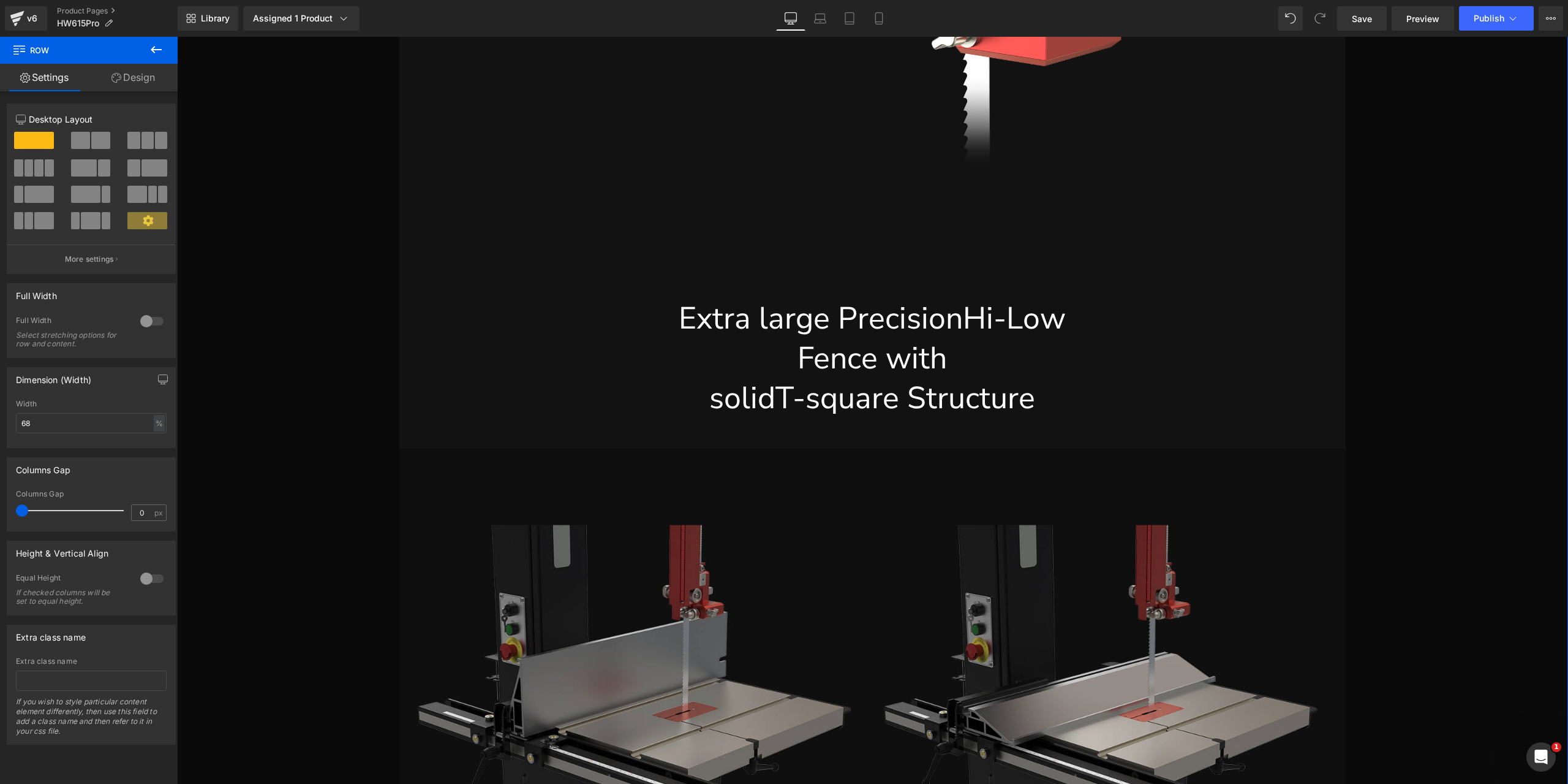
scroll to position [16307, 0]
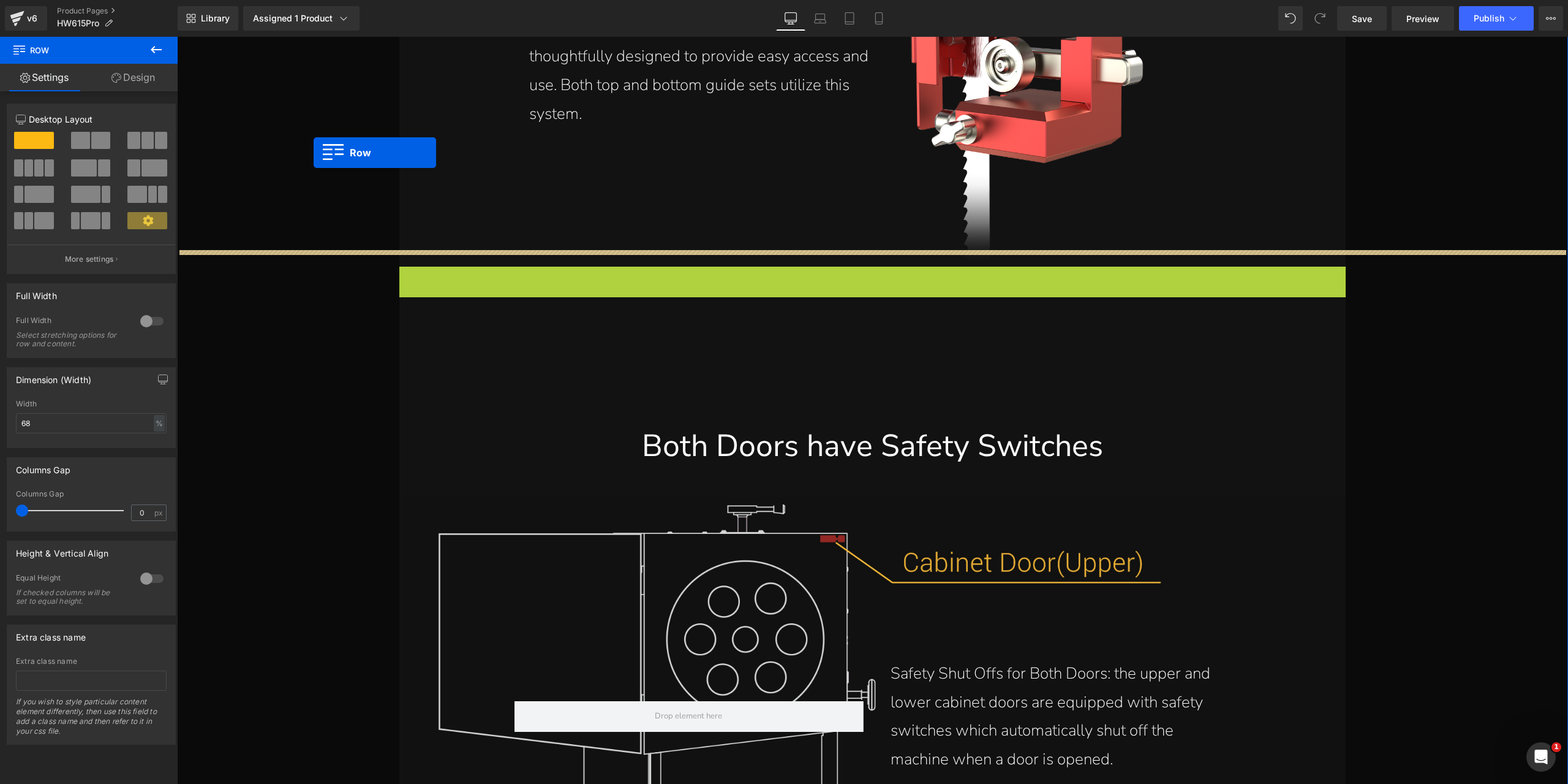
drag, startPoint x: 404, startPoint y: 262, endPoint x: 314, endPoint y: 152, distance: 142.1
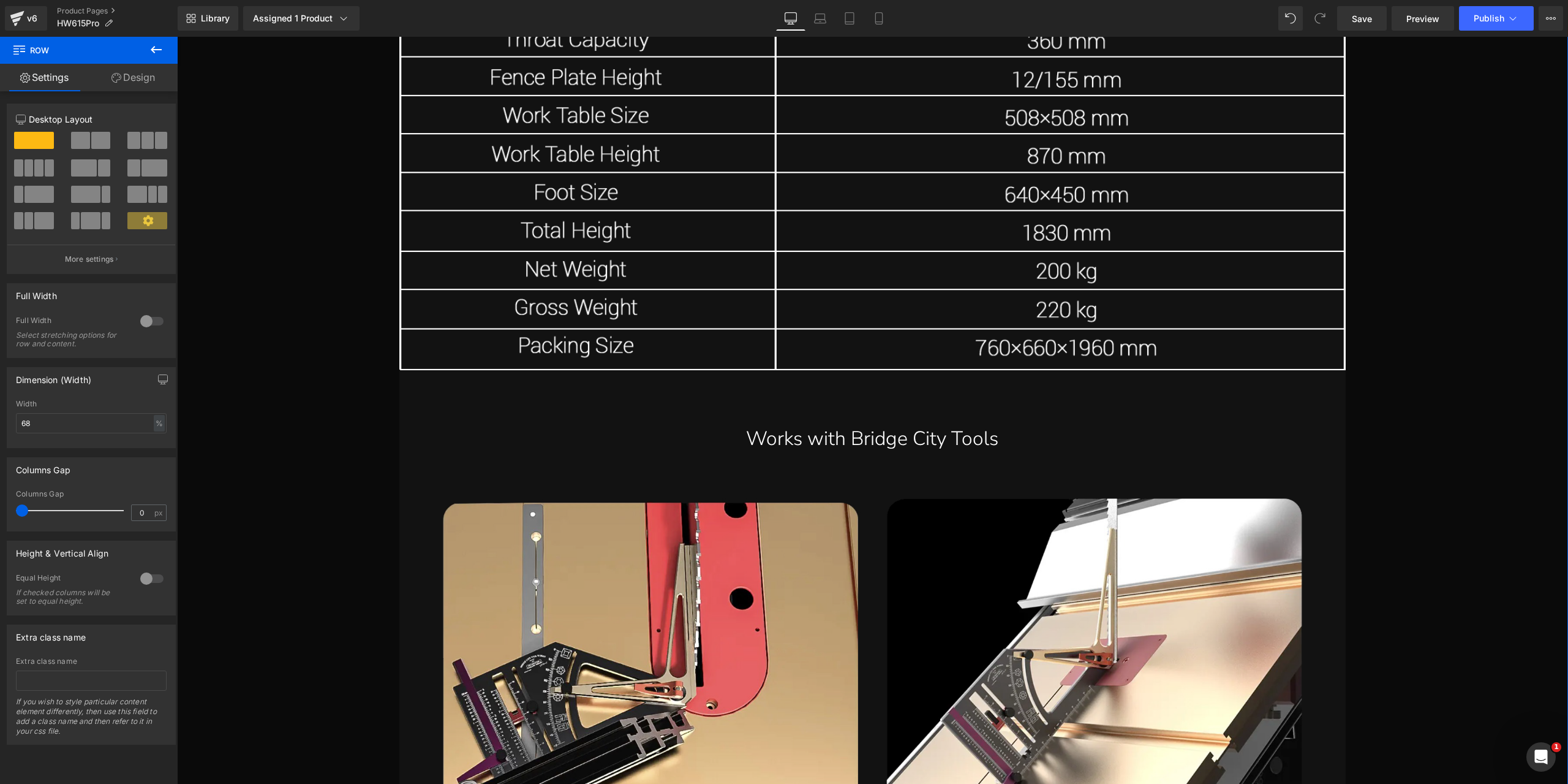
scroll to position [20536, 0]
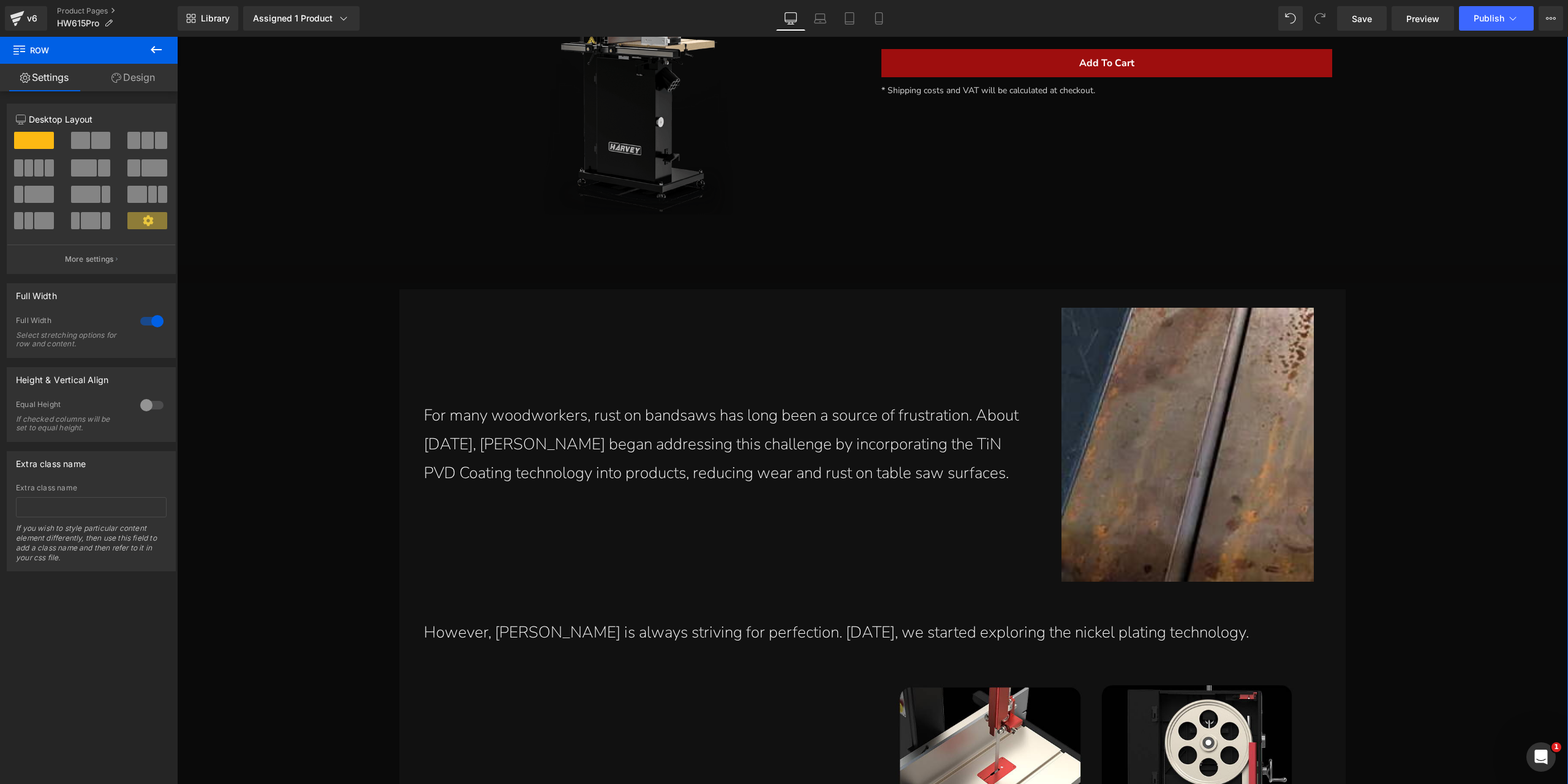
scroll to position [5583, 0]
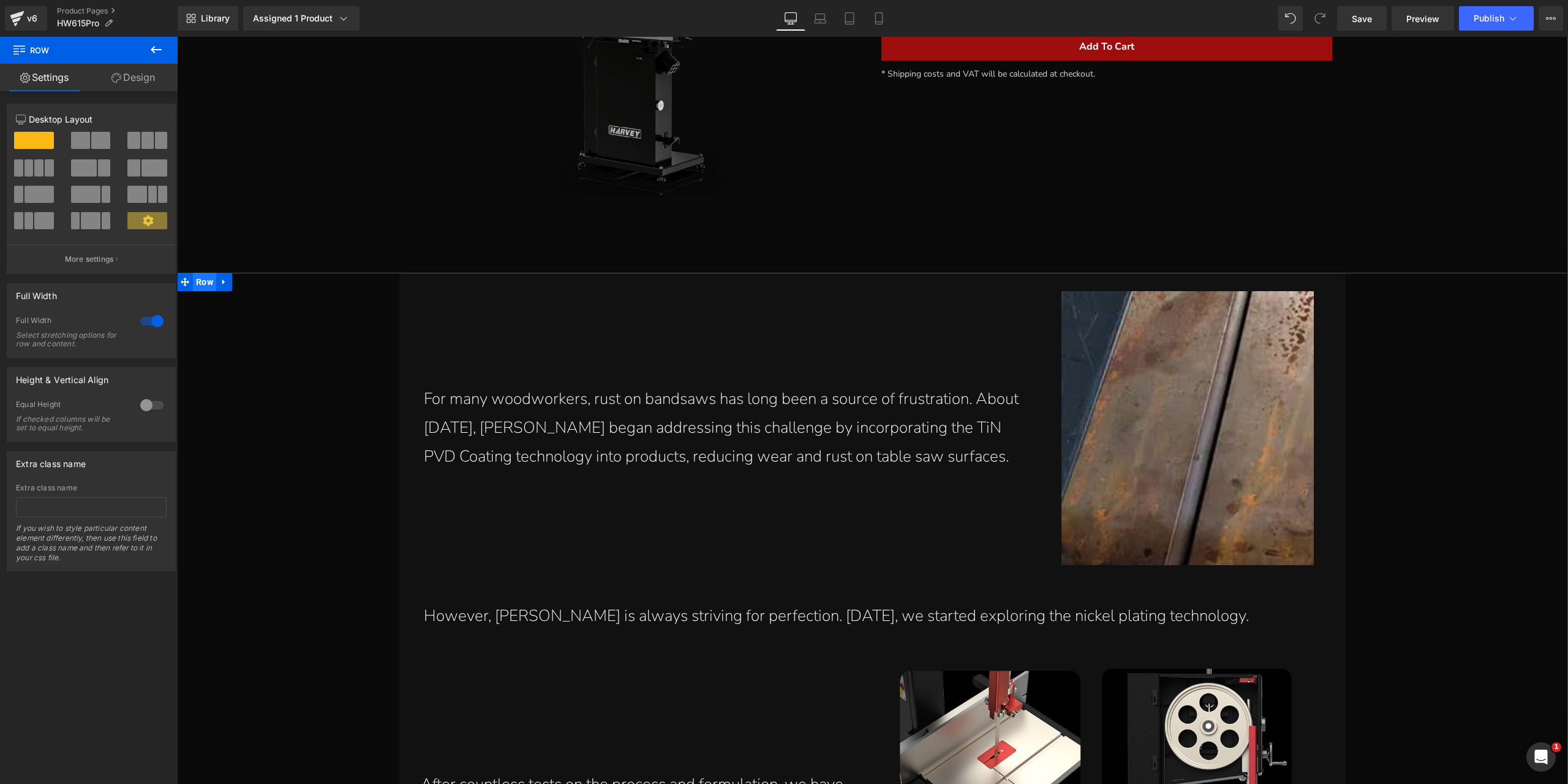
click at [205, 272] on span "Row" at bounding box center [205, 282] width 23 height 18
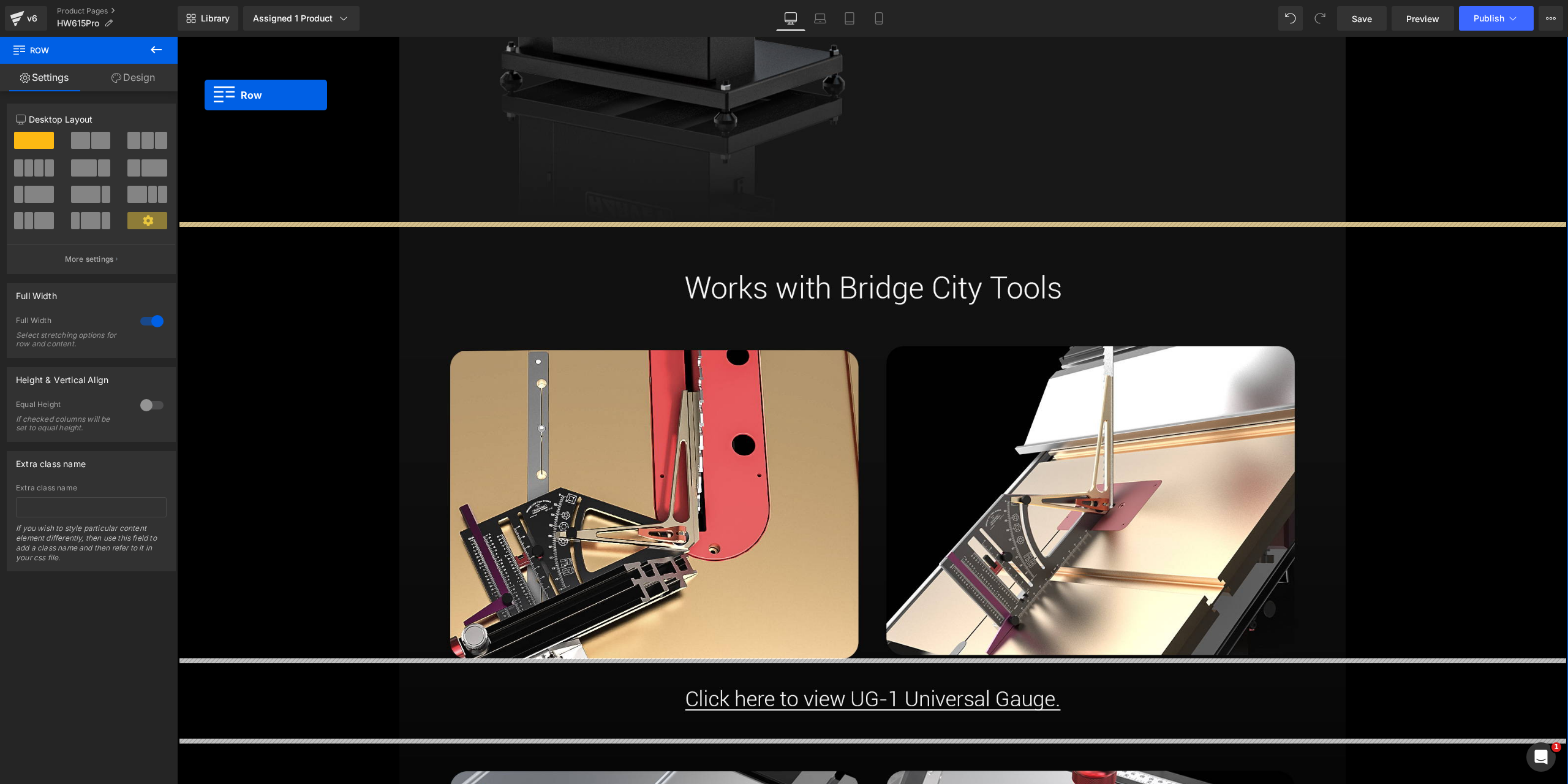
scroll to position [1934, 0]
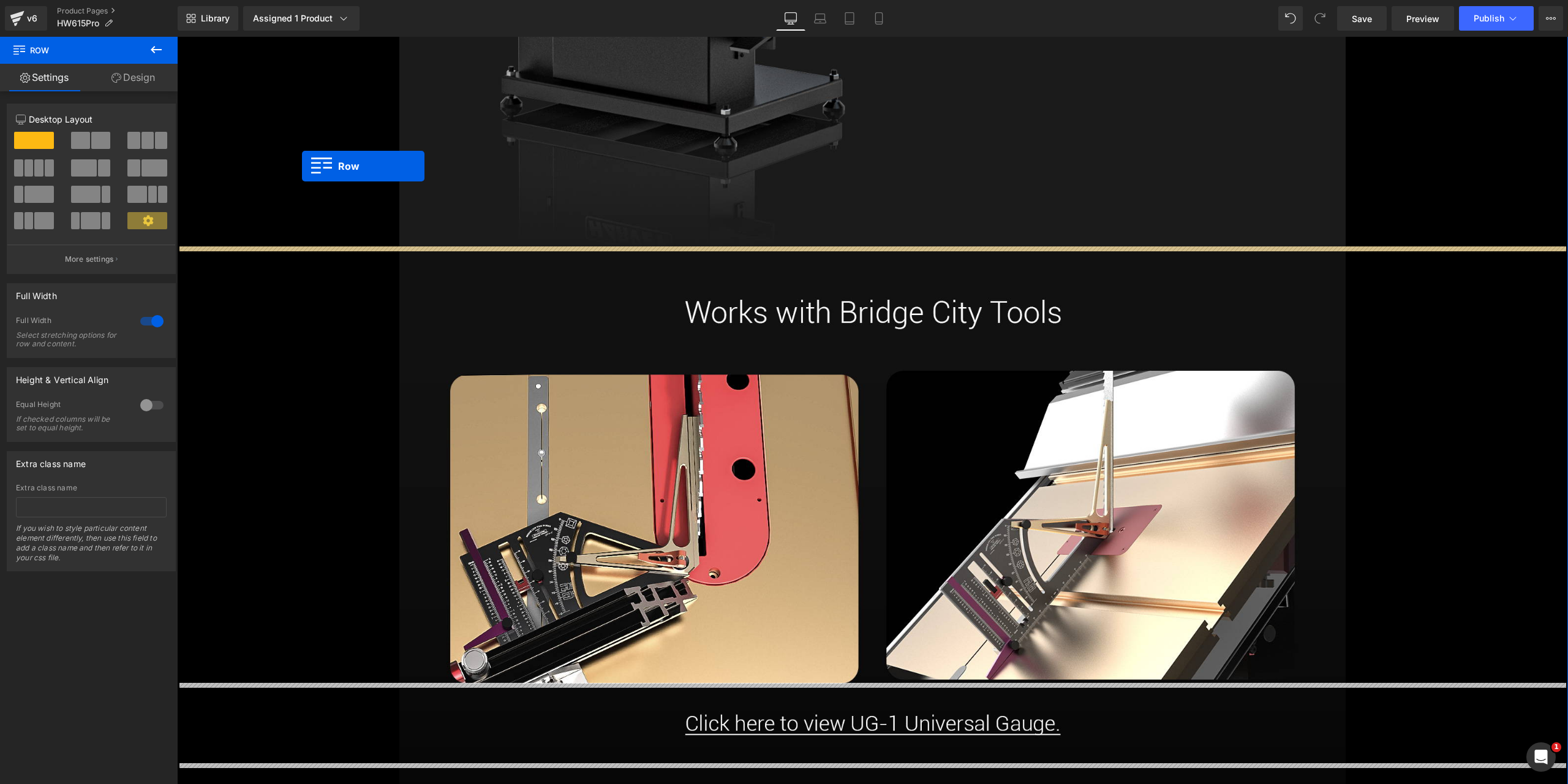
drag, startPoint x: 180, startPoint y: 290, endPoint x: 302, endPoint y: 166, distance: 174.0
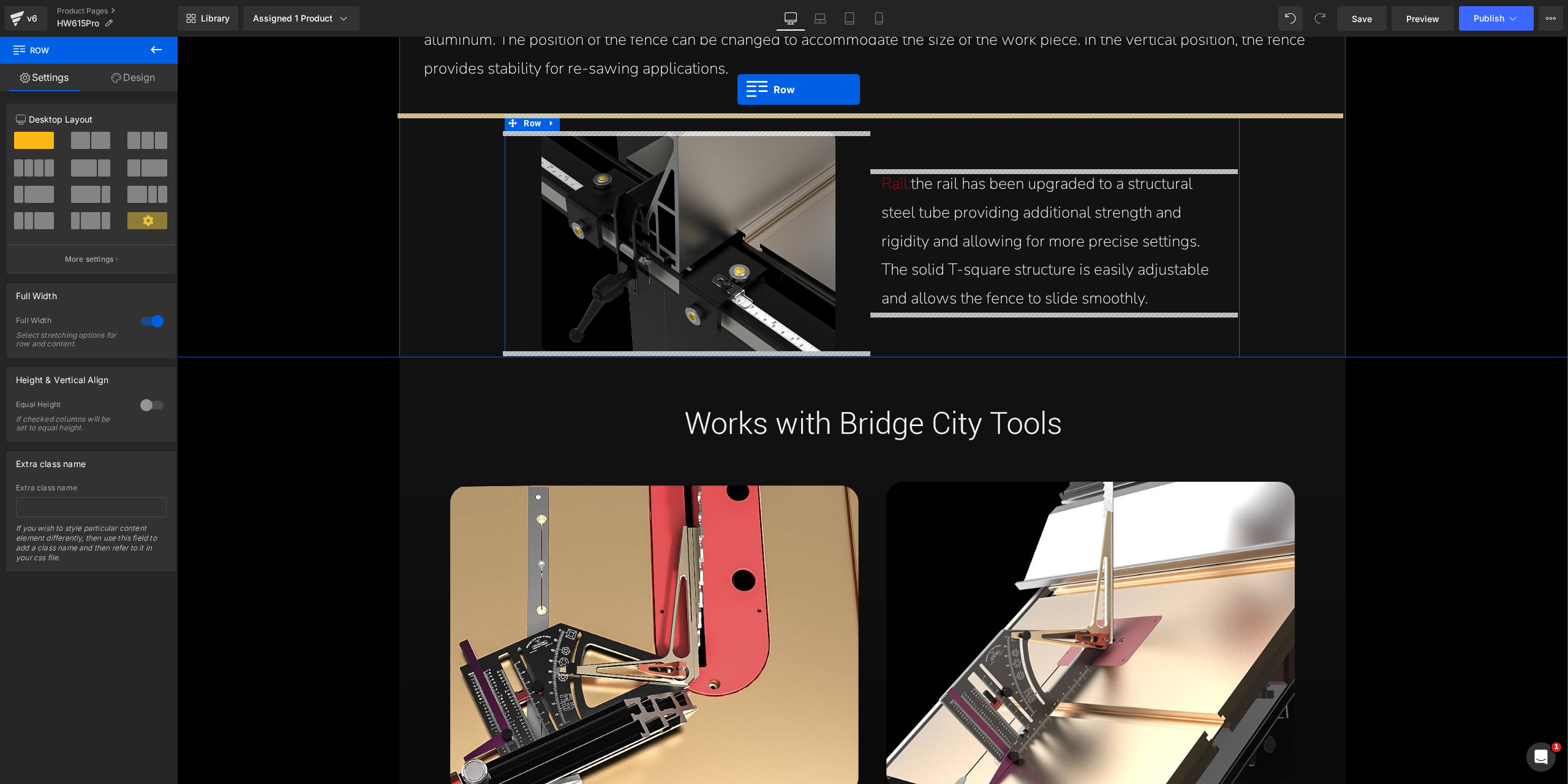
scroll to position [13604, 0]
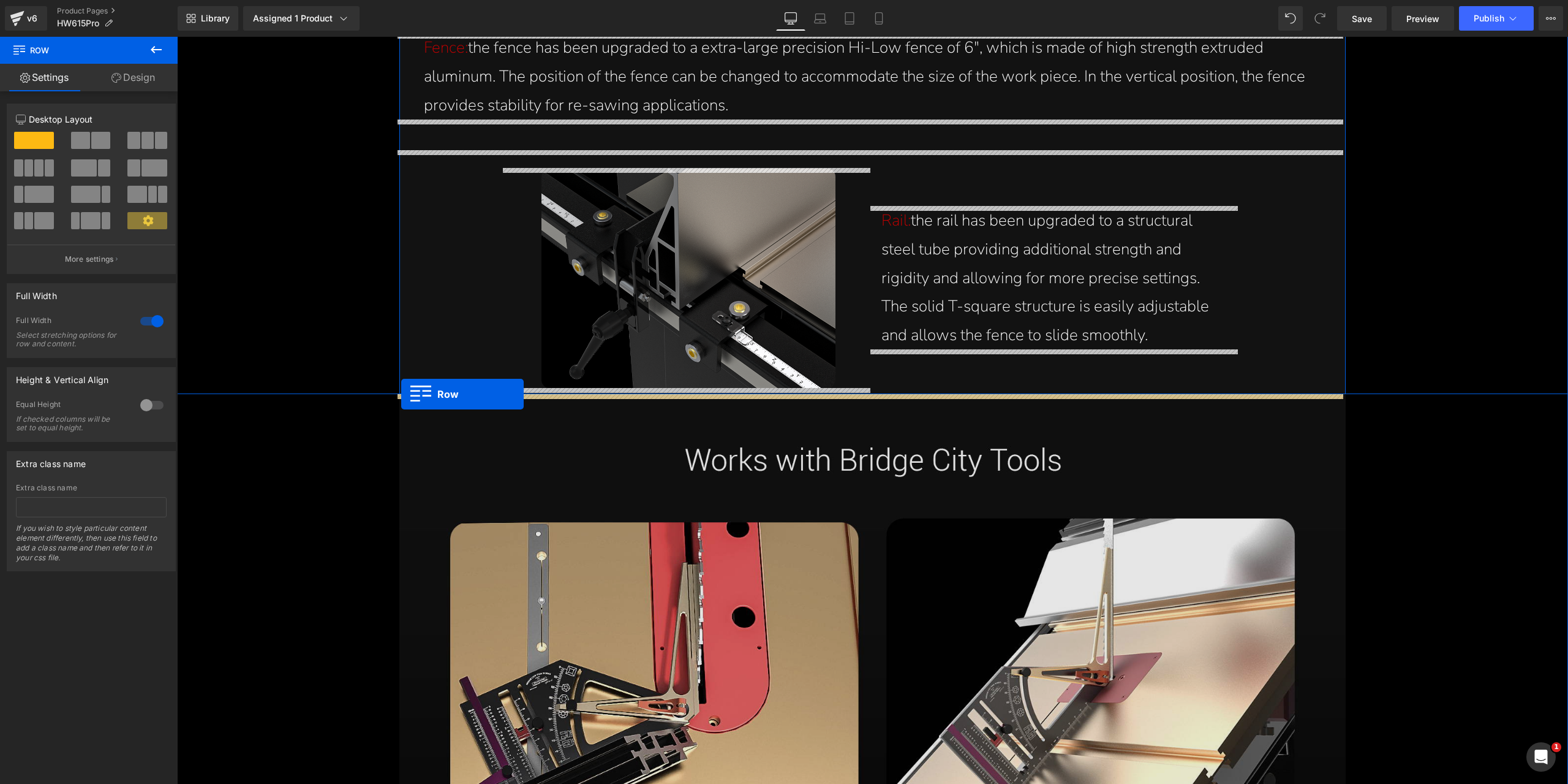
drag, startPoint x: 404, startPoint y: 92, endPoint x: 401, endPoint y: 395, distance: 303.0
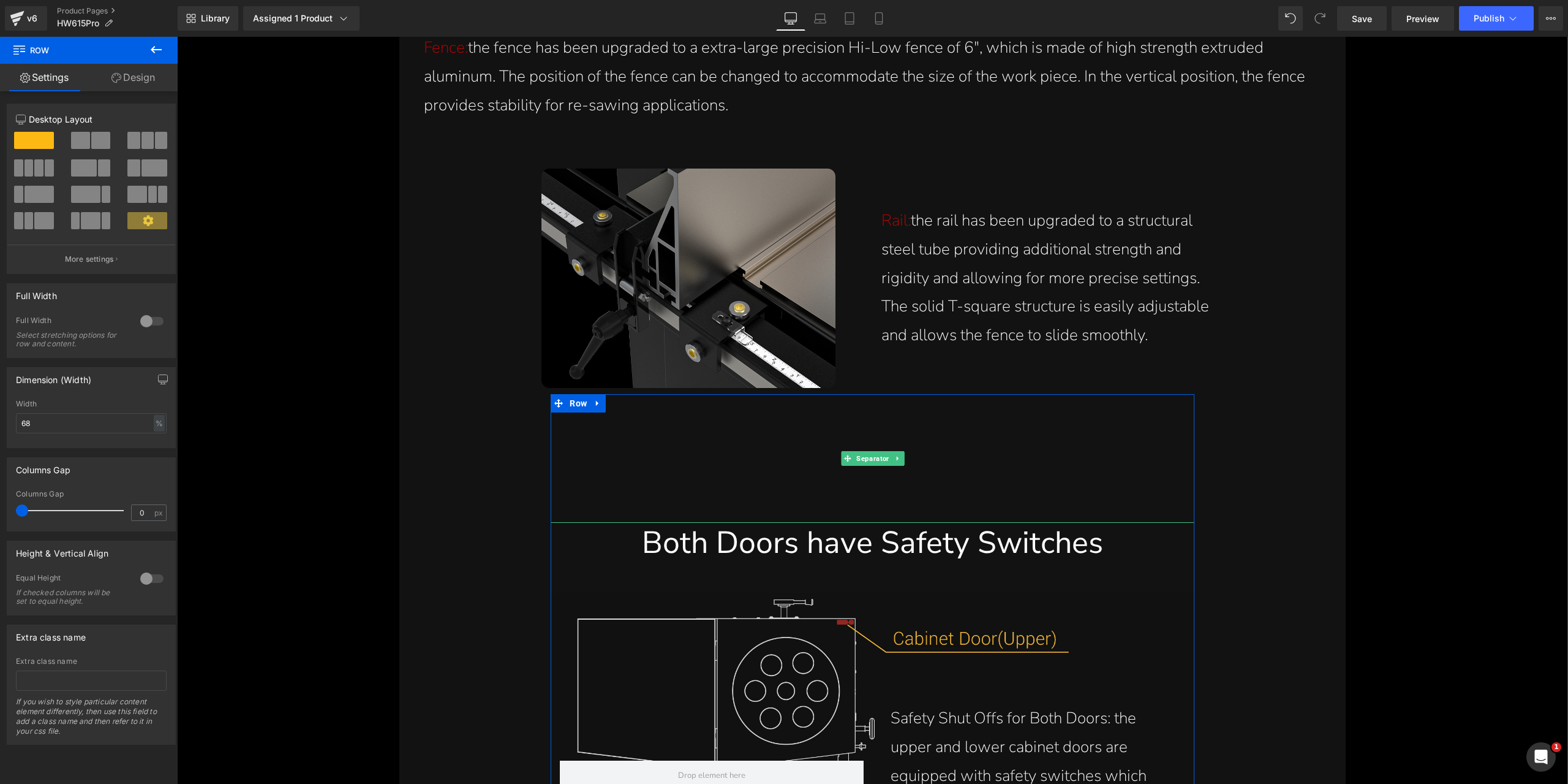
scroll to position [13910, 0]
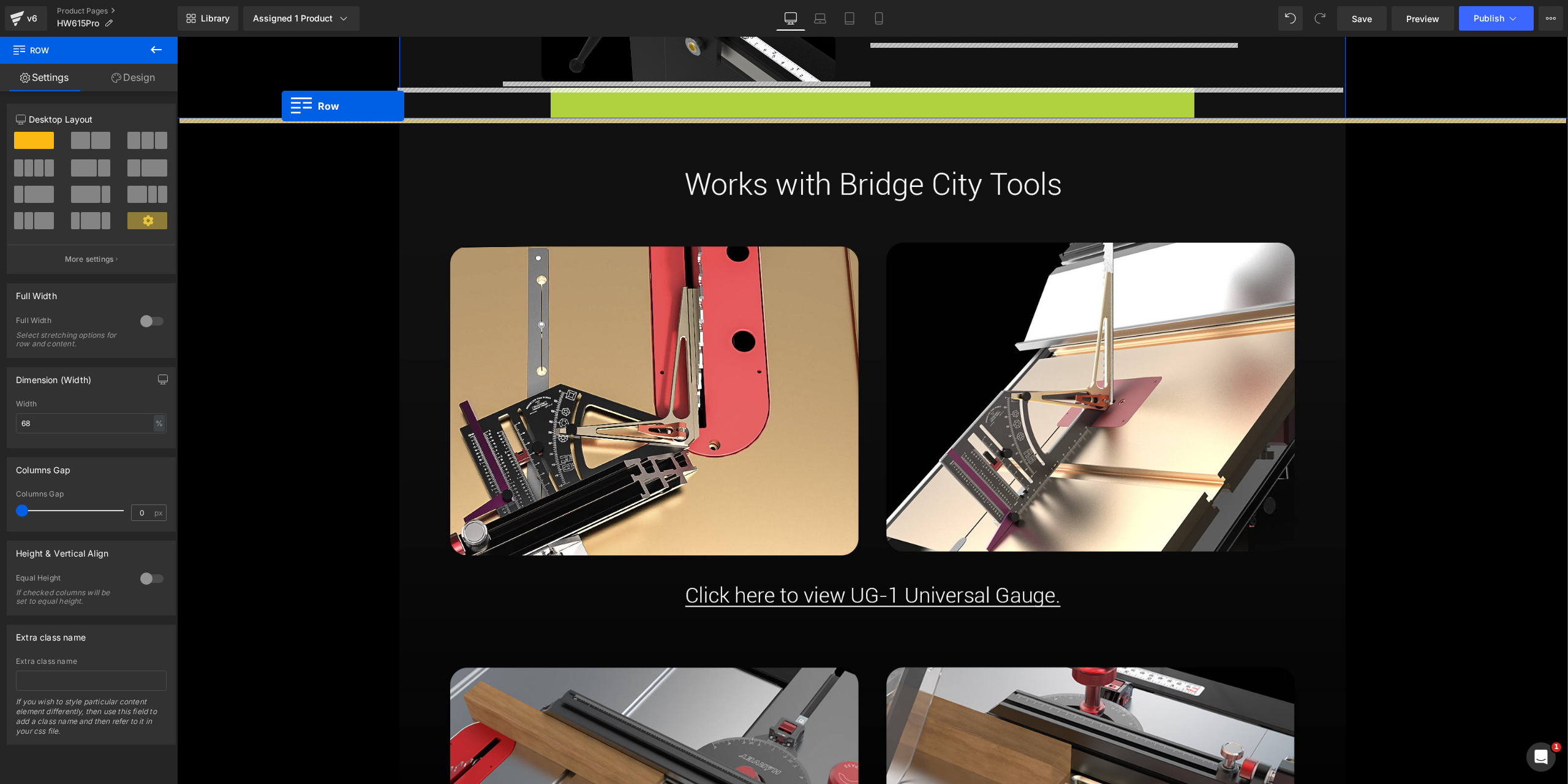
drag, startPoint x: 553, startPoint y: 99, endPoint x: 281, endPoint y: 107, distance: 272.1
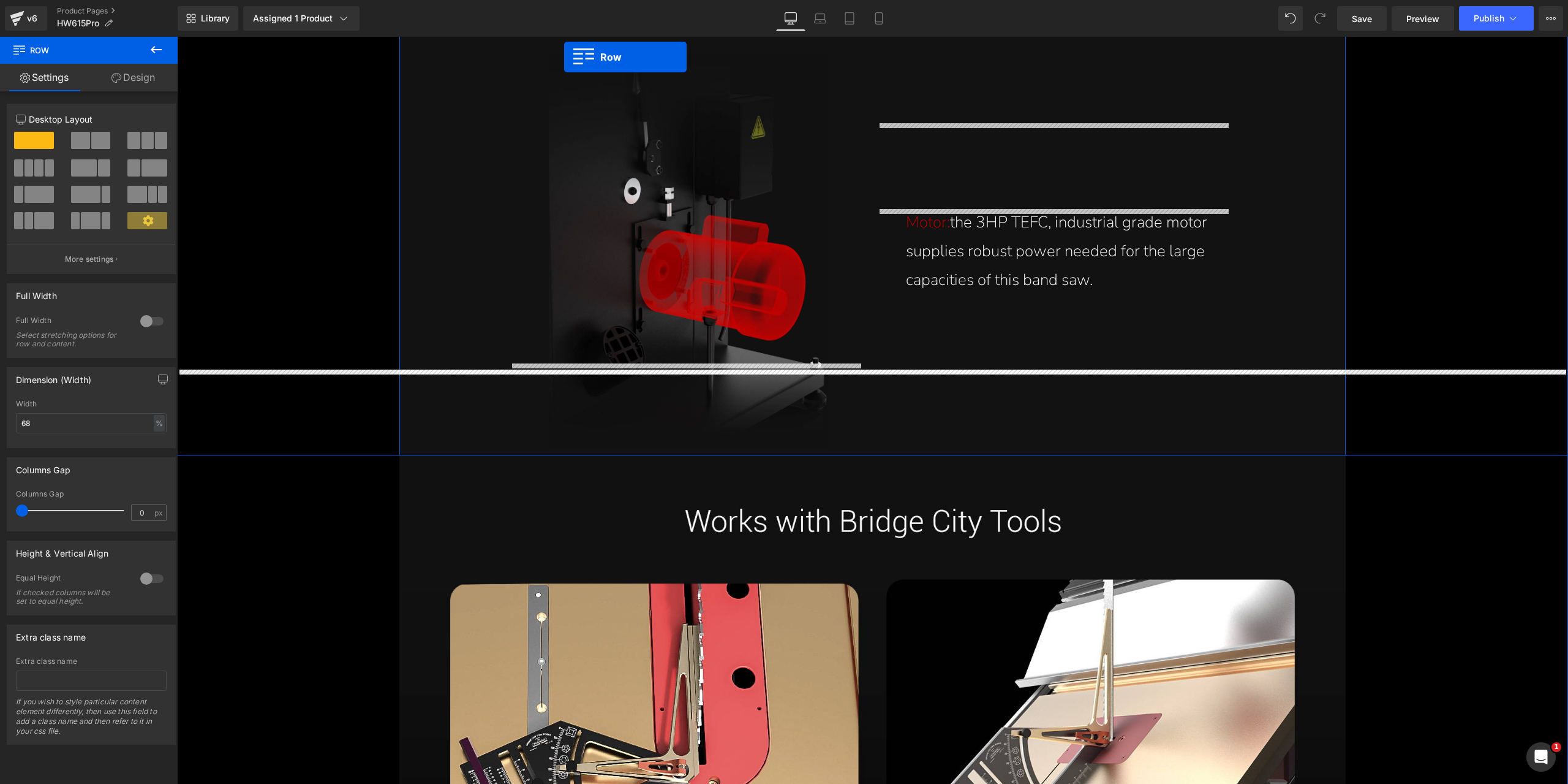
scroll to position [15586, 0]
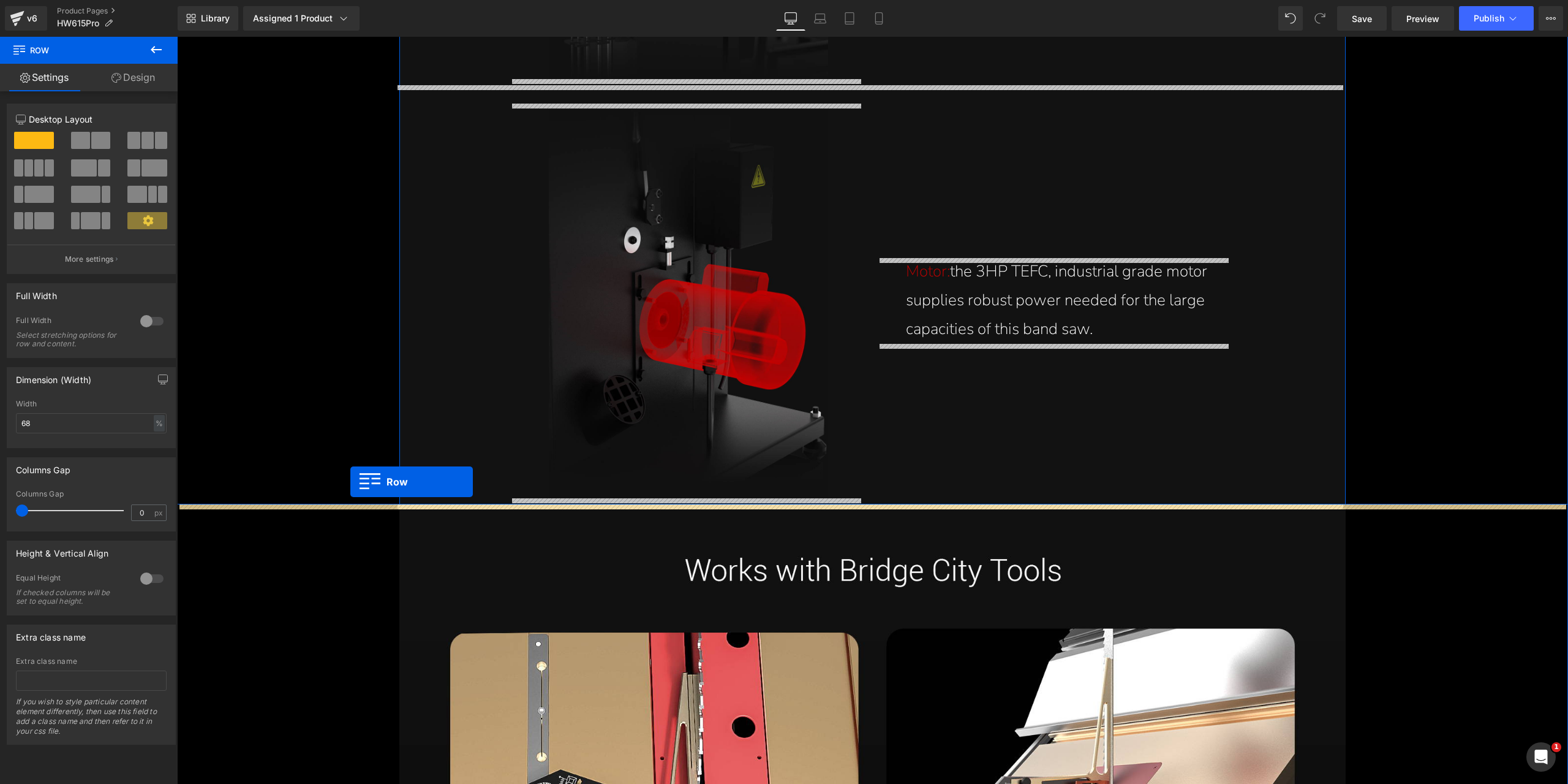
drag, startPoint x: 400, startPoint y: 69, endPoint x: 351, endPoint y: 482, distance: 415.9
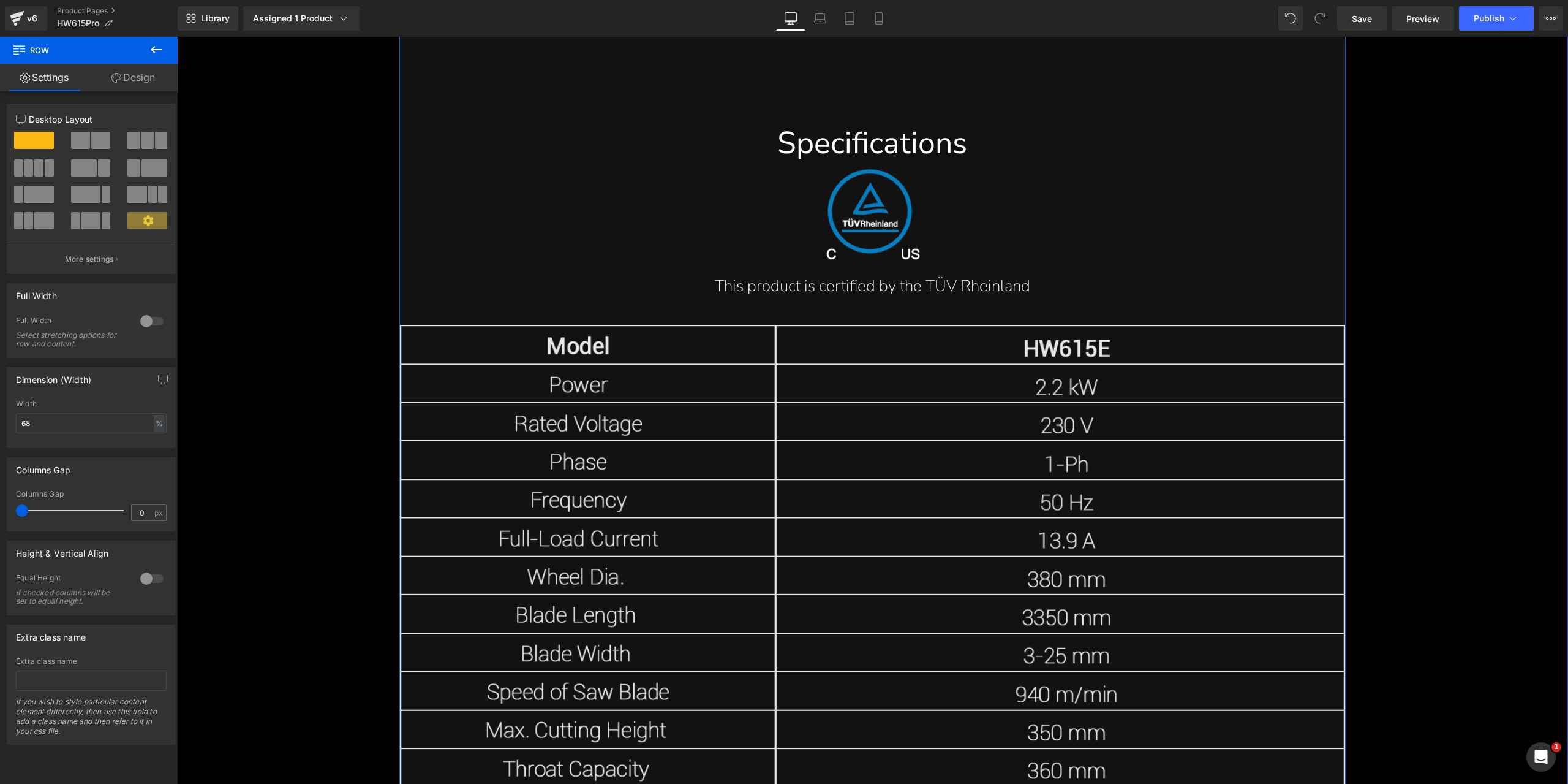
scroll to position [16199, 0]
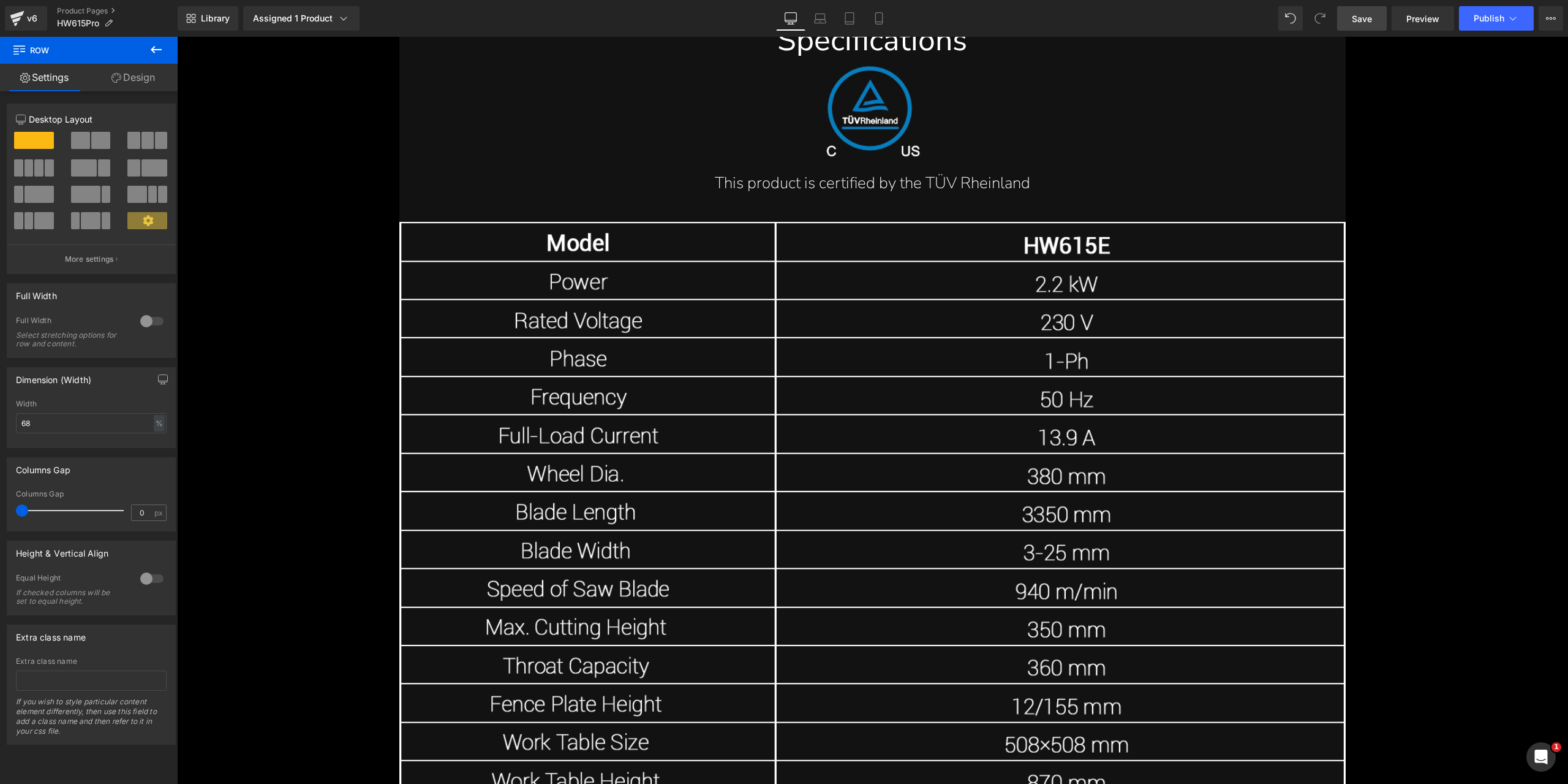
click at [1360, 30] on link "Save" at bounding box center [1362, 18] width 50 height 25
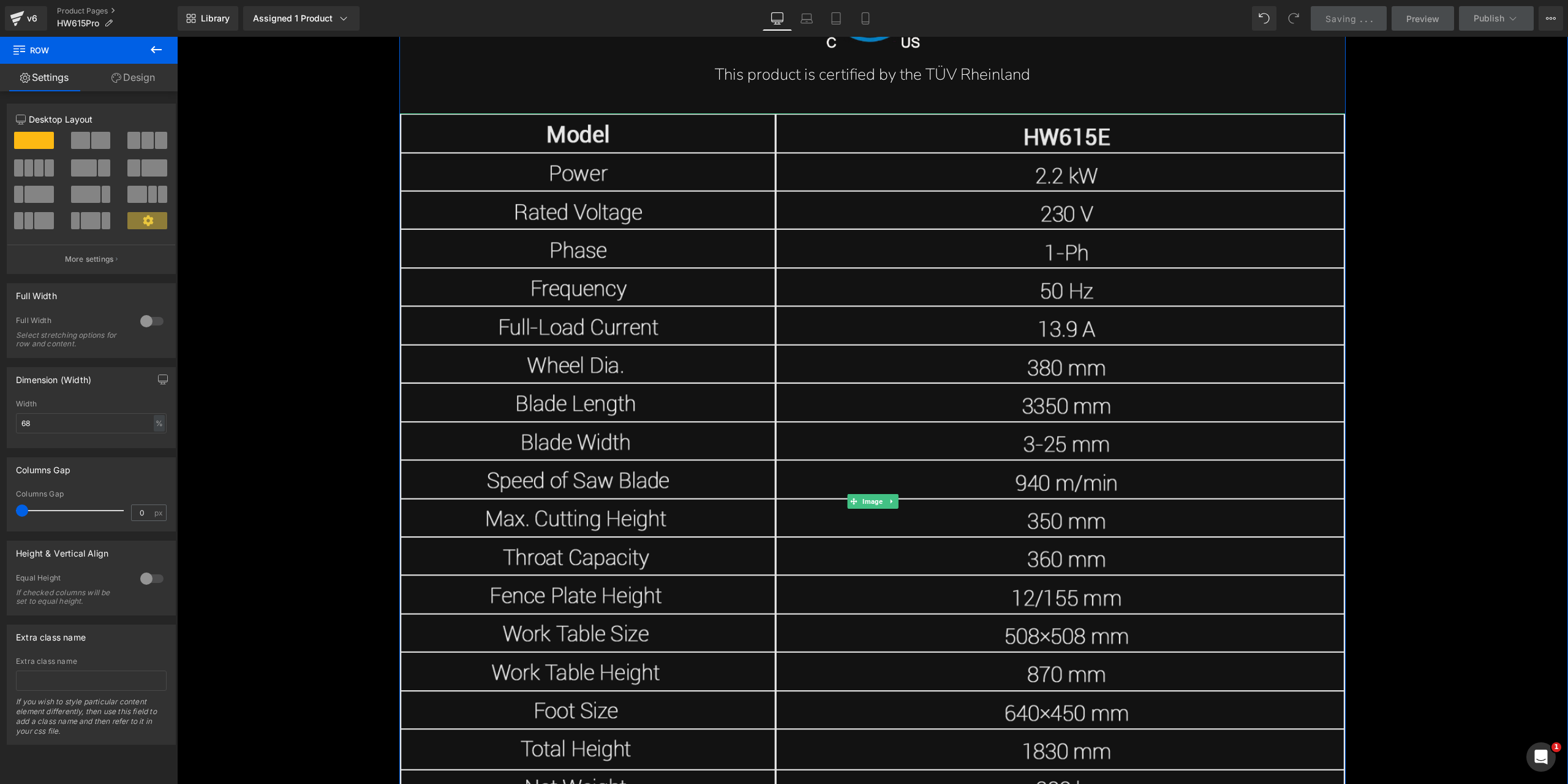
scroll to position [16383, 0]
